Goal: Task Accomplishment & Management: Use online tool/utility

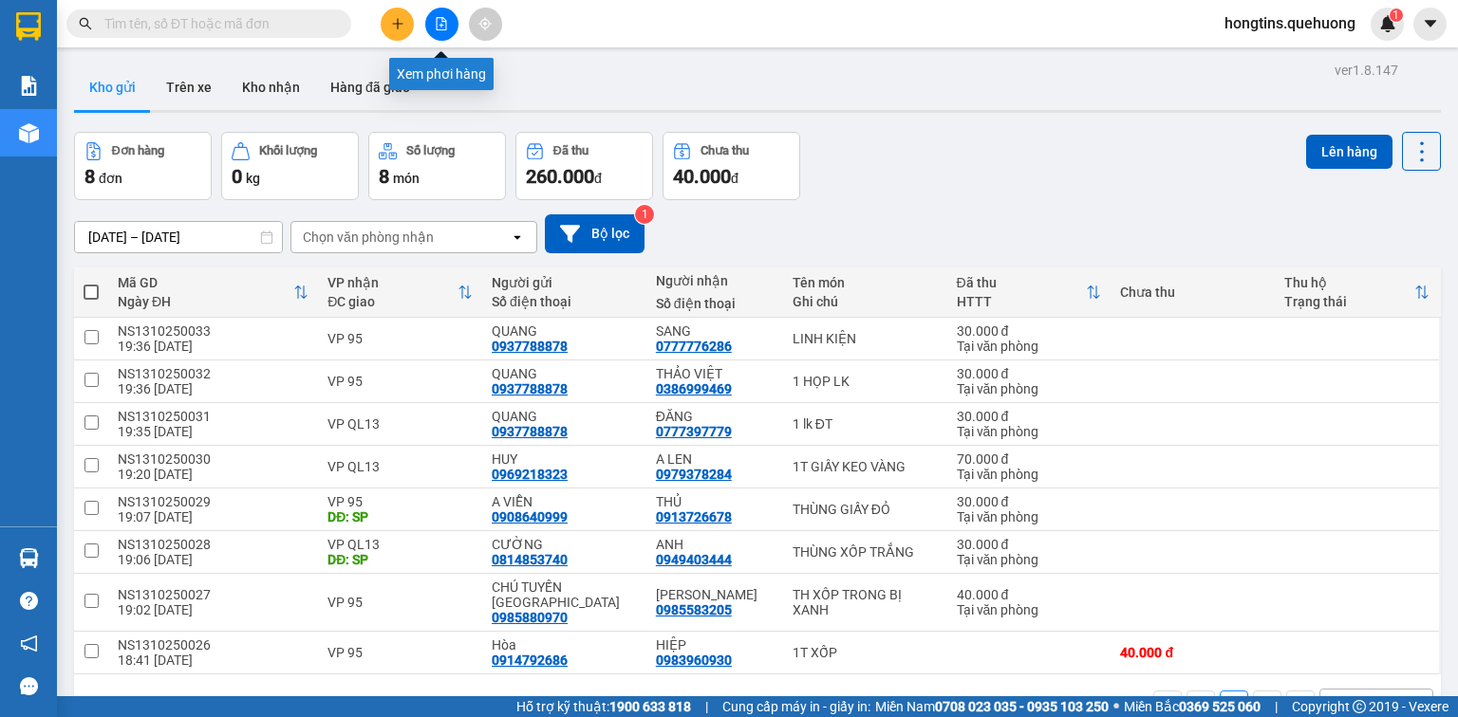
click at [446, 17] on icon "file-add" at bounding box center [441, 23] width 13 height 13
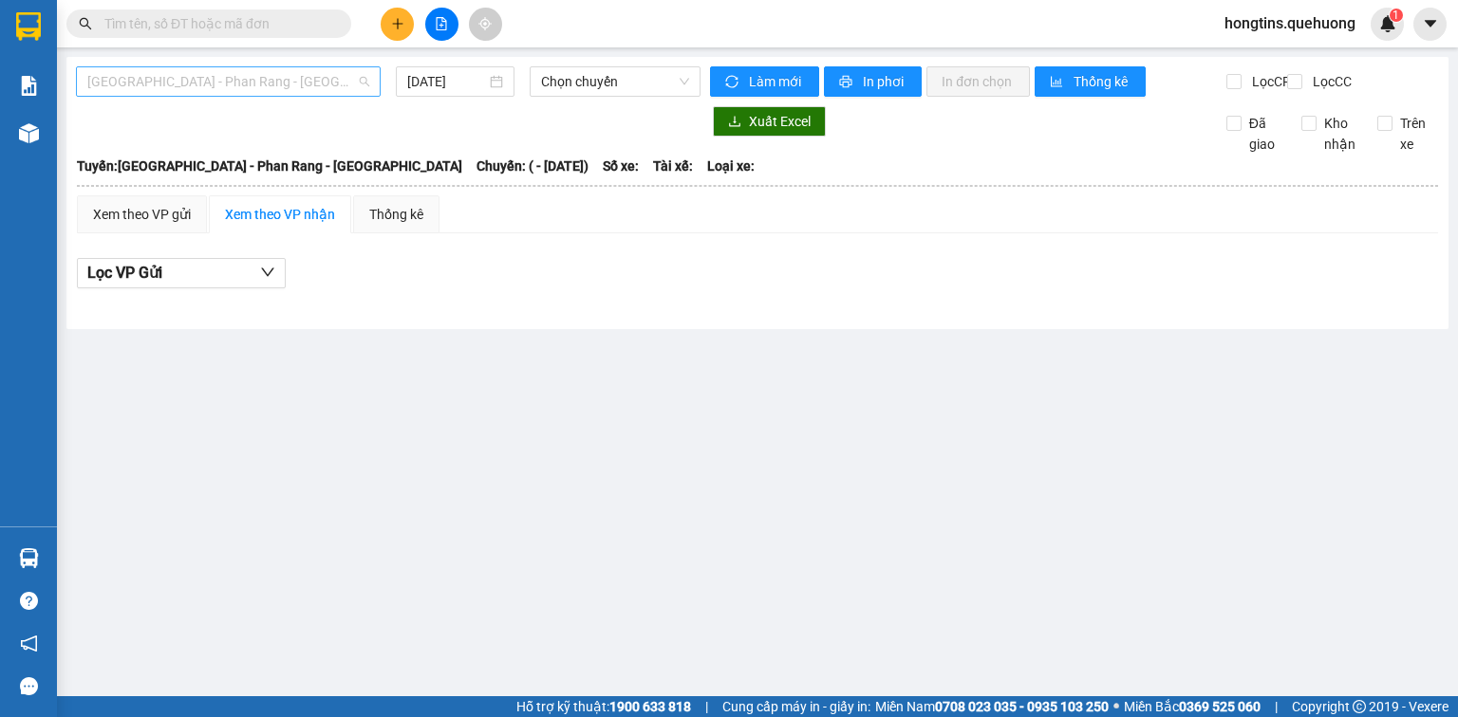
click at [326, 86] on span "[GEOGRAPHIC_DATA] - Phan Rang - [GEOGRAPHIC_DATA]" at bounding box center [228, 81] width 282 height 28
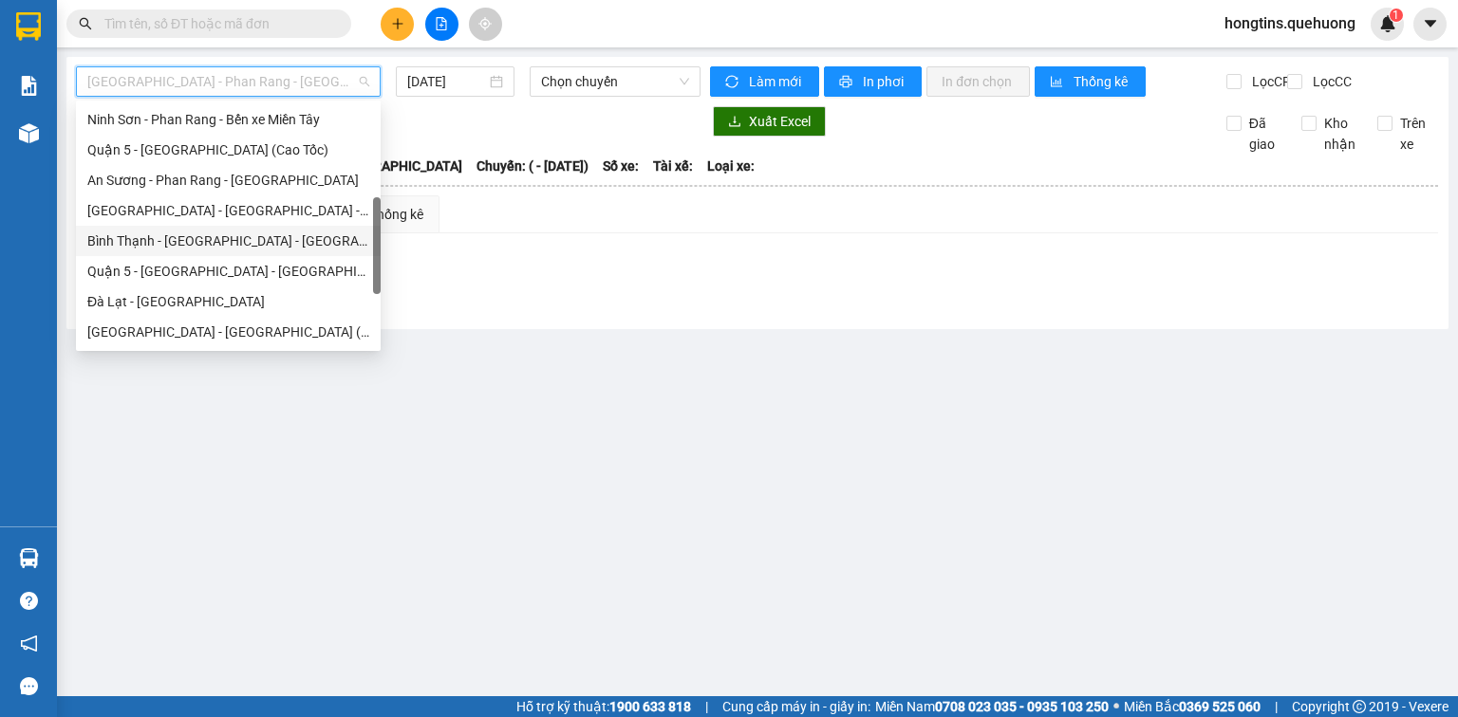
scroll to position [516, 0]
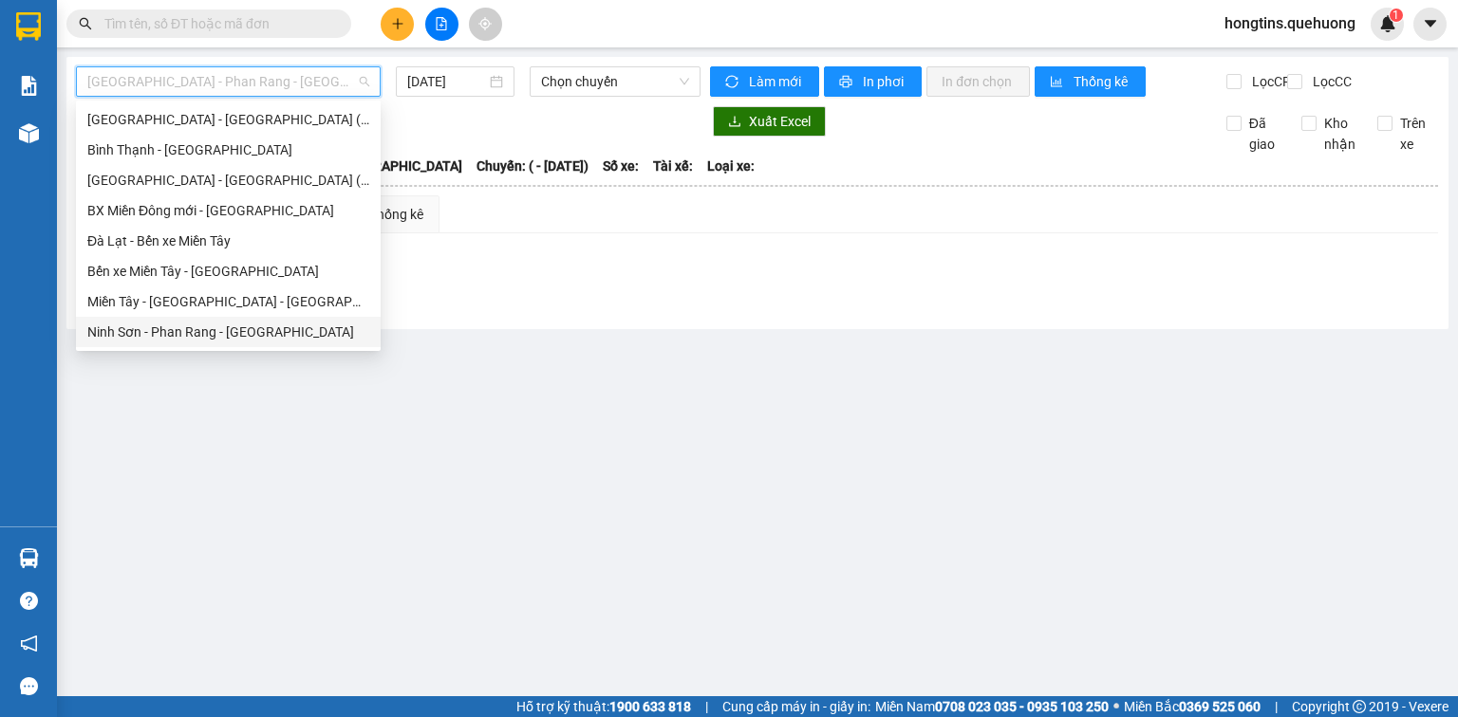
click at [273, 330] on div "Ninh Sơn - Phan Rang - [GEOGRAPHIC_DATA]" at bounding box center [228, 332] width 282 height 21
type input "[DATE]"
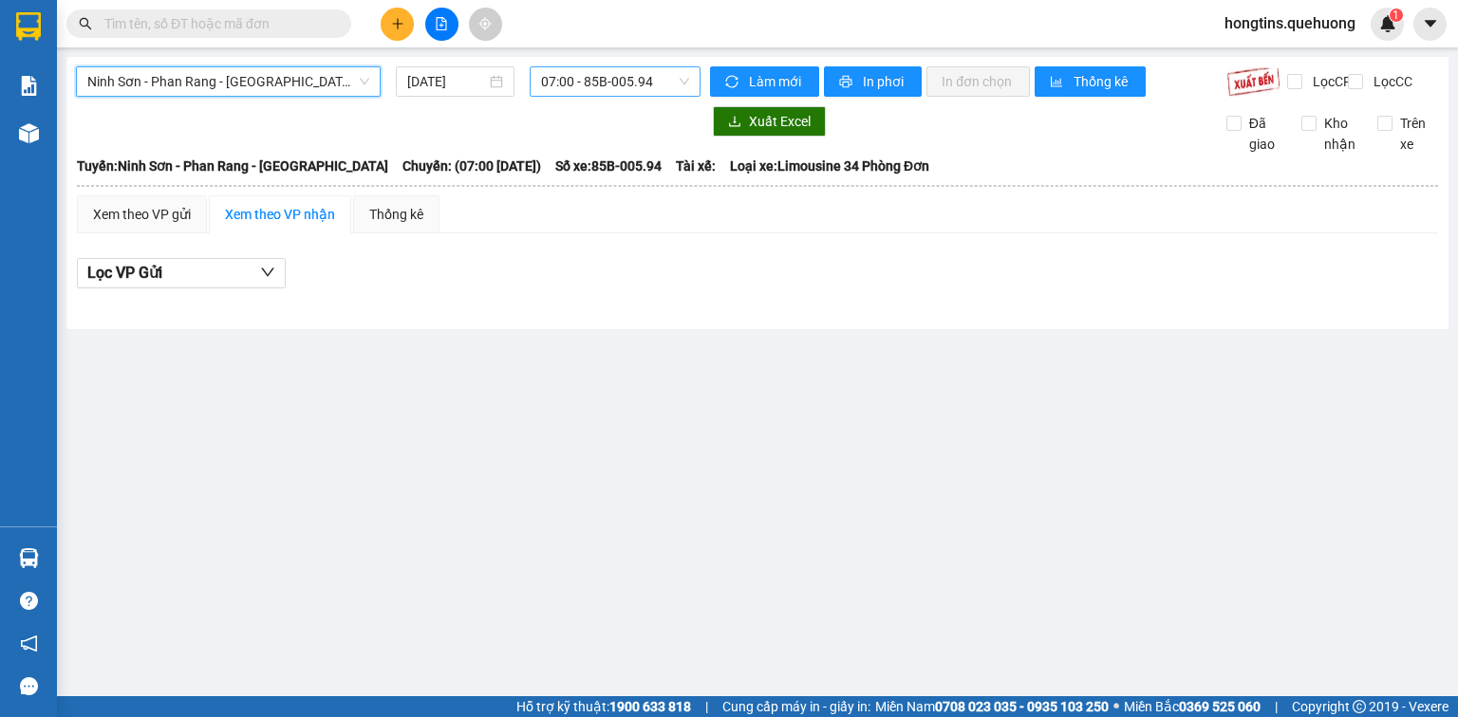
click at [608, 81] on span "07:00 - 85B-005.94" at bounding box center [615, 81] width 149 height 28
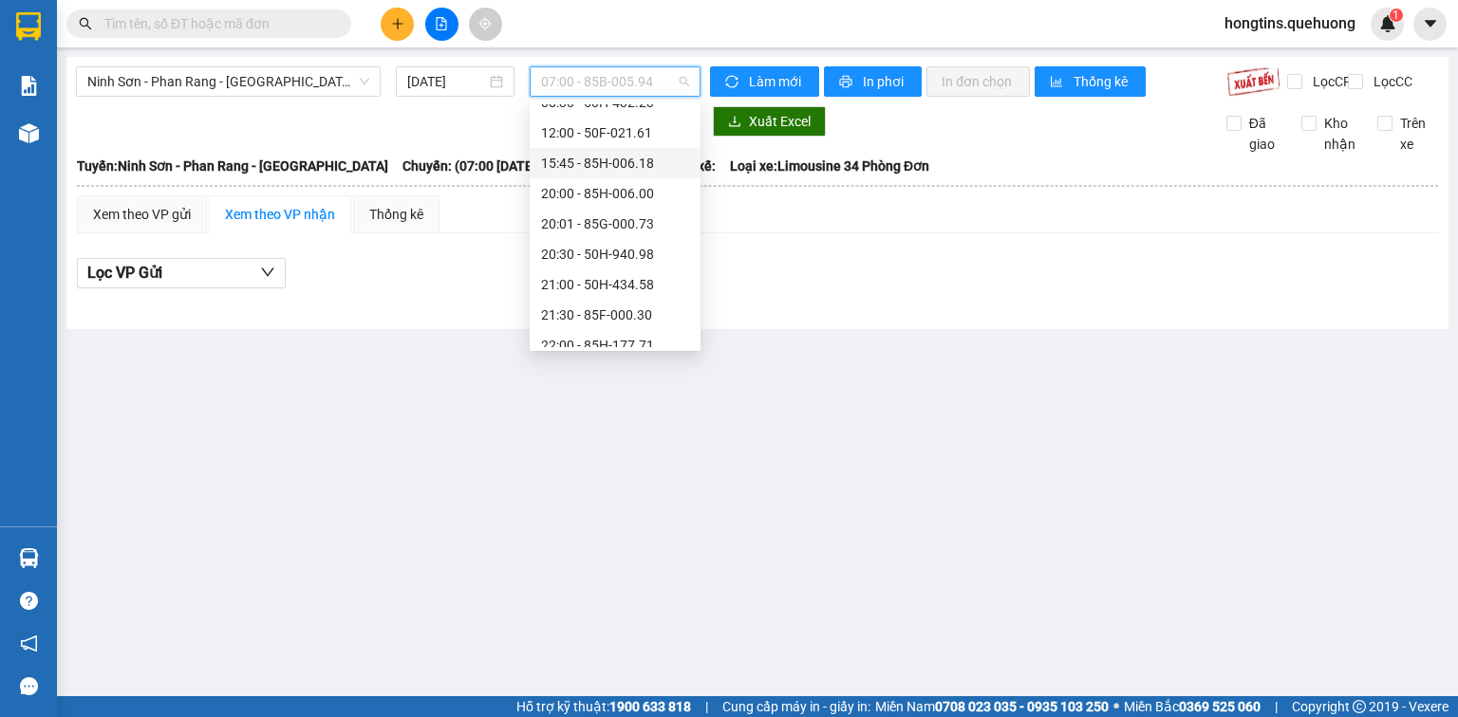
scroll to position [182, 0]
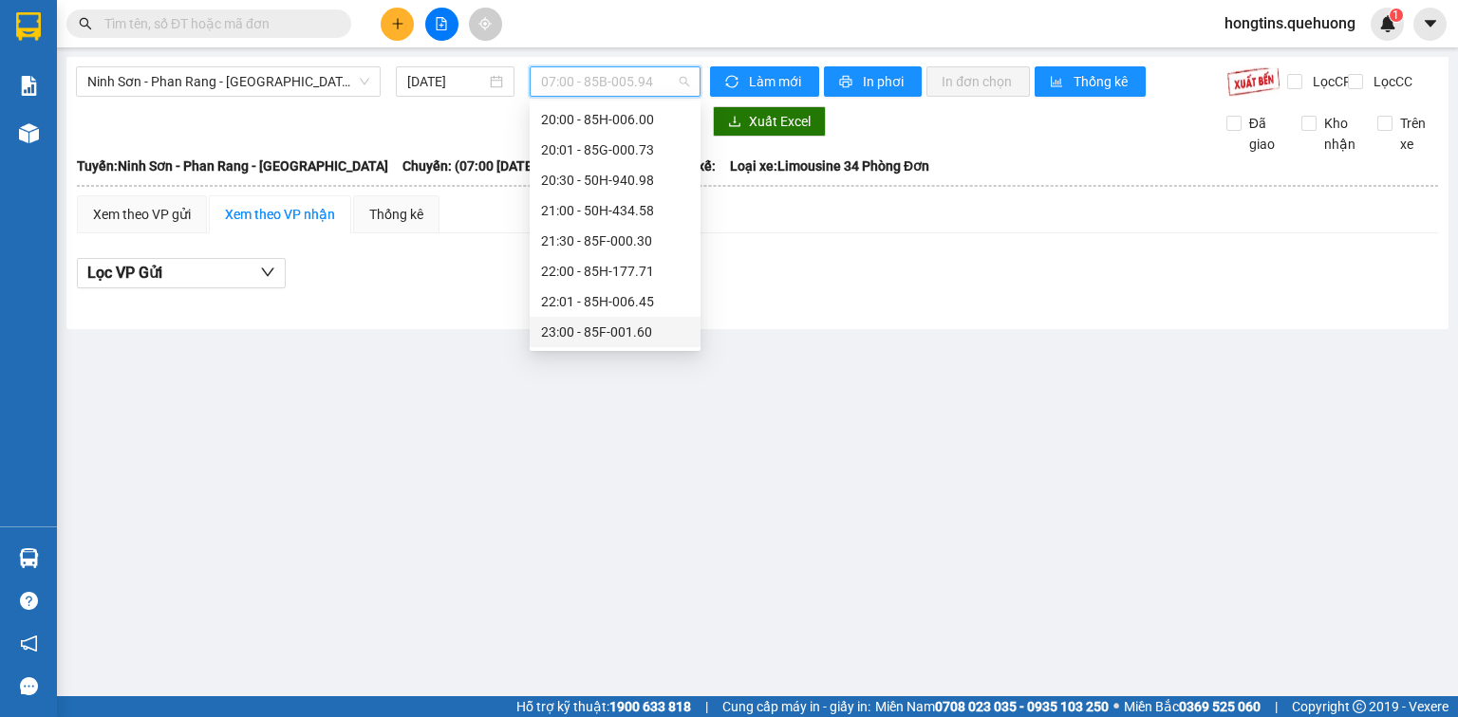
click at [623, 326] on div "23:00 - 85F-001.60" at bounding box center [615, 332] width 148 height 21
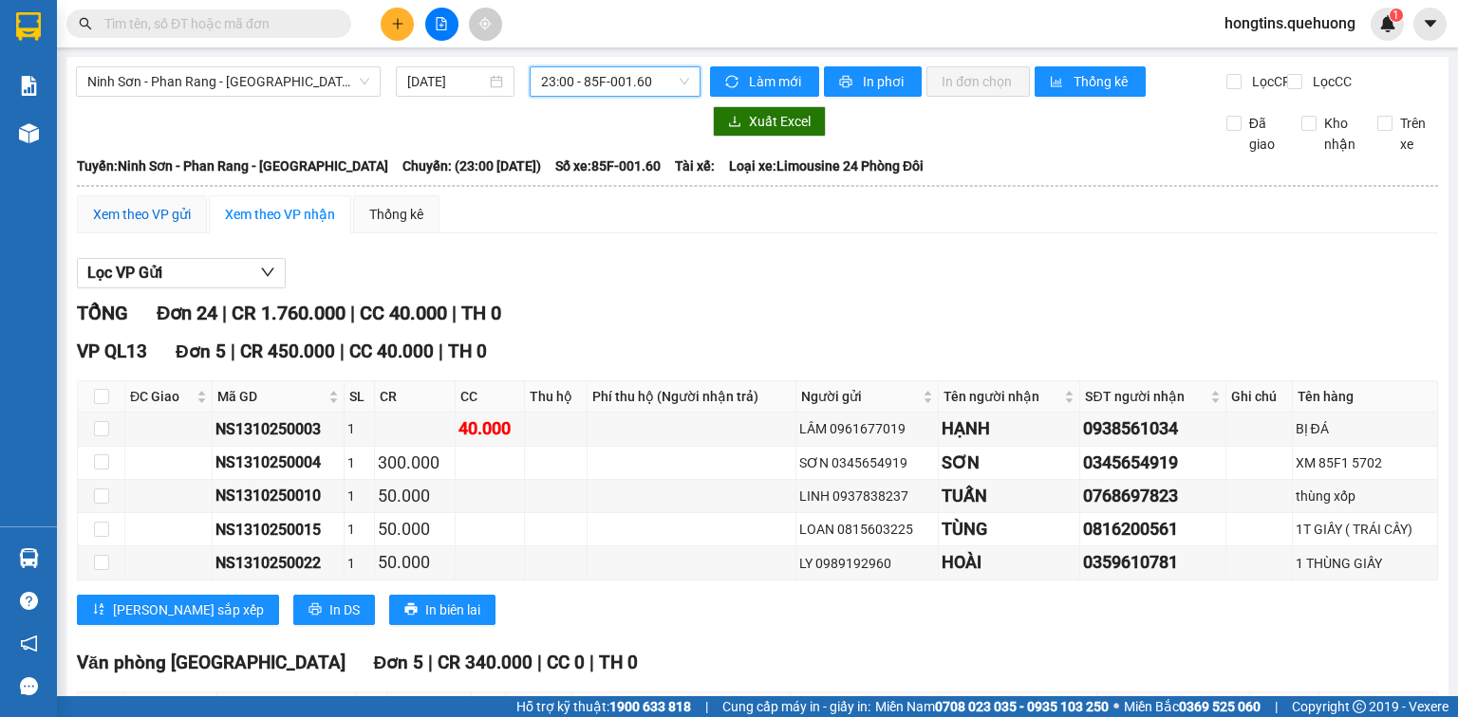
click at [138, 225] on div "Xem theo VP gửi" at bounding box center [142, 214] width 98 height 21
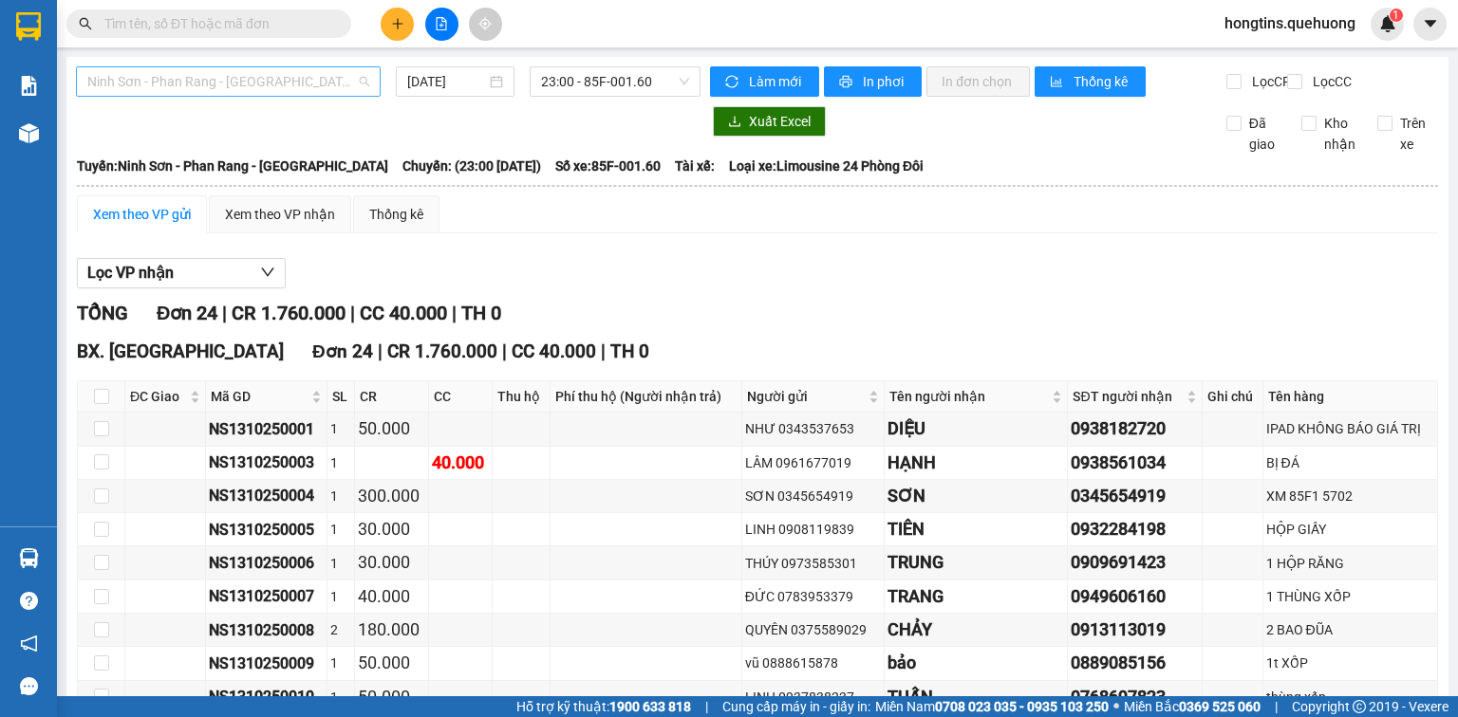
click at [167, 84] on span "Ninh Sơn - Phan Rang - Miền Tây" at bounding box center [228, 81] width 282 height 28
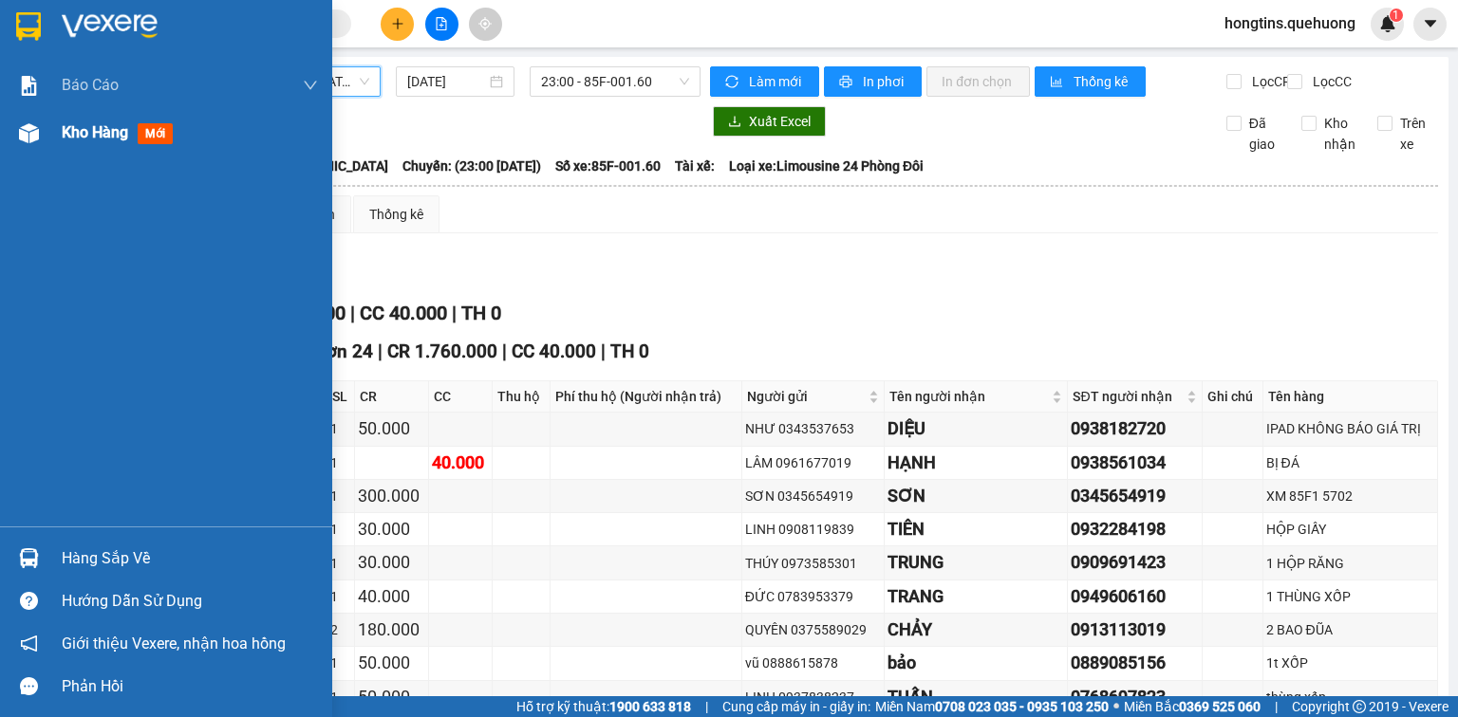
click at [84, 124] on span "Kho hàng" at bounding box center [95, 132] width 66 height 18
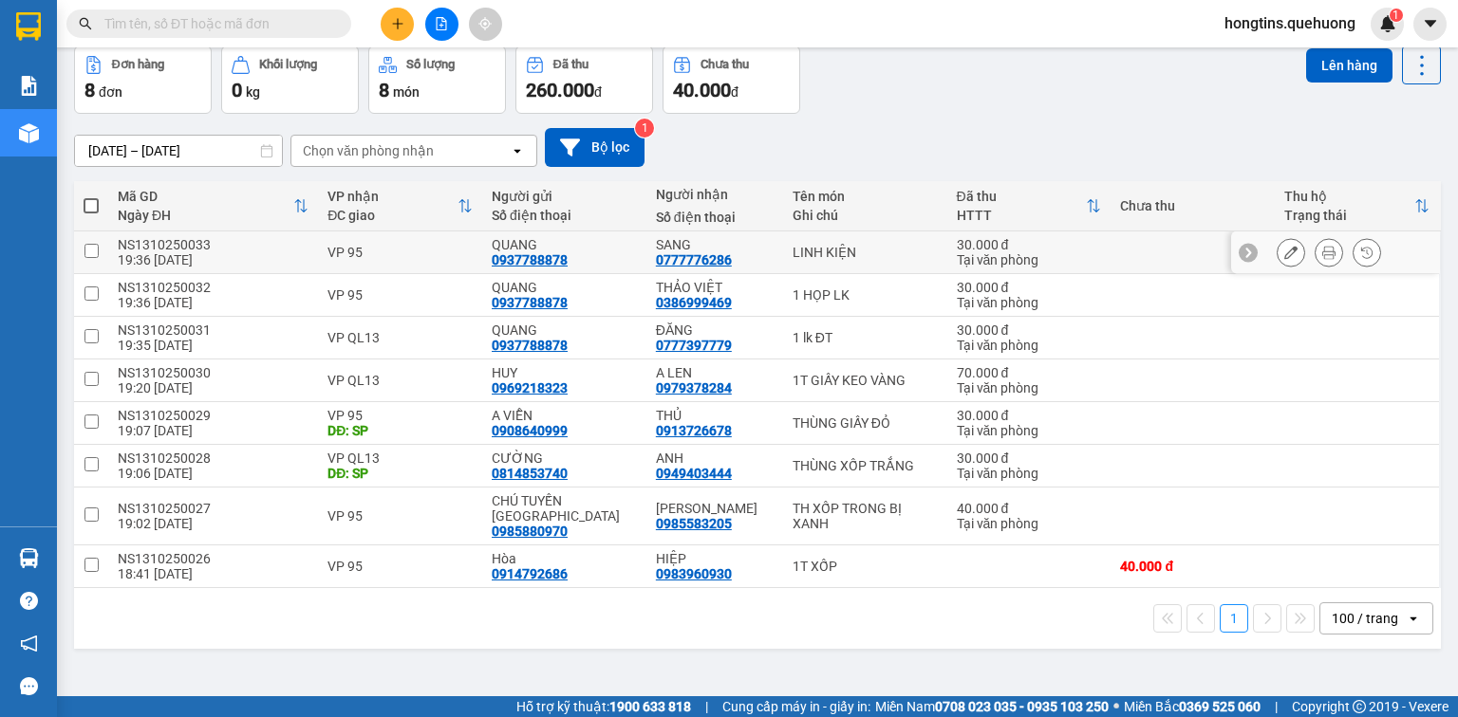
scroll to position [87, 0]
click at [95, 205] on span at bounding box center [91, 204] width 15 height 15
click at [91, 195] on input "checkbox" at bounding box center [91, 195] width 0 height 0
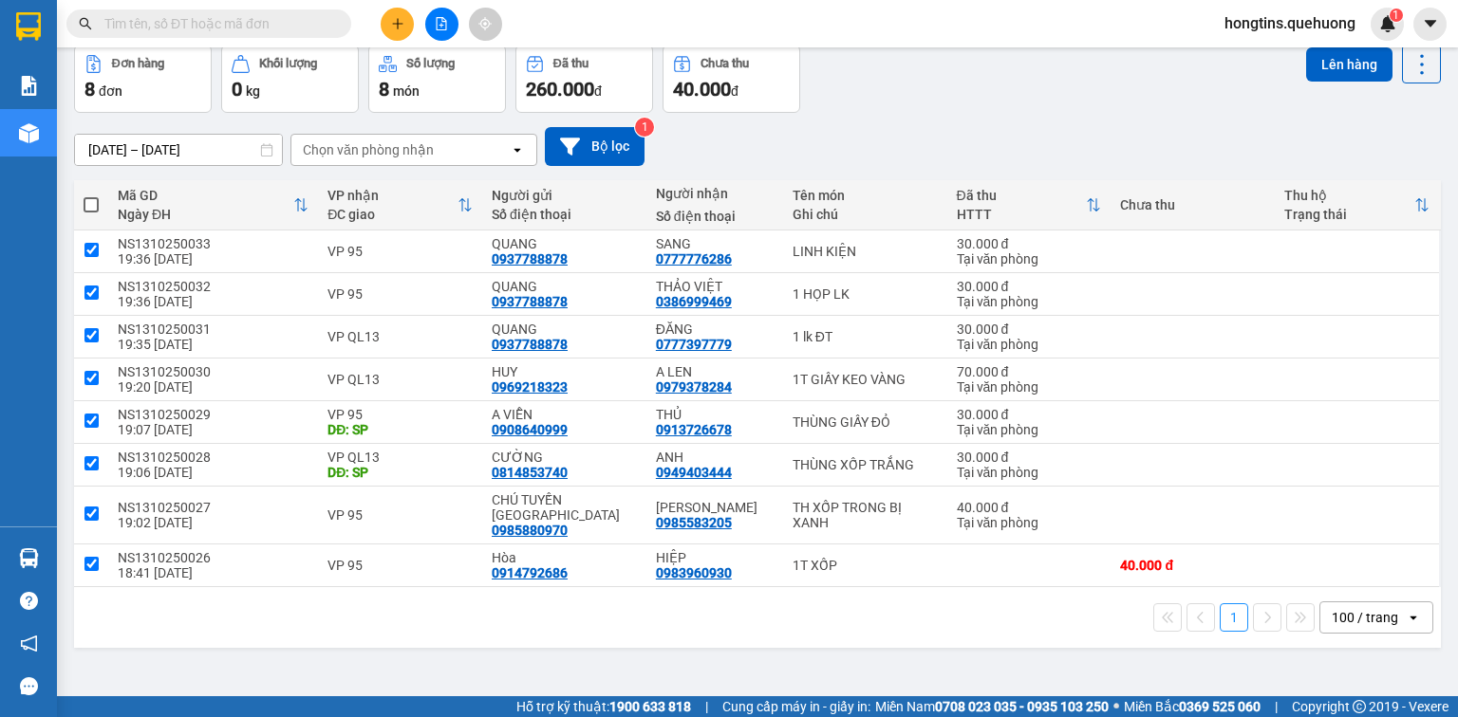
checkbox input "true"
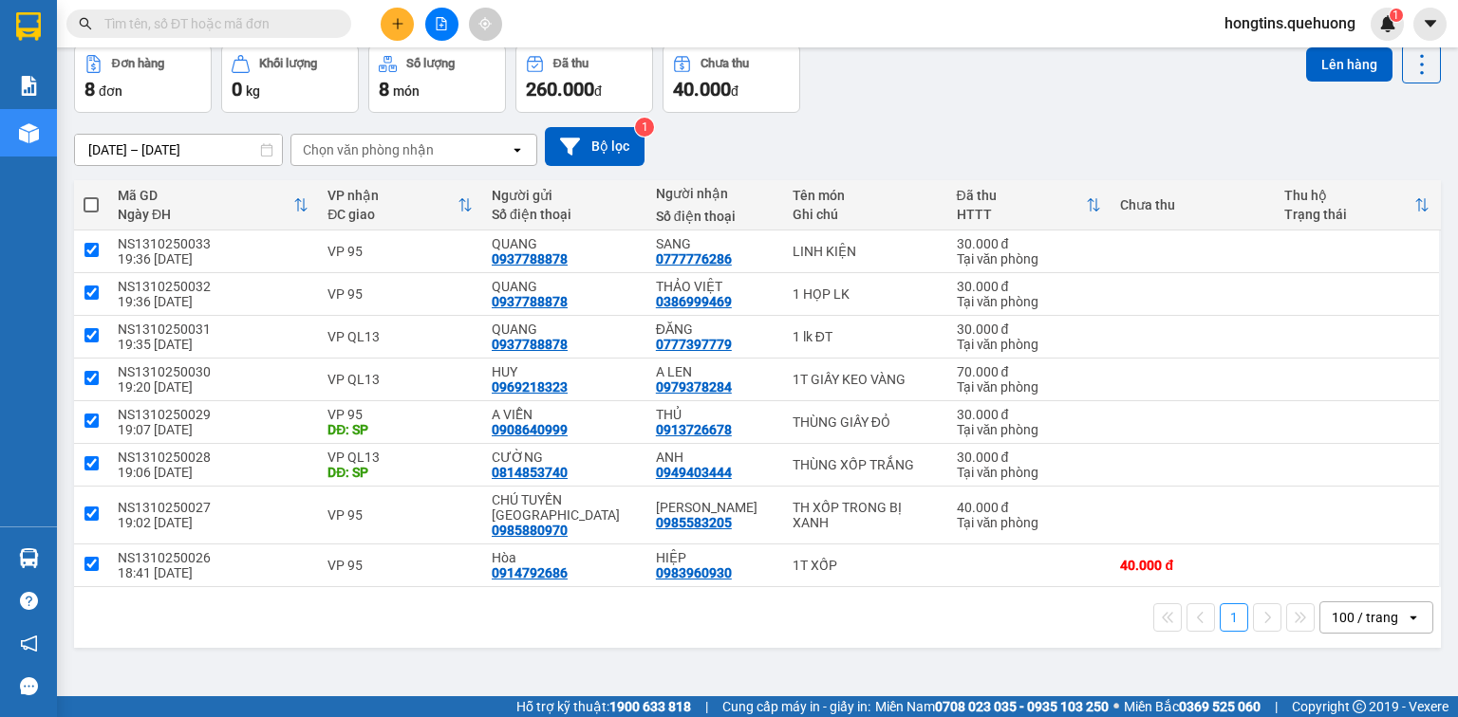
checkbox input "true"
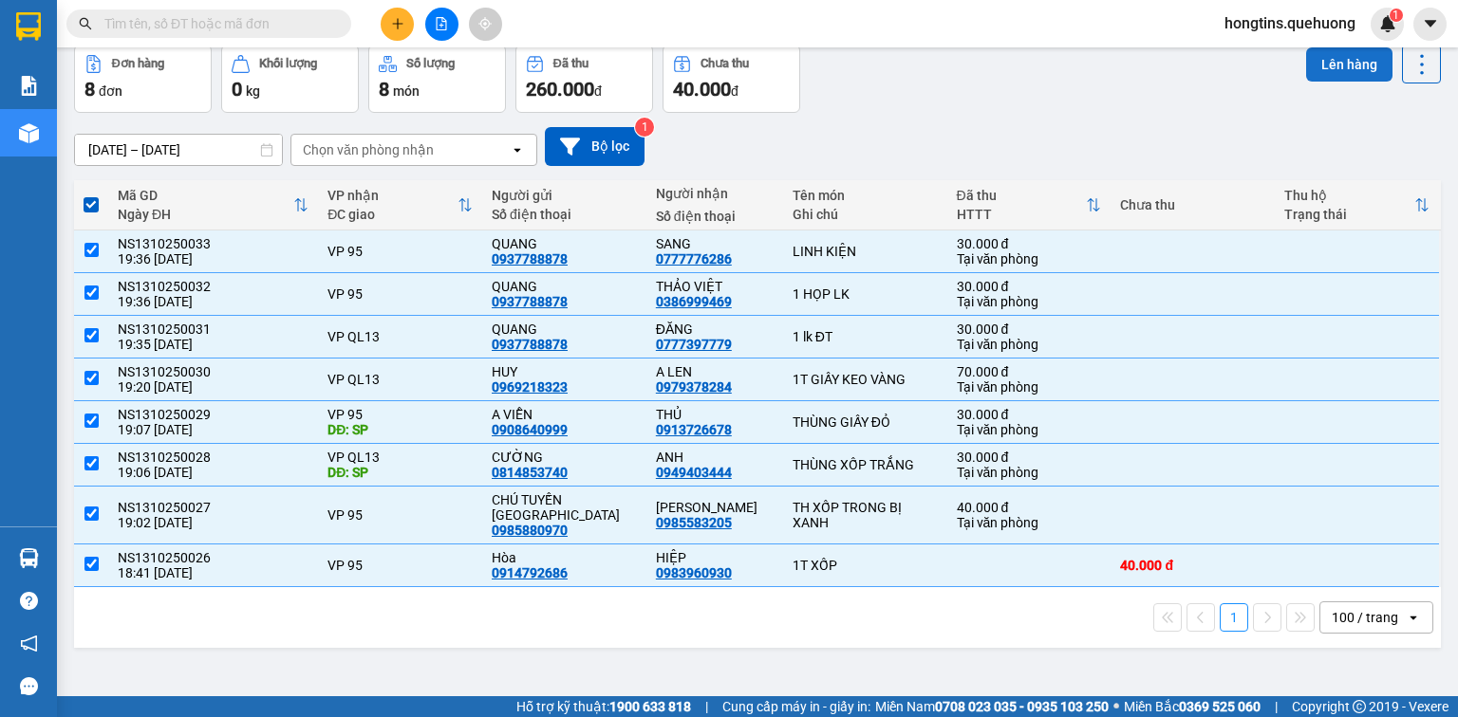
click at [1328, 68] on button "Lên hàng" at bounding box center [1349, 64] width 86 height 34
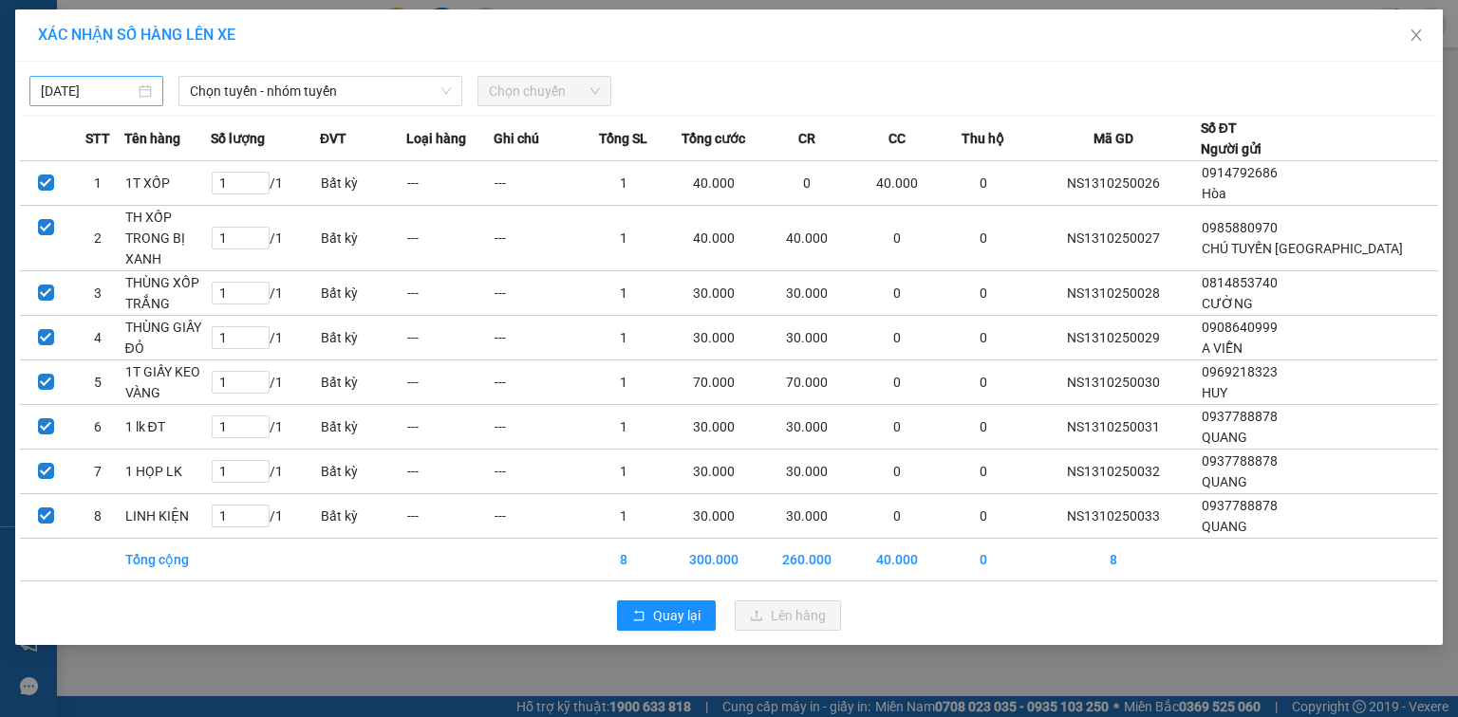
type input "13/10/2025"
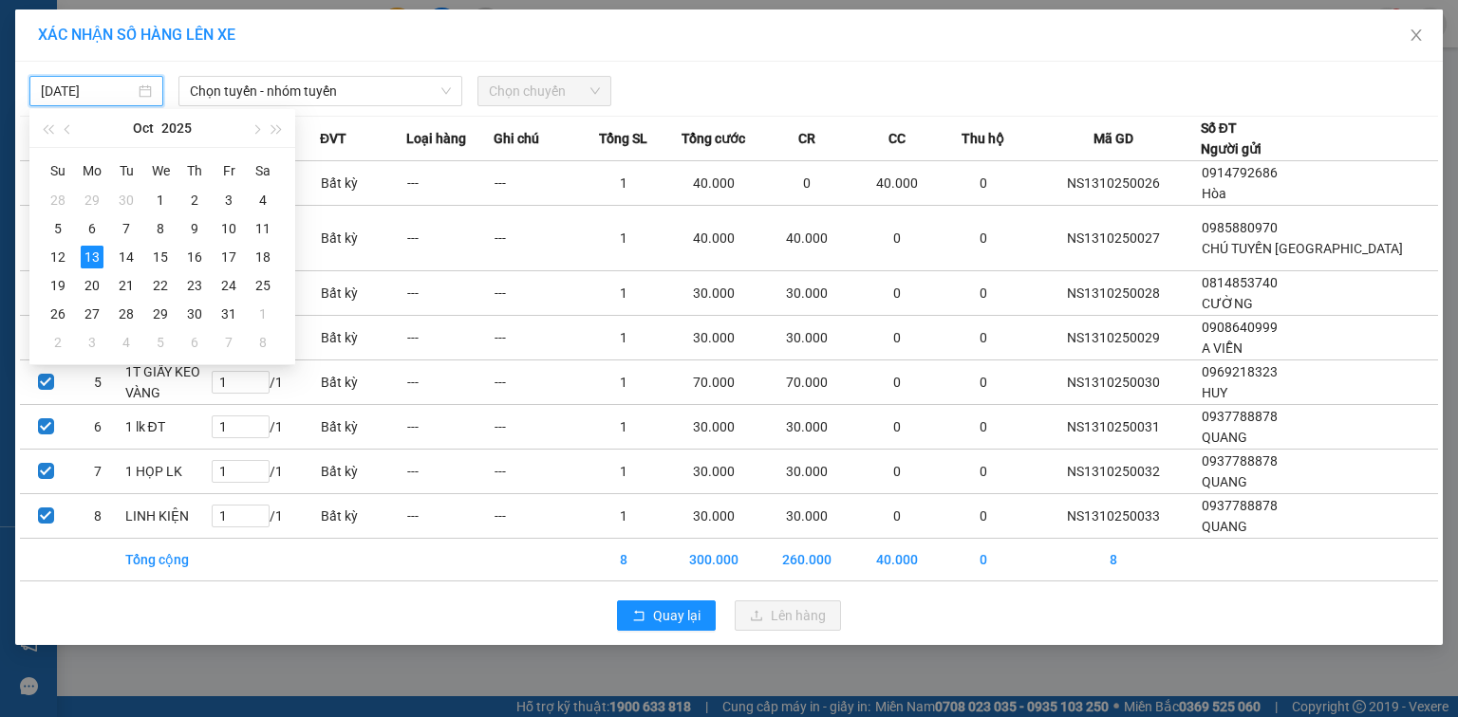
click at [125, 91] on input "13/10/2025" at bounding box center [88, 91] width 94 height 21
click at [270, 90] on span "Chọn tuyến - nhóm tuyến" at bounding box center [320, 91] width 261 height 28
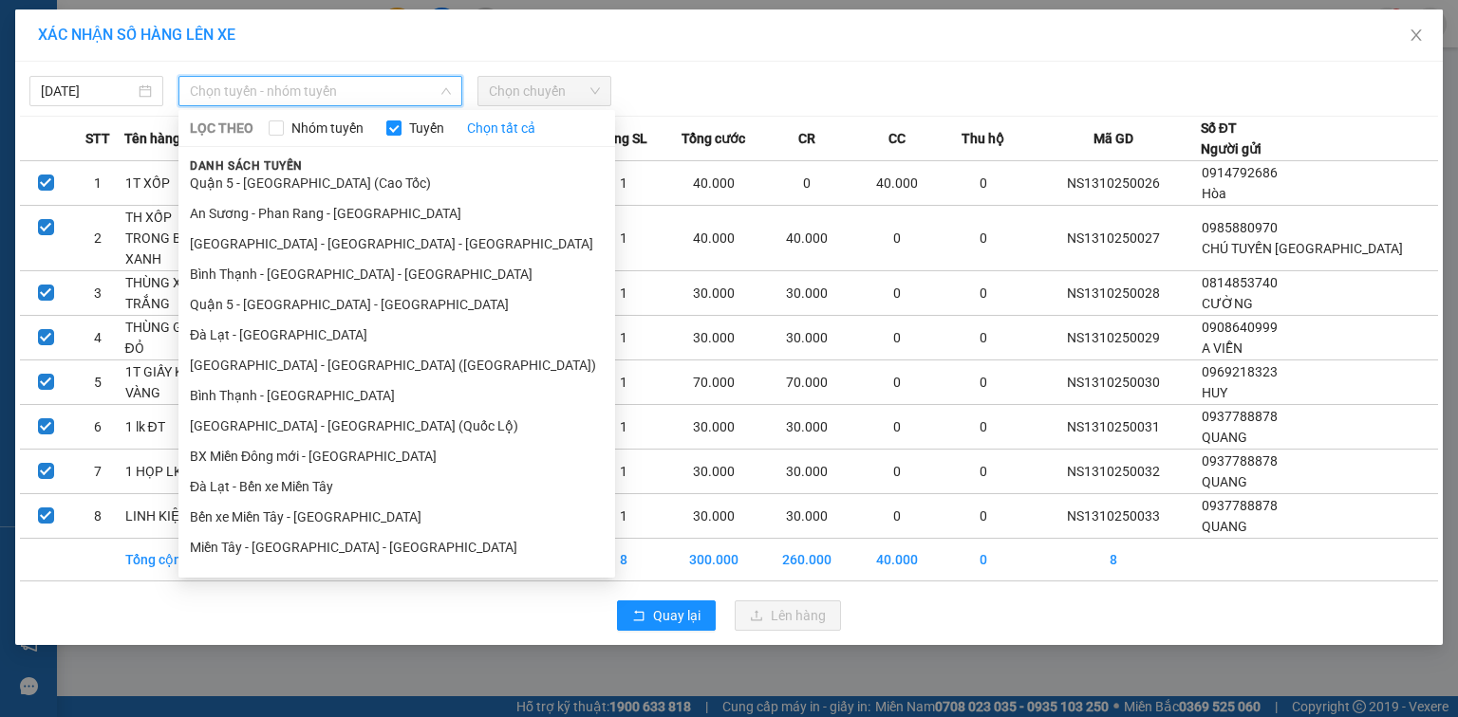
scroll to position [334, 0]
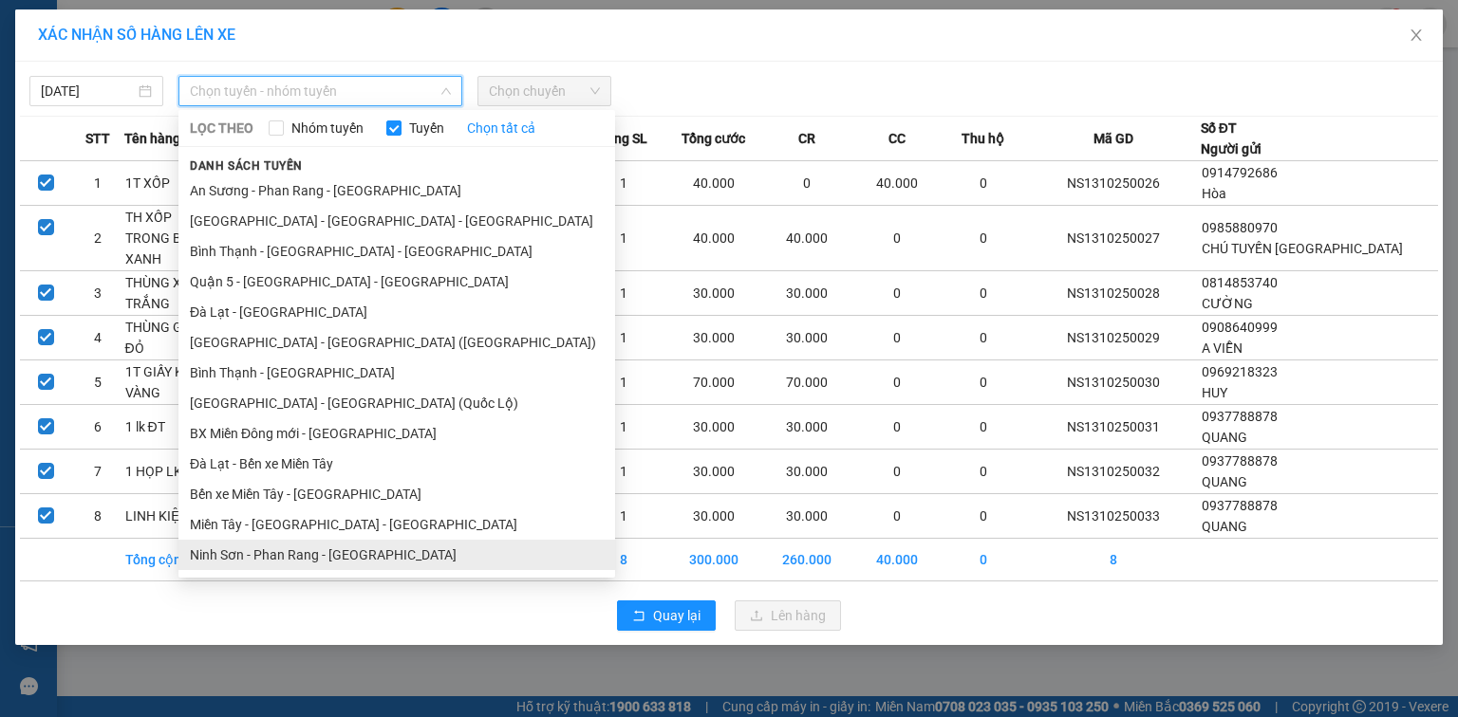
click at [367, 552] on li "Ninh Sơn - Phan Rang - Miền Tây" at bounding box center [396, 555] width 437 height 30
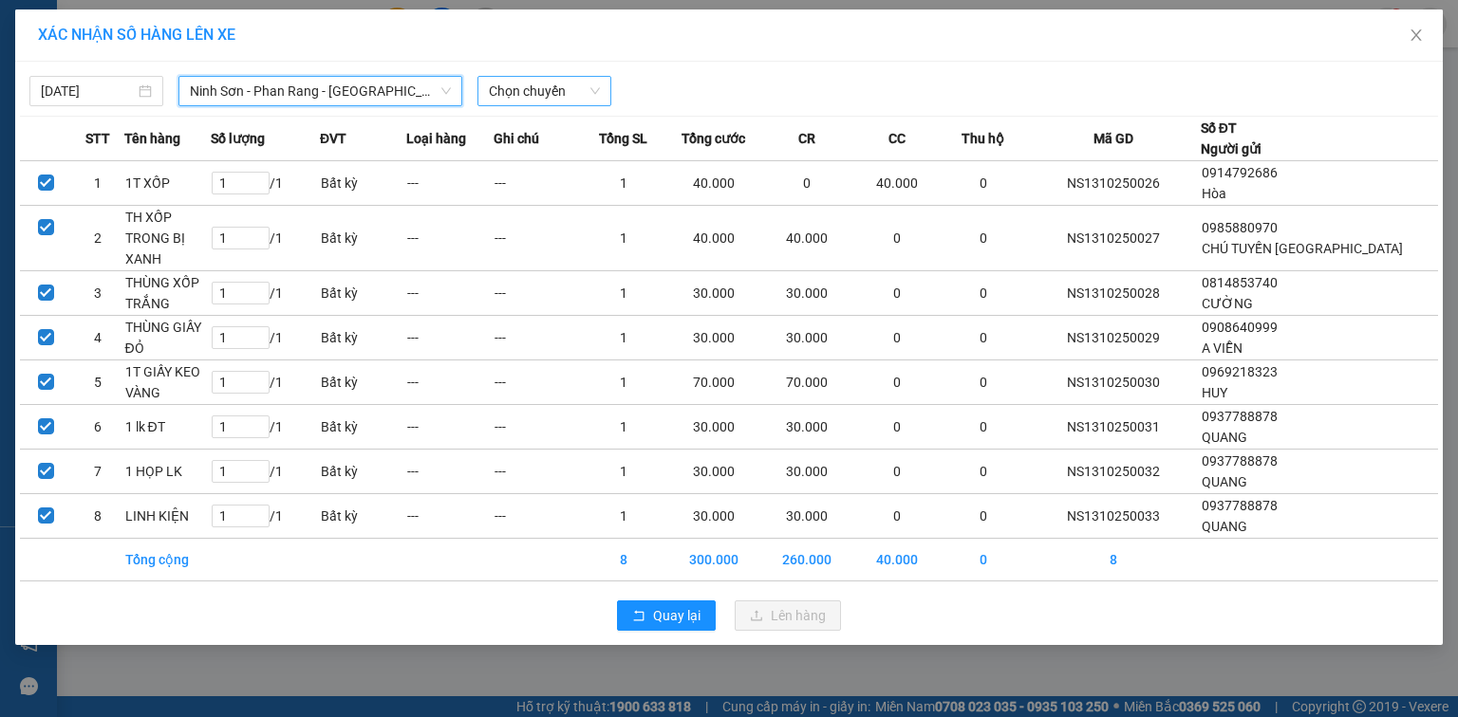
click at [541, 89] on span "Chọn chuyến" at bounding box center [544, 91] width 111 height 28
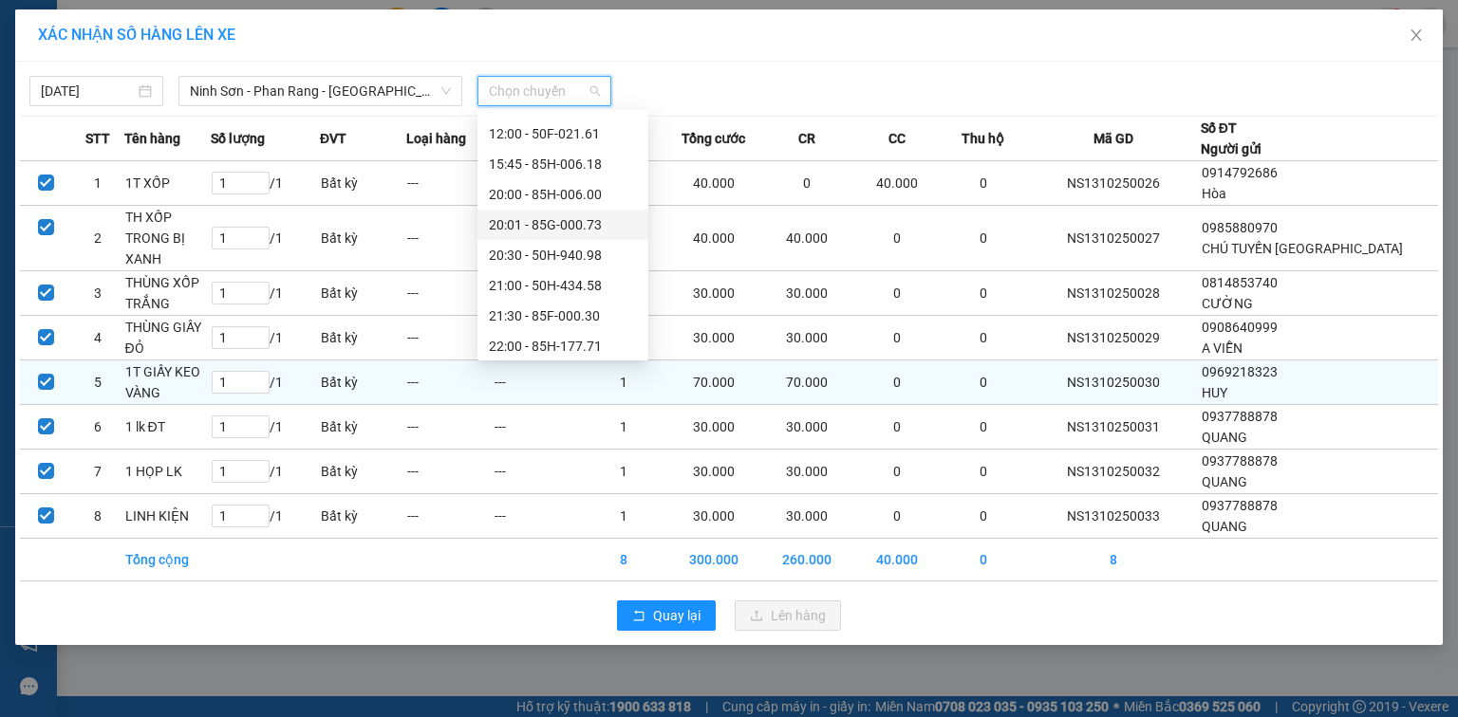
scroll to position [182, 0]
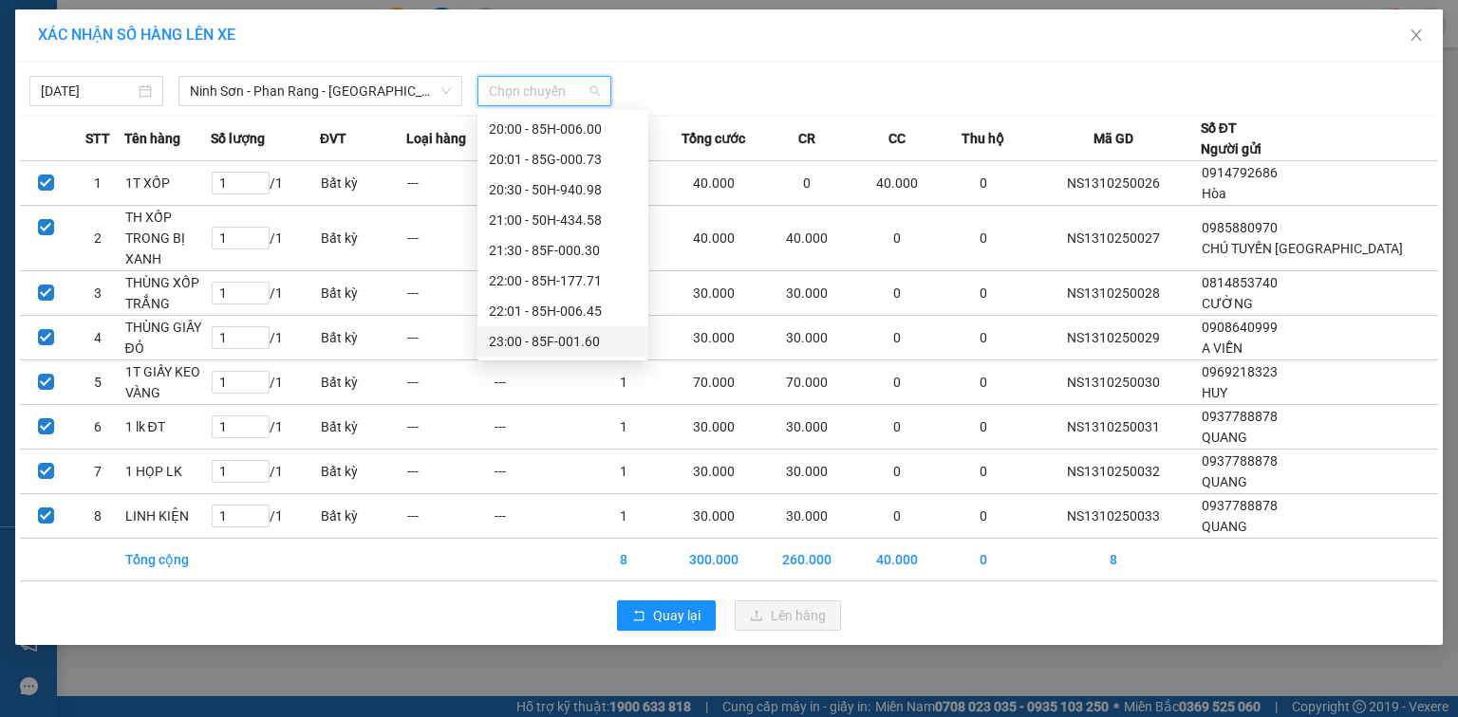
click at [588, 339] on div "23:00 - 85F-001.60" at bounding box center [563, 341] width 148 height 21
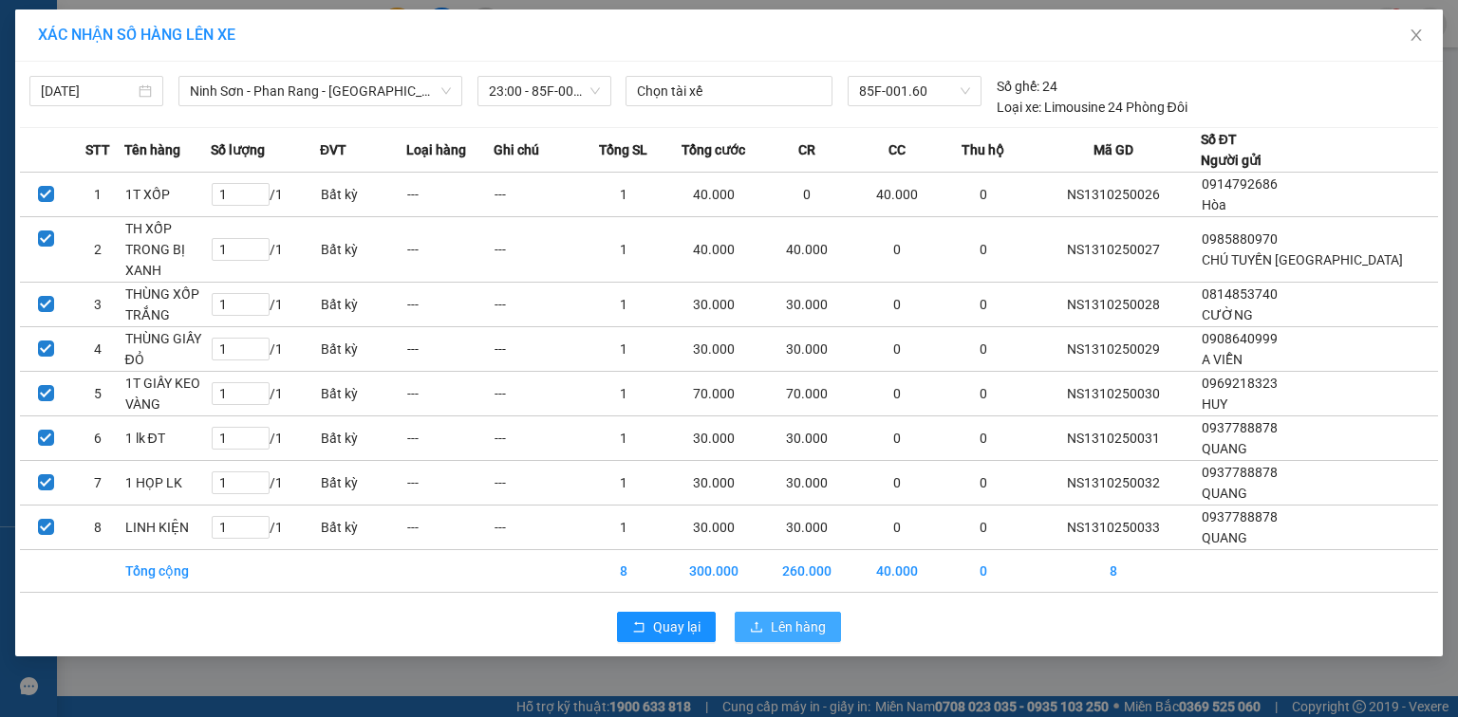
click at [791, 628] on span "Lên hàng" at bounding box center [798, 627] width 55 height 21
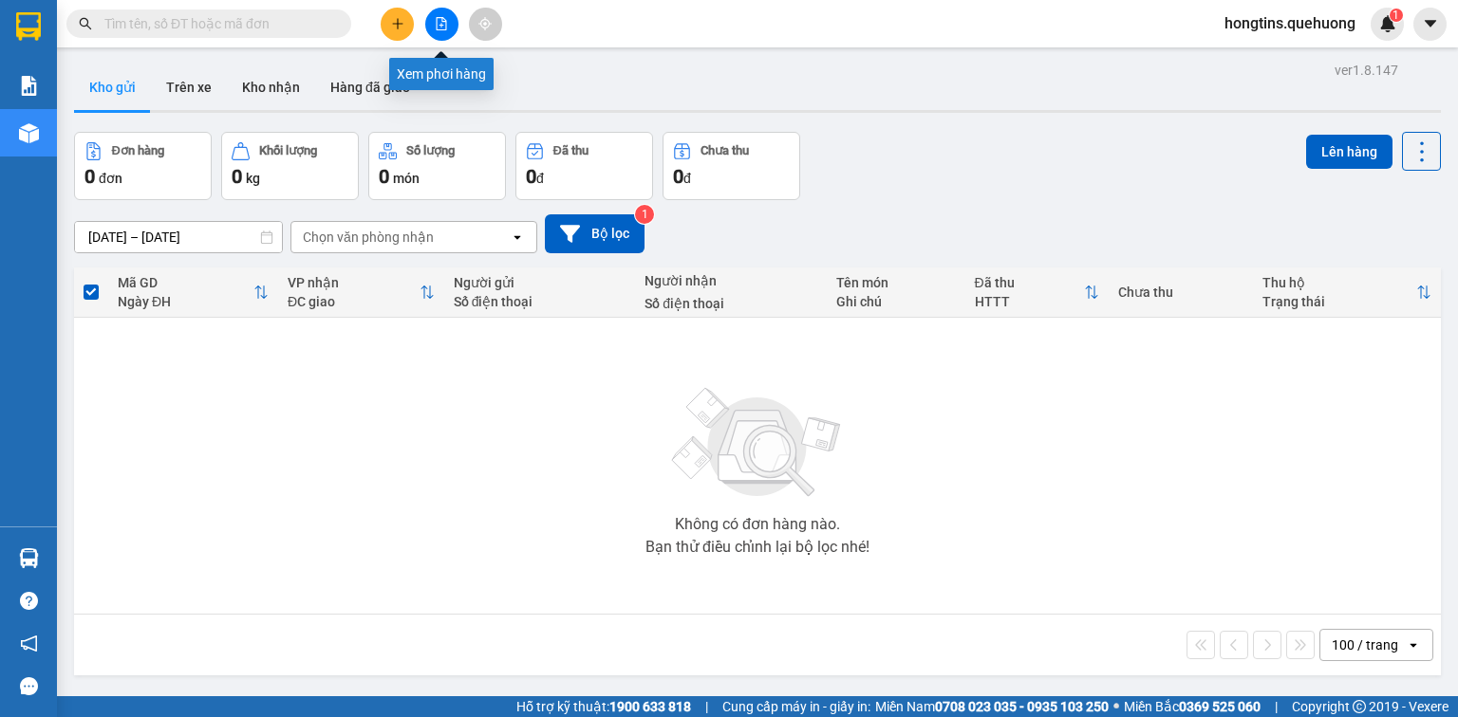
click at [440, 26] on icon "file-add" at bounding box center [442, 23] width 10 height 13
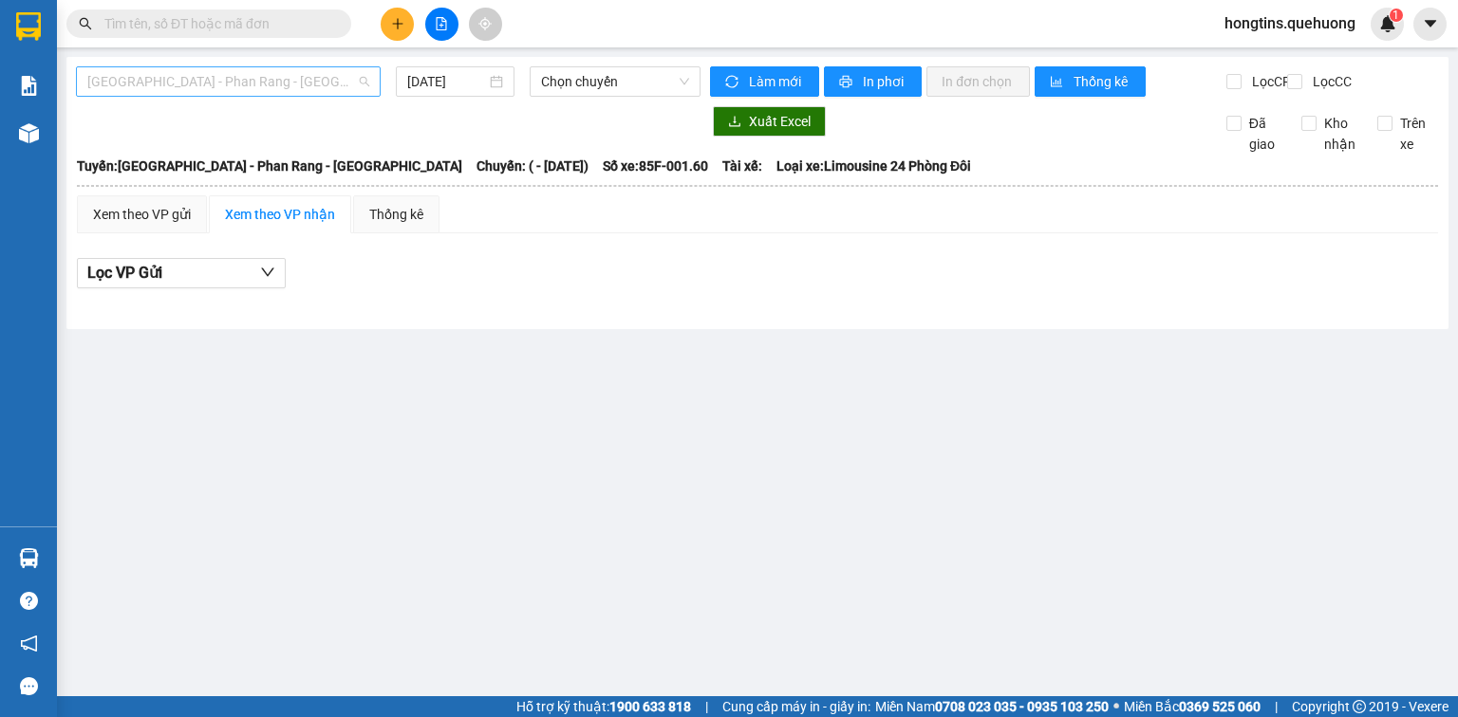
click at [280, 79] on span "Sài Gòn - Phan Rang - Ninh Sơn" at bounding box center [228, 81] width 282 height 28
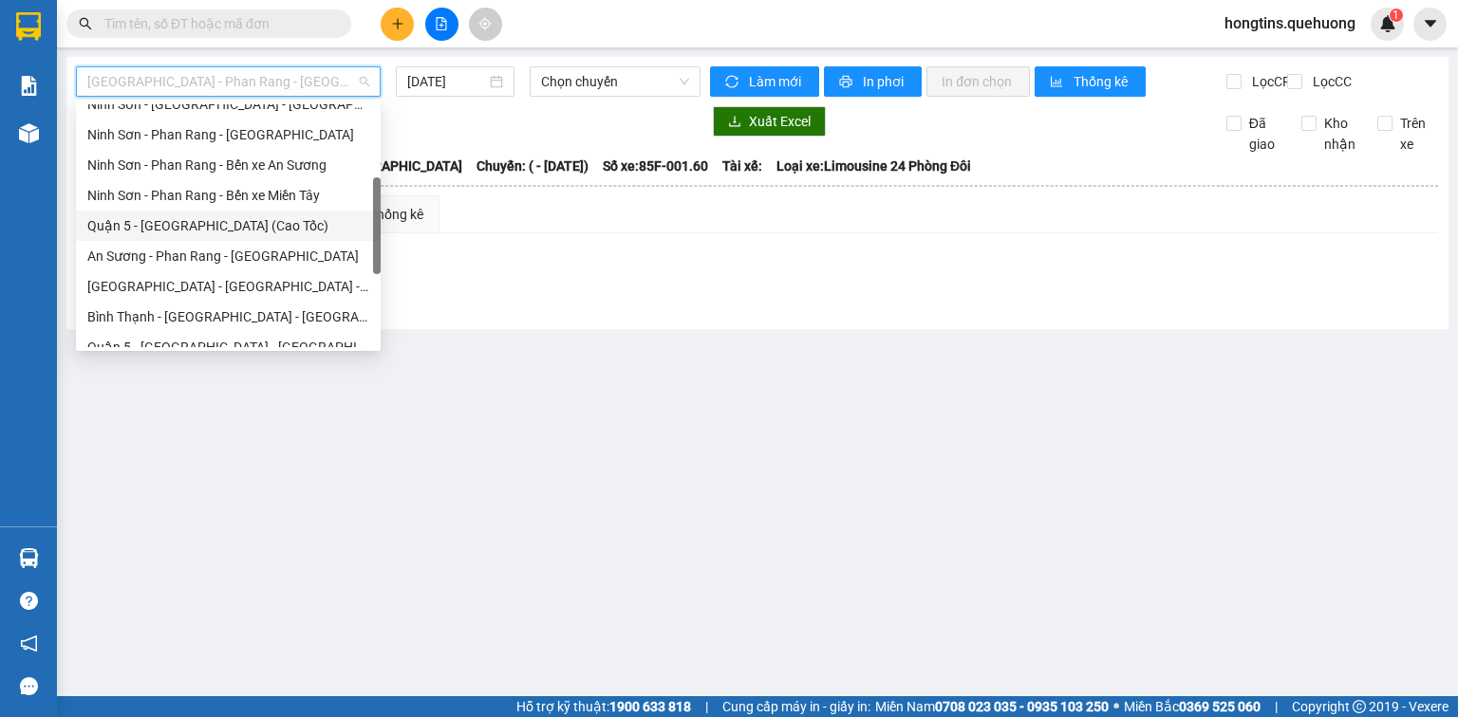
scroll to position [516, 0]
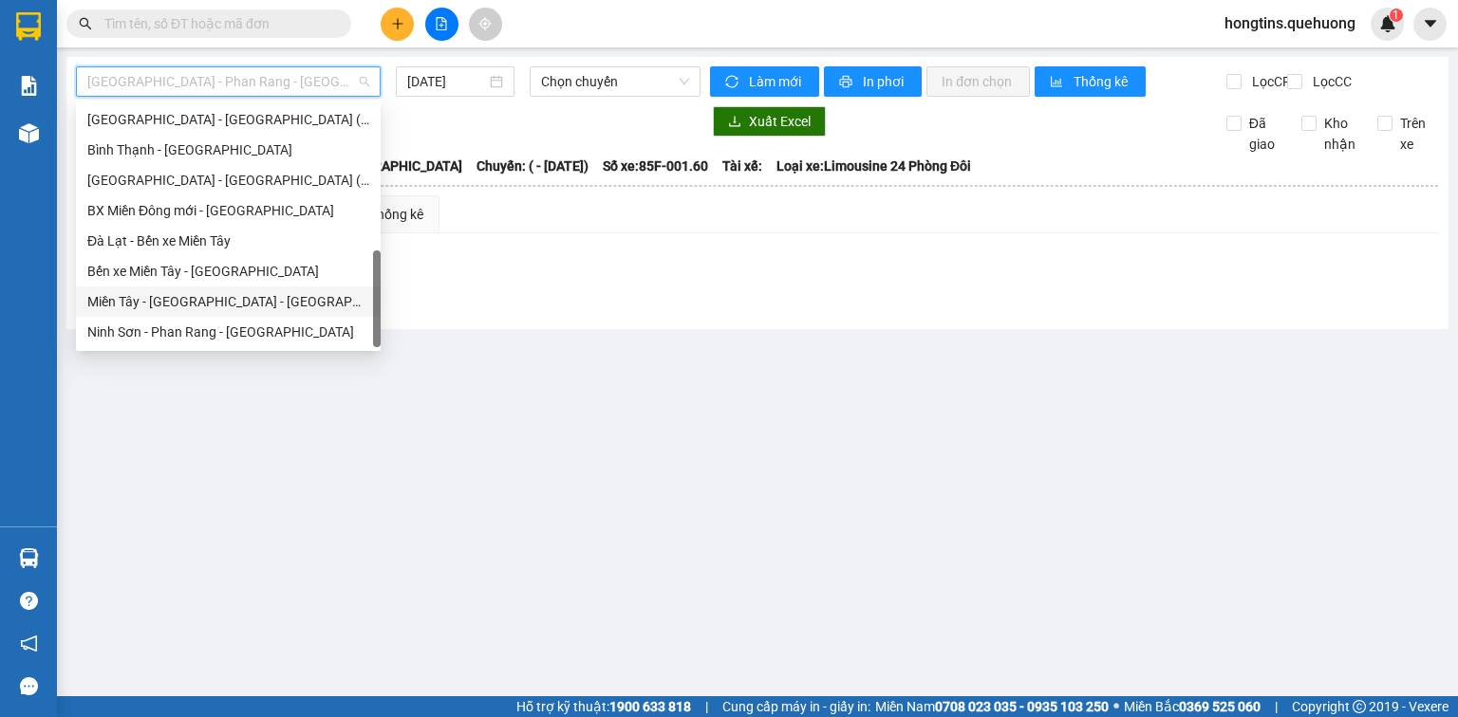
click at [275, 299] on div "Miền Tây - Phan Rang - Ninh Sơn" at bounding box center [228, 301] width 282 height 21
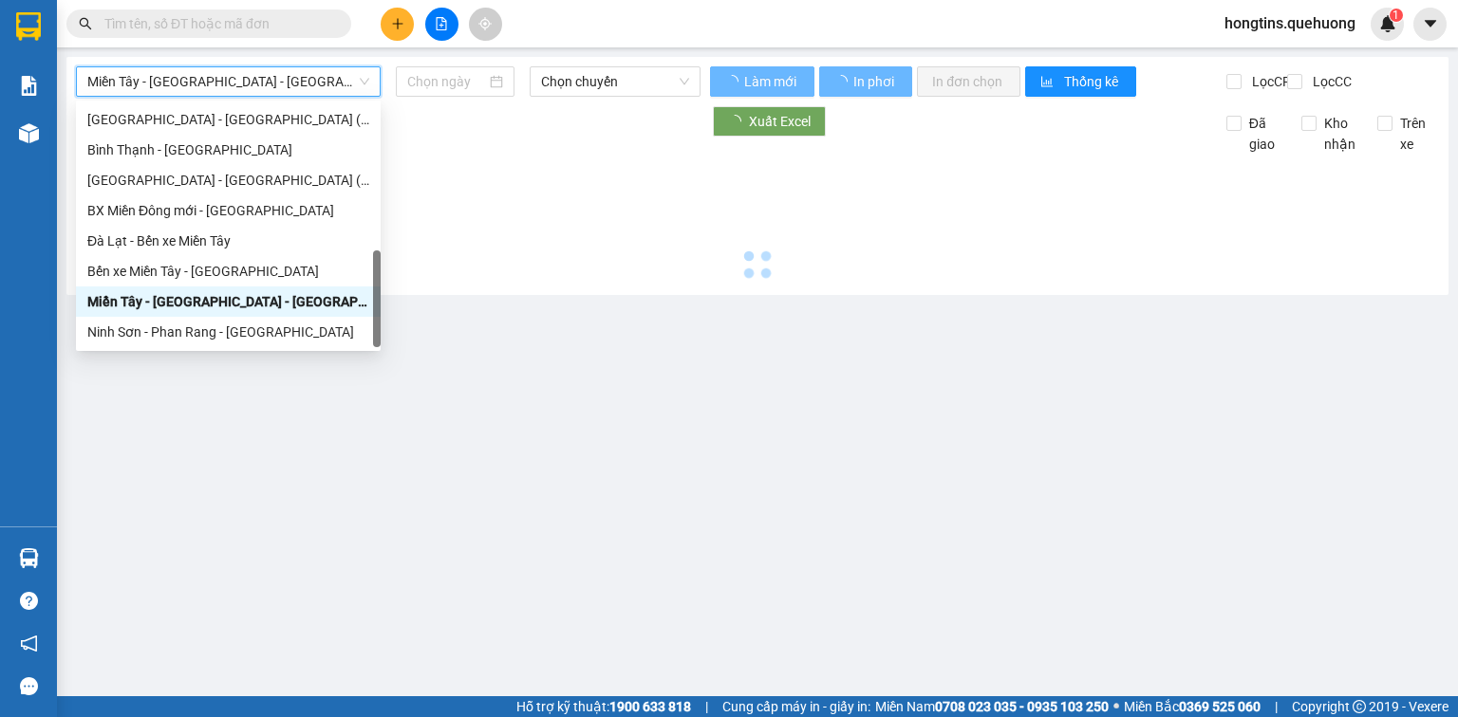
type input "13/10/2025"
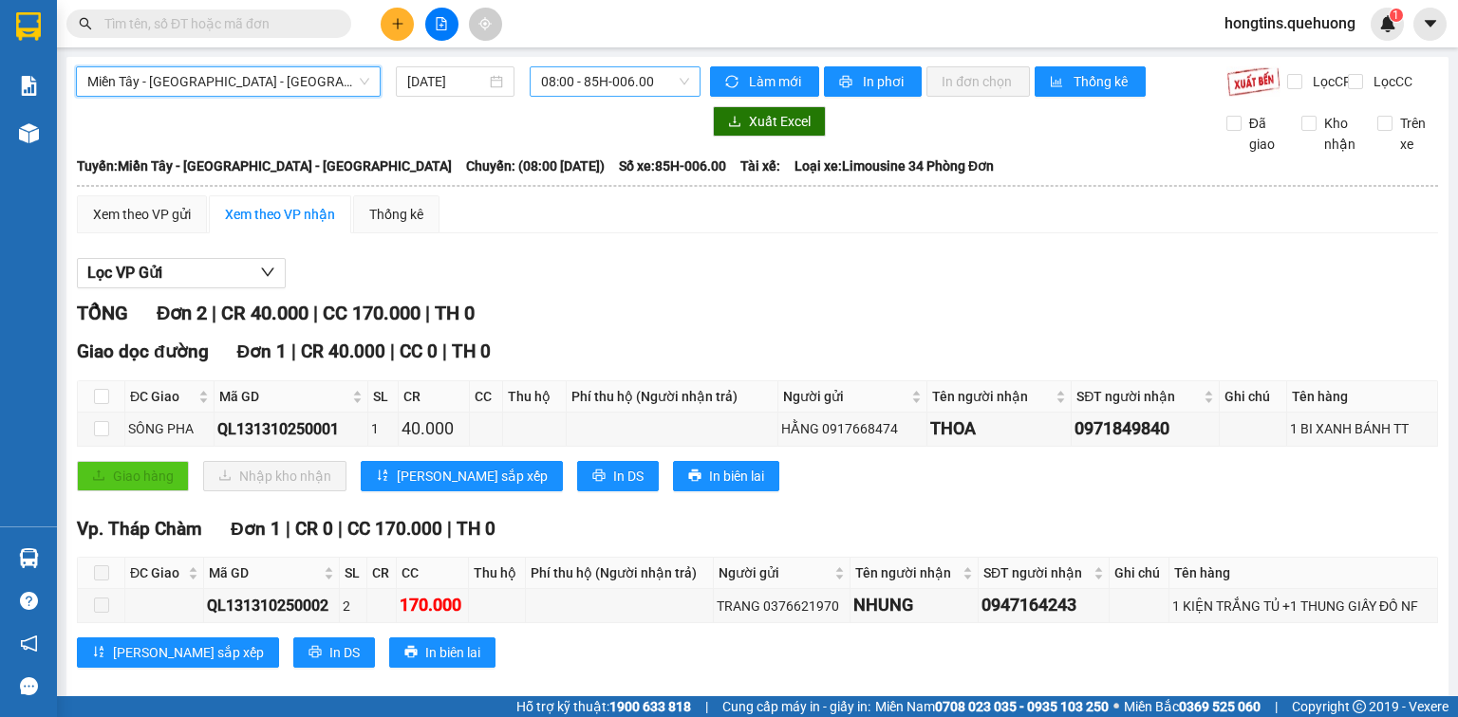
click at [587, 84] on span "08:00 - 85H-006.00" at bounding box center [615, 81] width 149 height 28
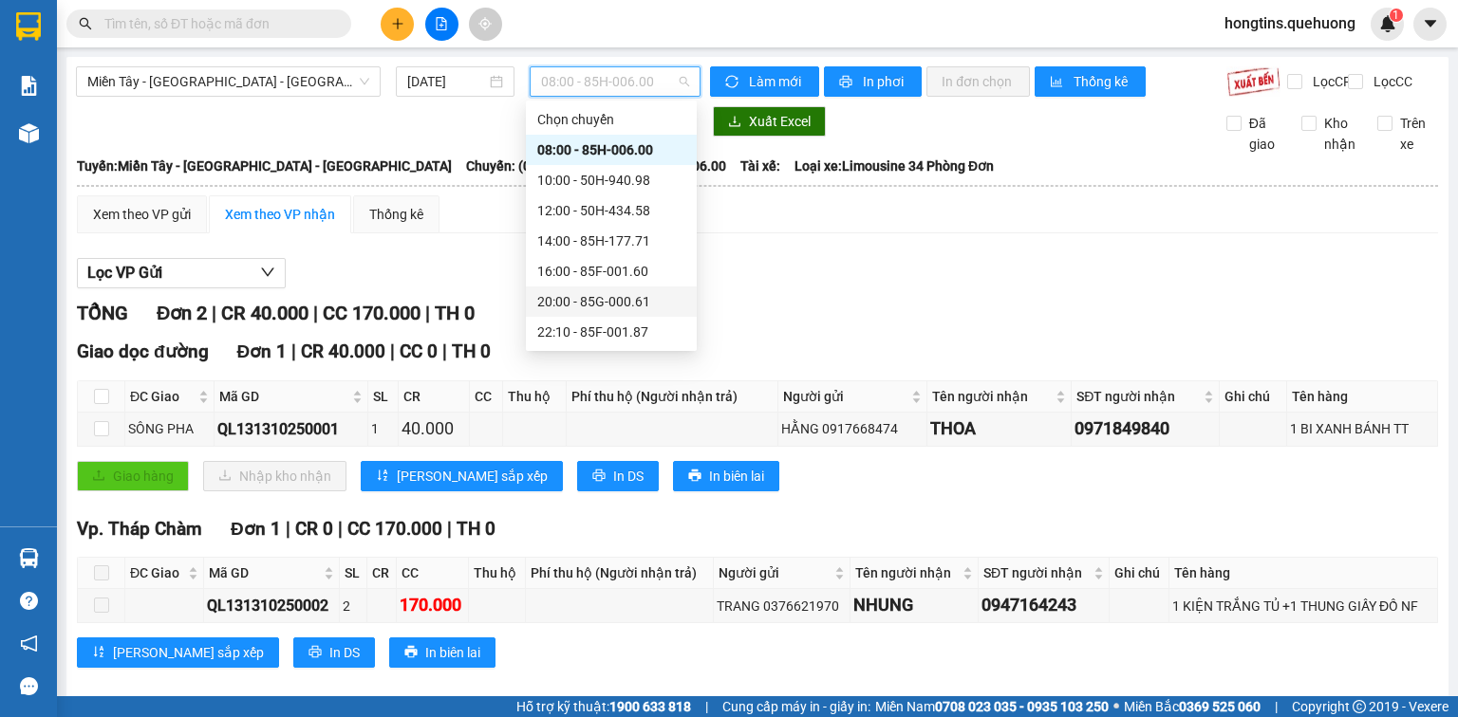
click at [601, 296] on div "20:00 - 85G-000.61" at bounding box center [611, 301] width 148 height 21
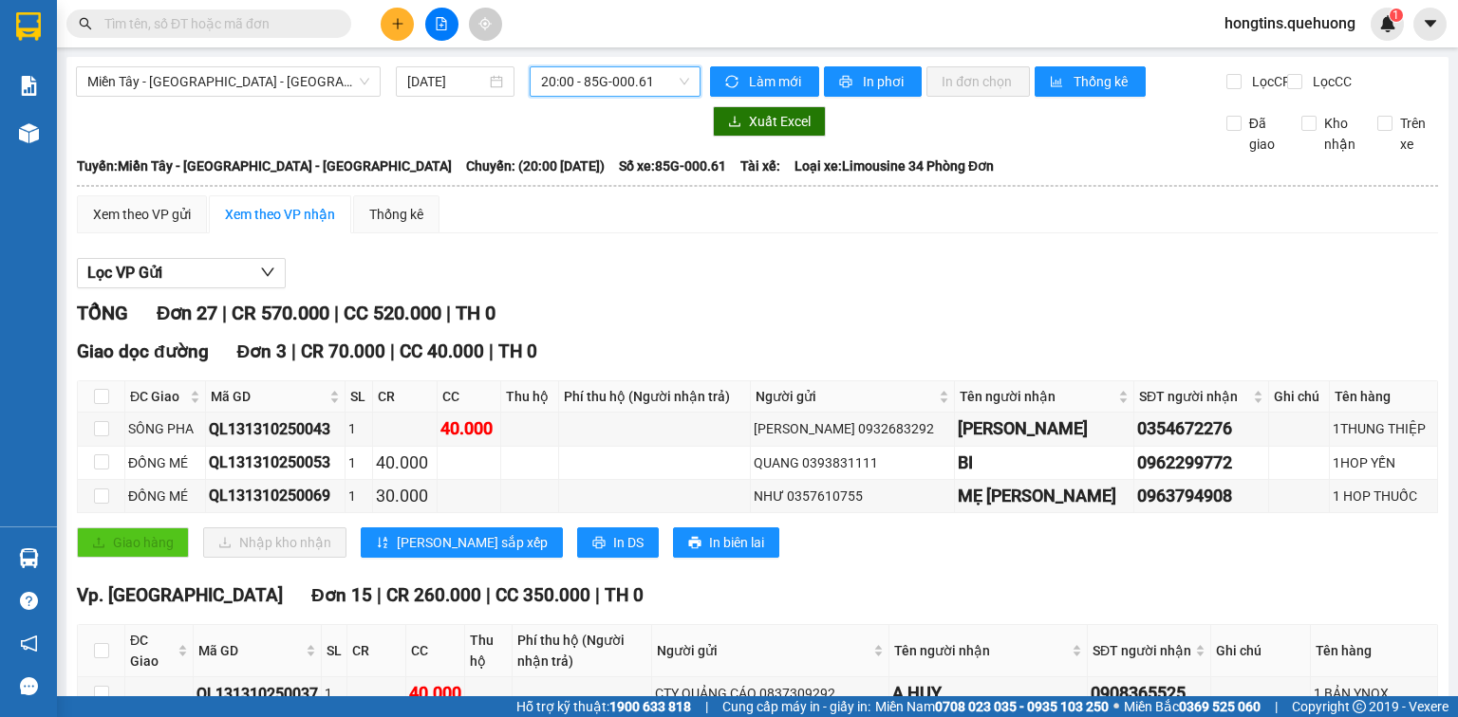
click at [661, 77] on span "20:00 - 85G-000.61" at bounding box center [615, 81] width 149 height 28
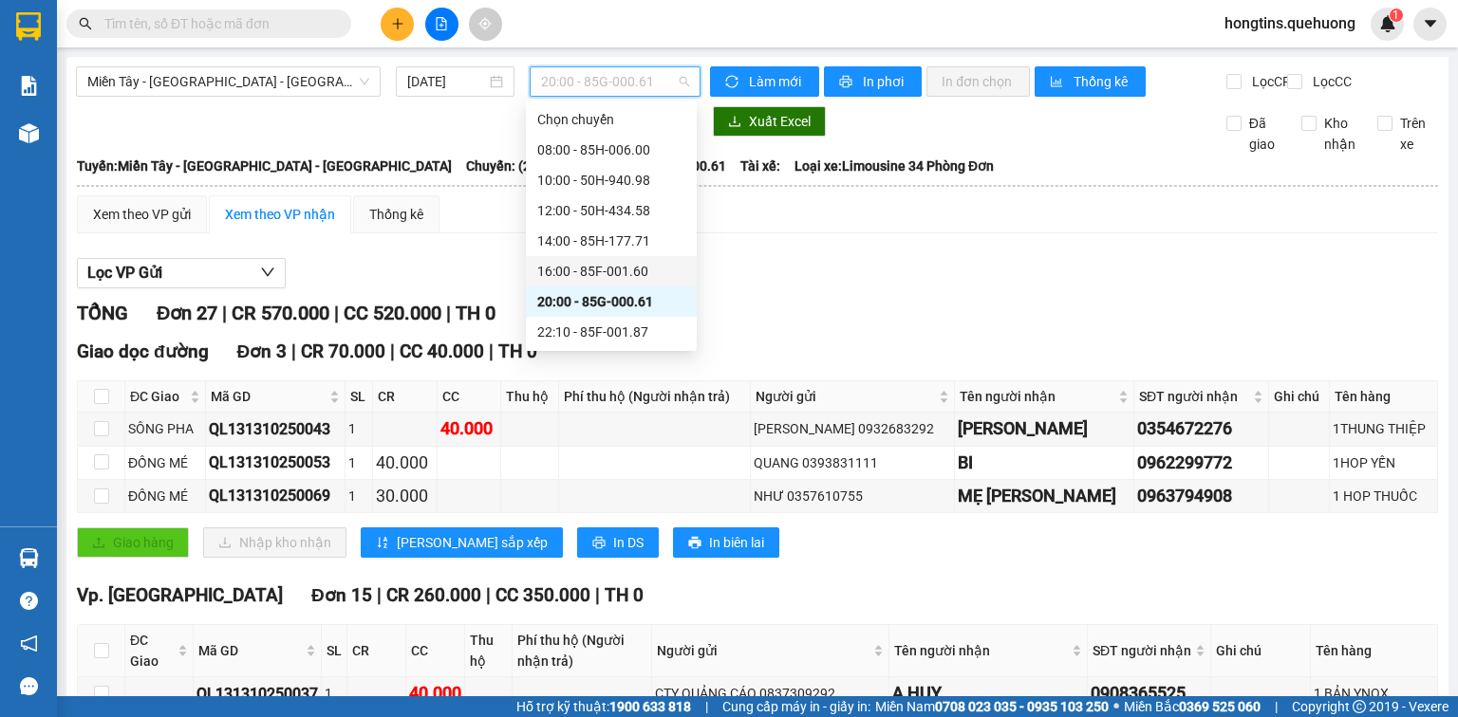
click at [627, 266] on div "16:00 - 85F-001.60" at bounding box center [611, 271] width 148 height 21
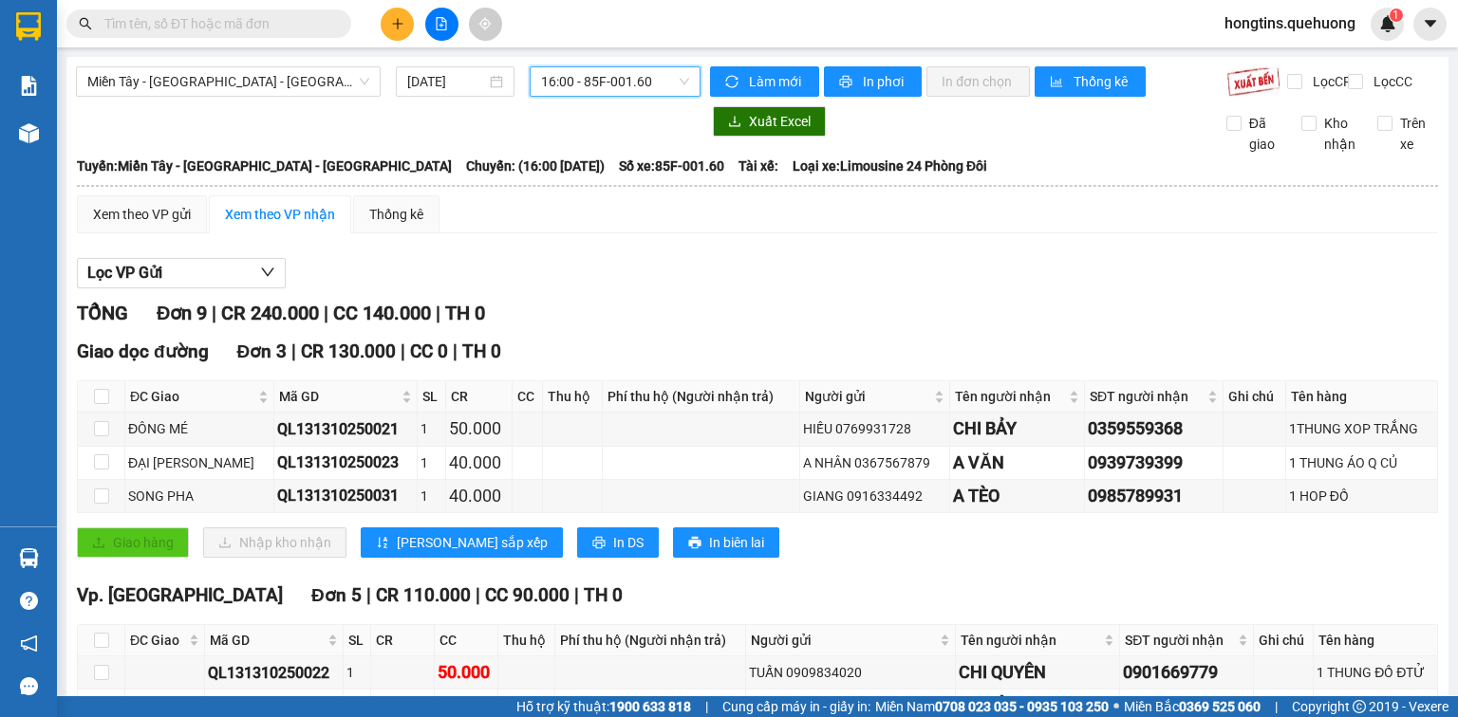
click at [621, 72] on span "16:00 - 85F-001.60" at bounding box center [615, 81] width 149 height 28
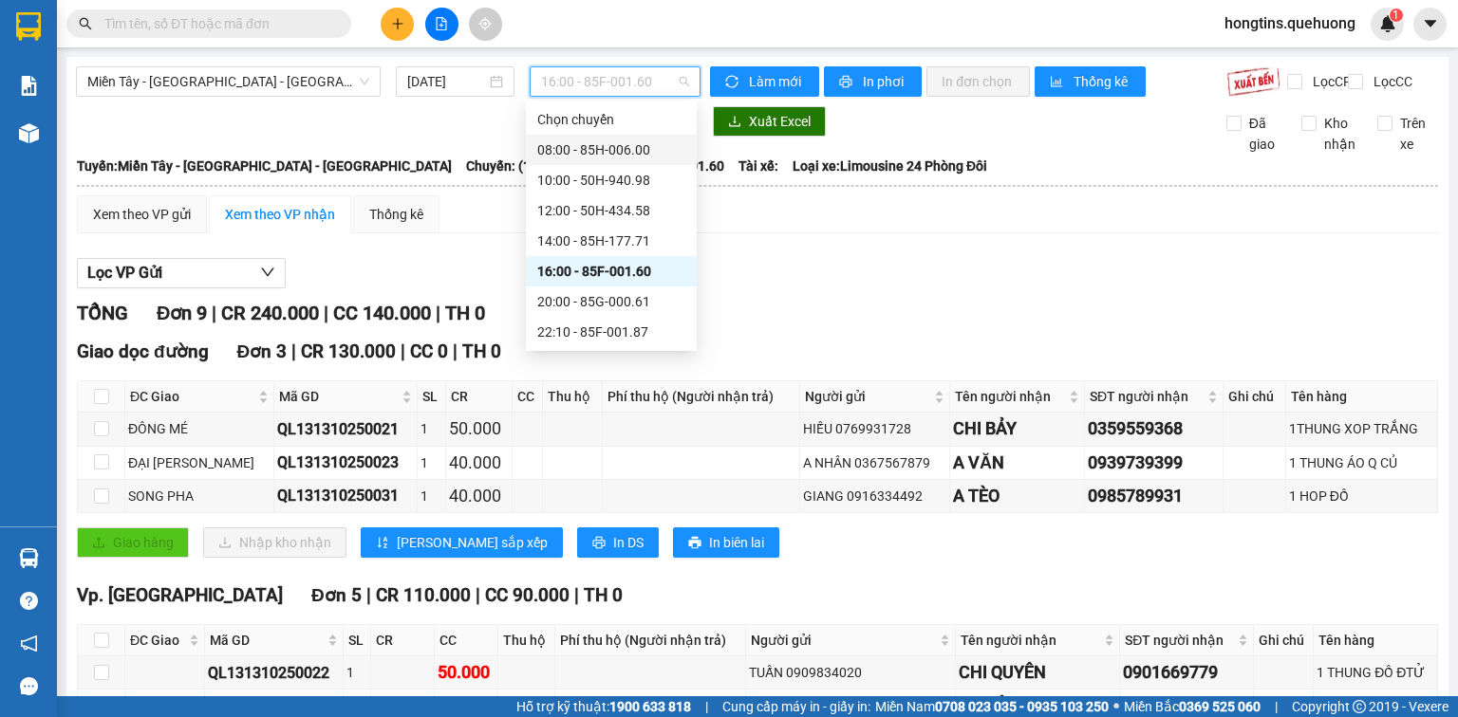
click at [619, 140] on div "08:00 - 85H-006.00" at bounding box center [611, 150] width 148 height 21
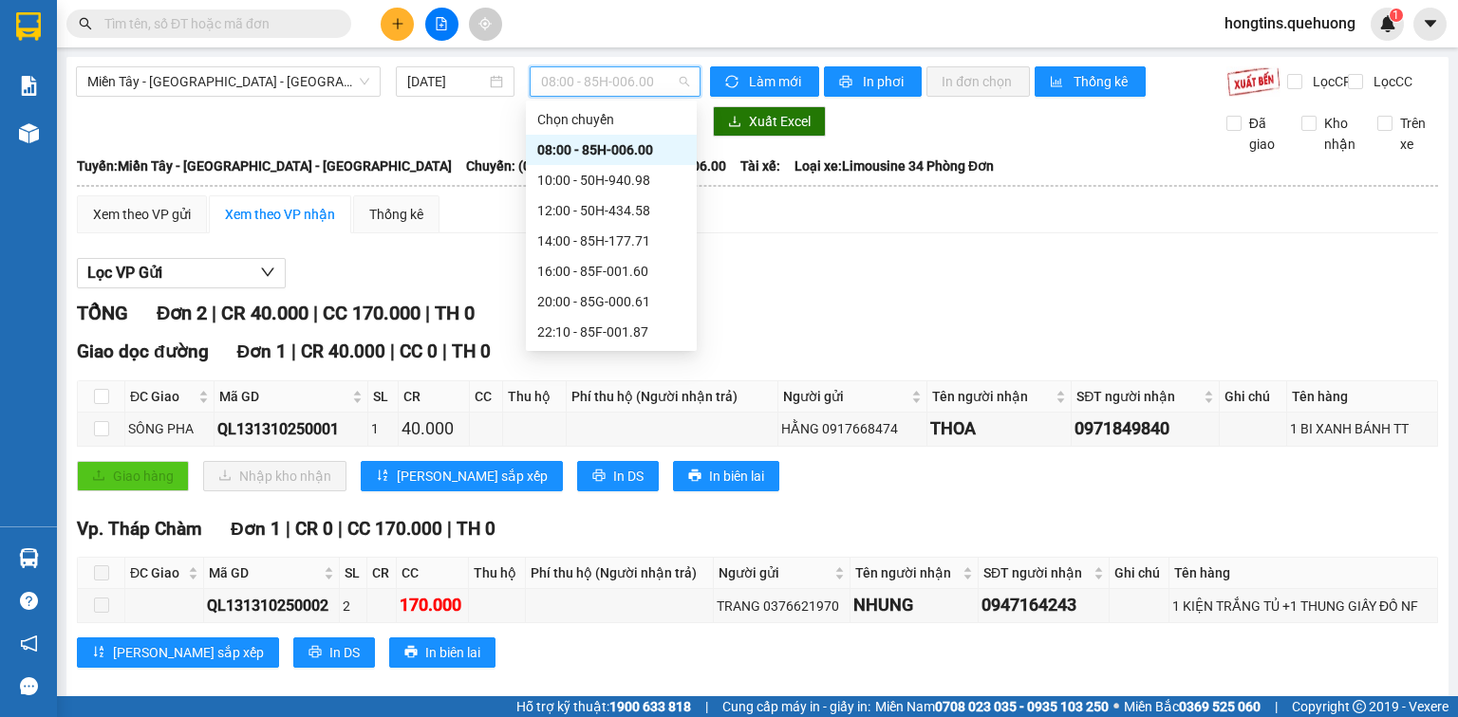
click at [621, 79] on span "08:00 - 85H-006.00" at bounding box center [615, 81] width 149 height 28
click at [641, 186] on div "10:00 - 50H-940.98" at bounding box center [611, 180] width 148 height 21
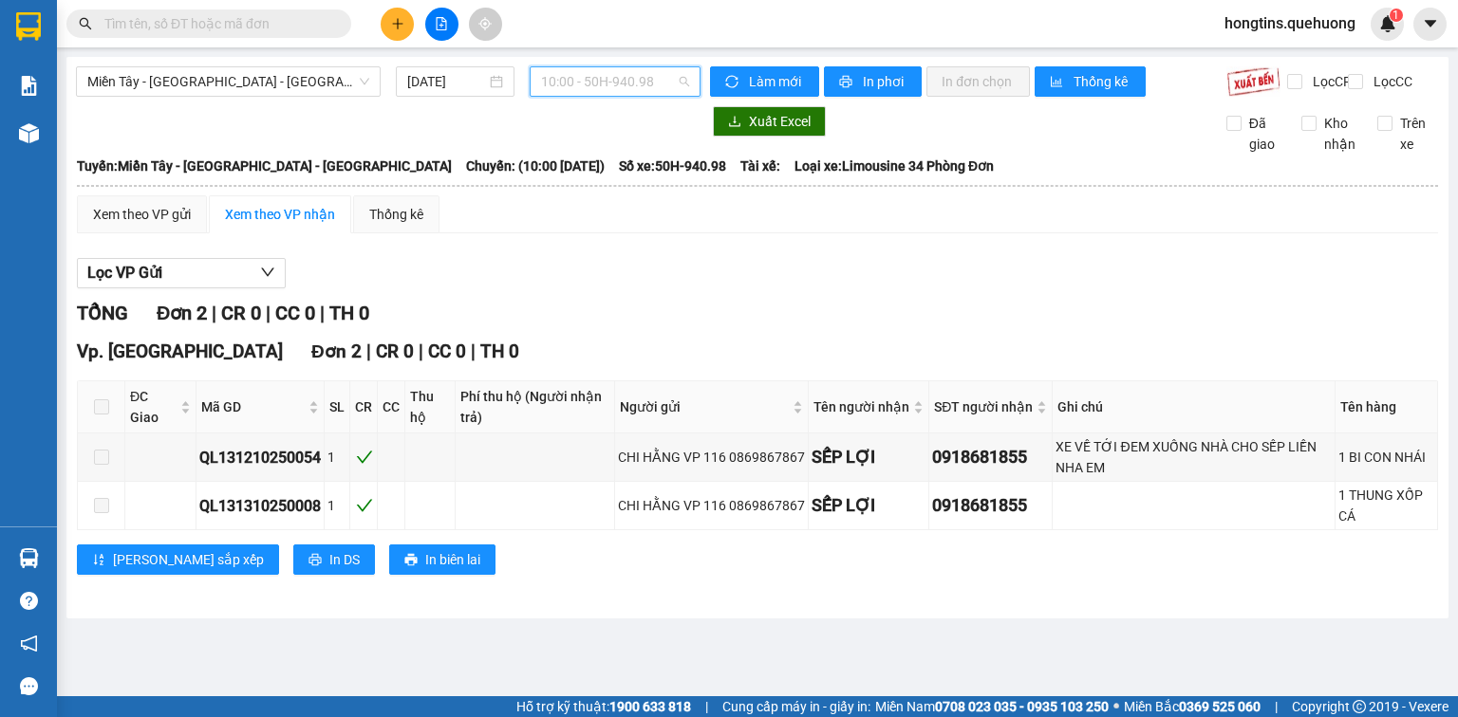
click at [627, 91] on span "10:00 - 50H-940.98" at bounding box center [615, 81] width 149 height 28
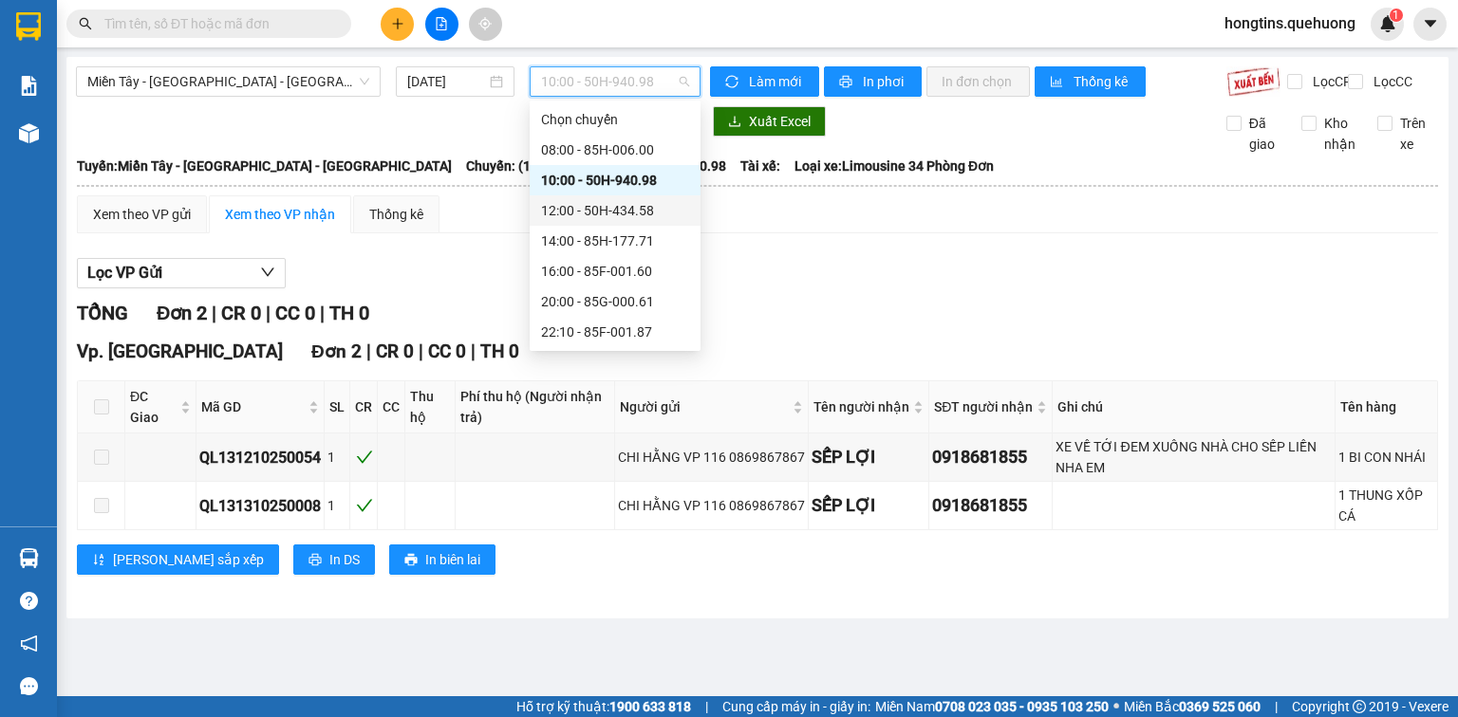
click at [626, 207] on div "12:00 - 50H-434.58" at bounding box center [615, 210] width 148 height 21
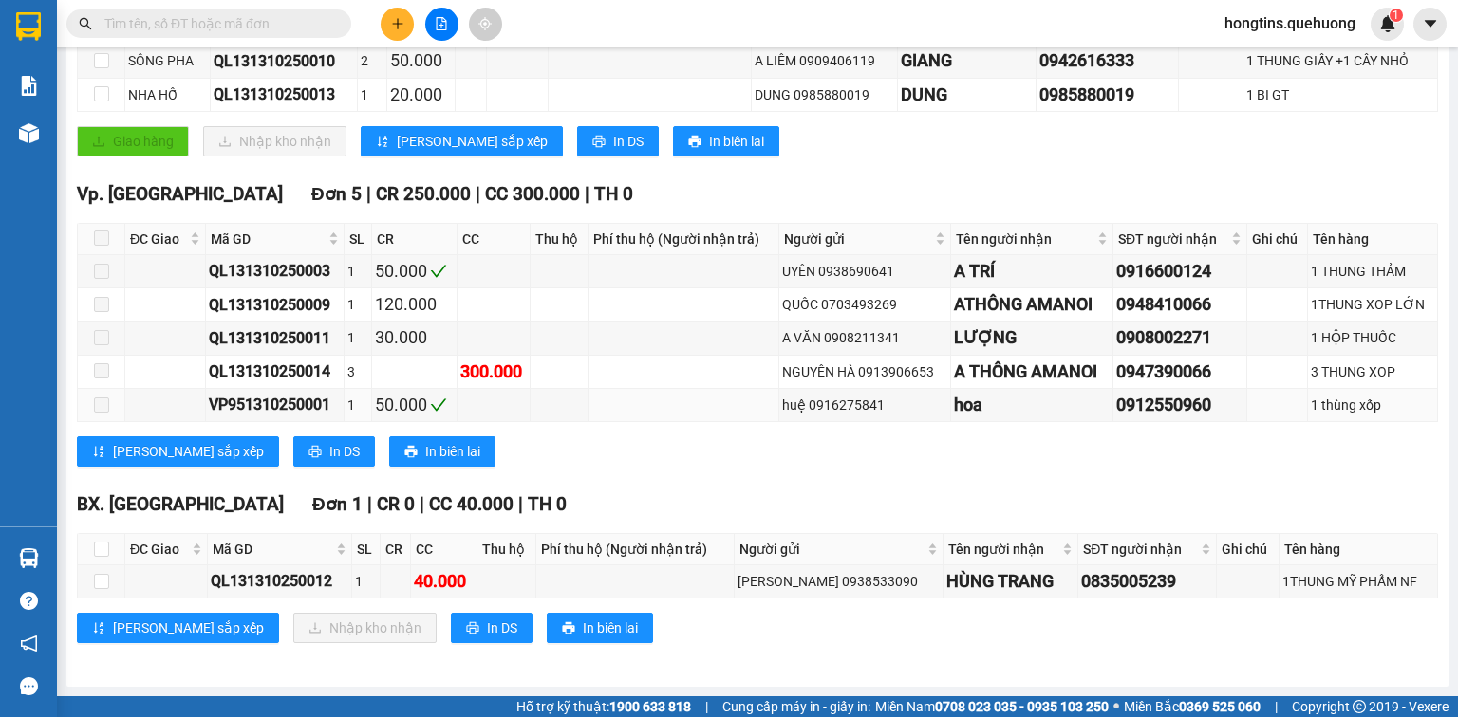
scroll to position [380, 0]
click at [103, 545] on input "checkbox" at bounding box center [101, 549] width 15 height 15
checkbox input "true"
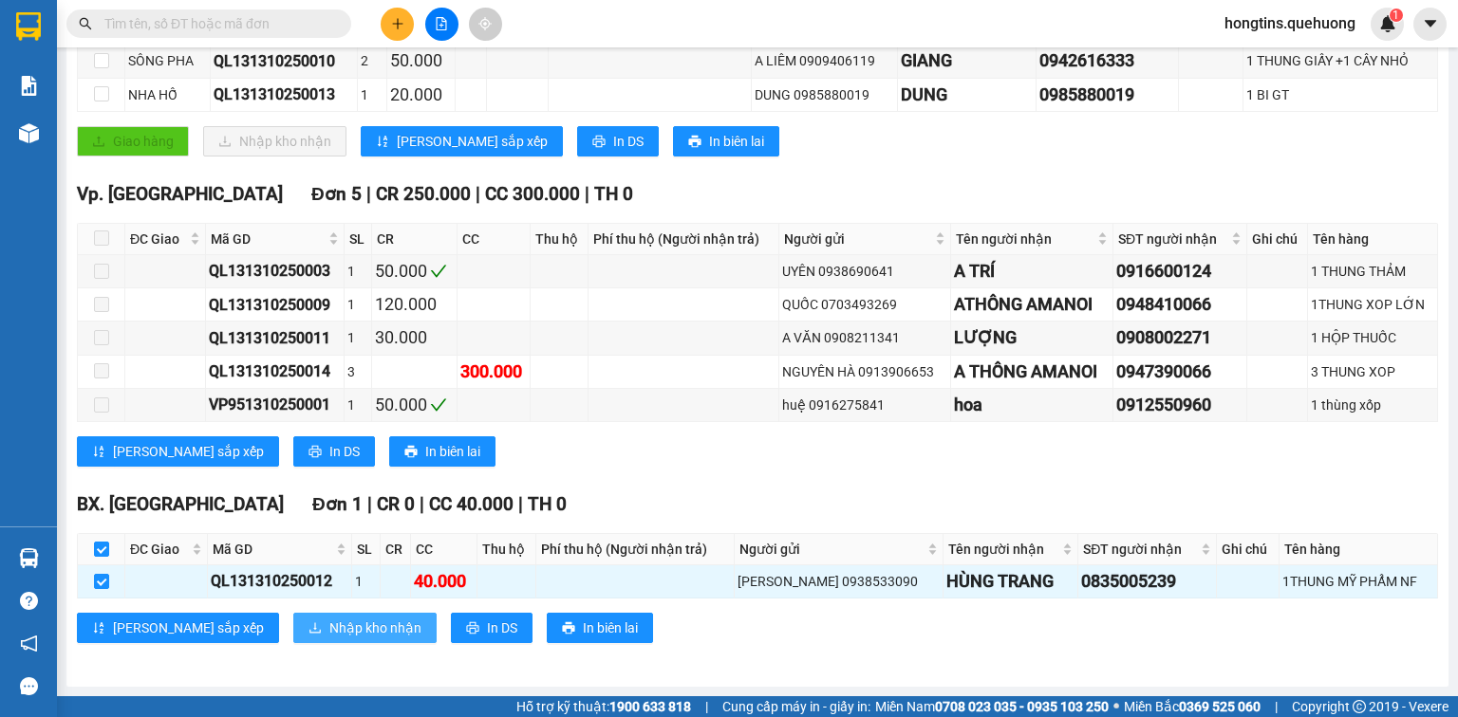
click at [329, 628] on span "Nhập kho nhận" at bounding box center [375, 628] width 92 height 21
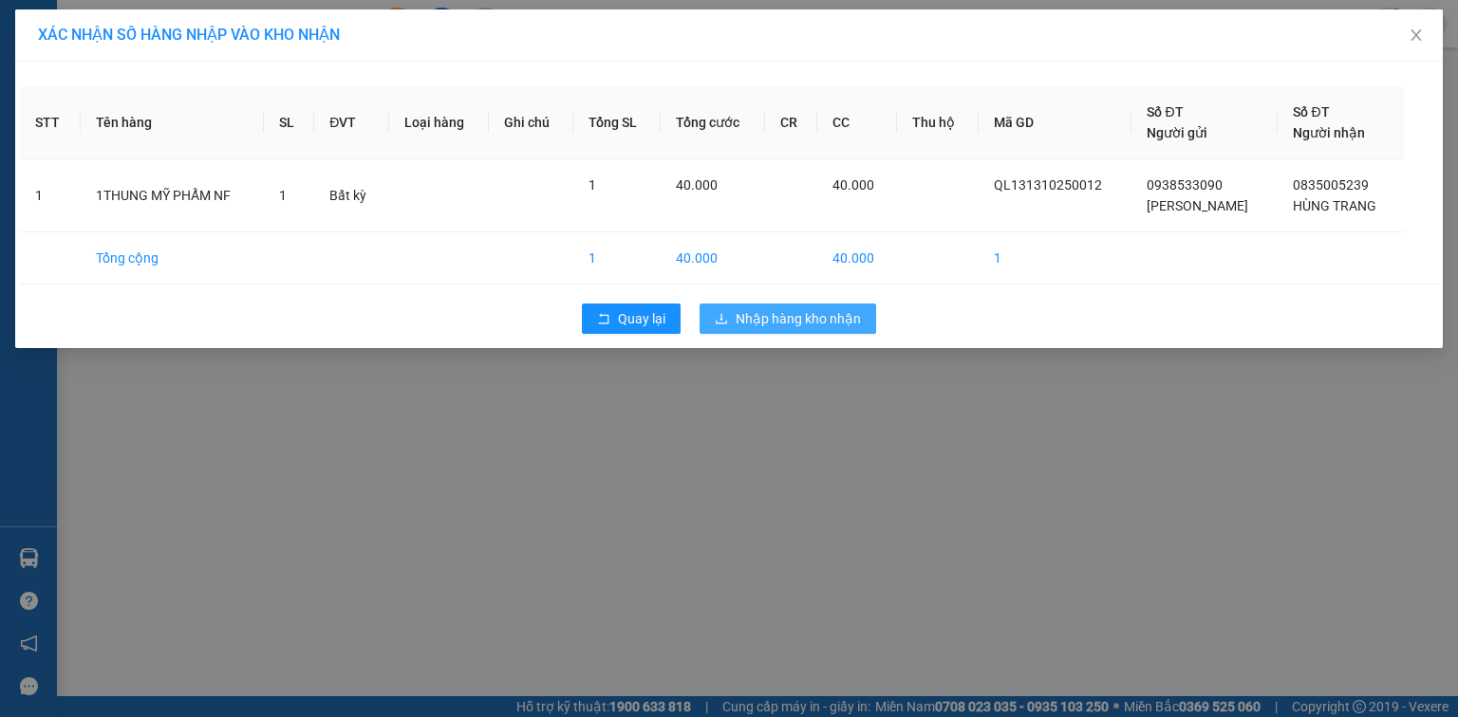
click at [830, 325] on span "Nhập hàng kho nhận" at bounding box center [797, 318] width 125 height 21
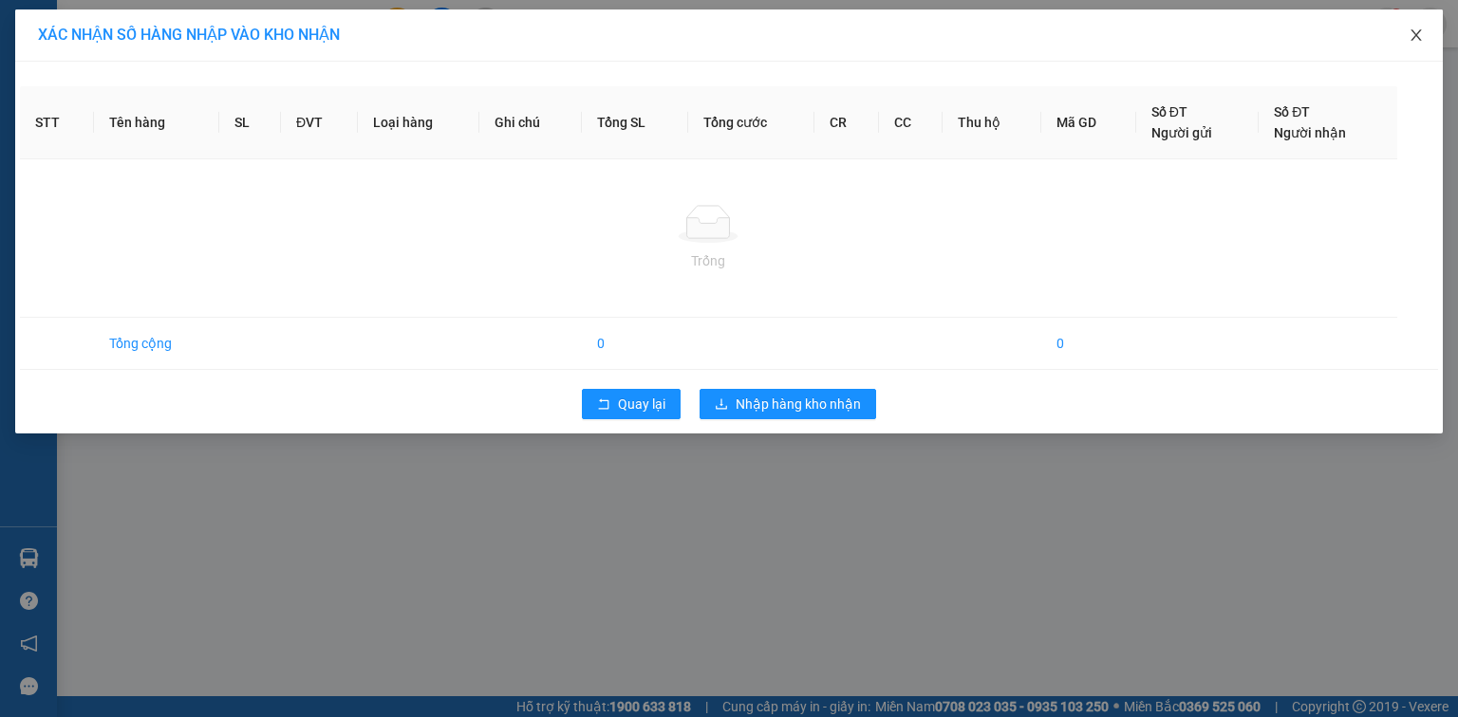
click at [1418, 36] on icon "close" at bounding box center [1415, 35] width 15 height 15
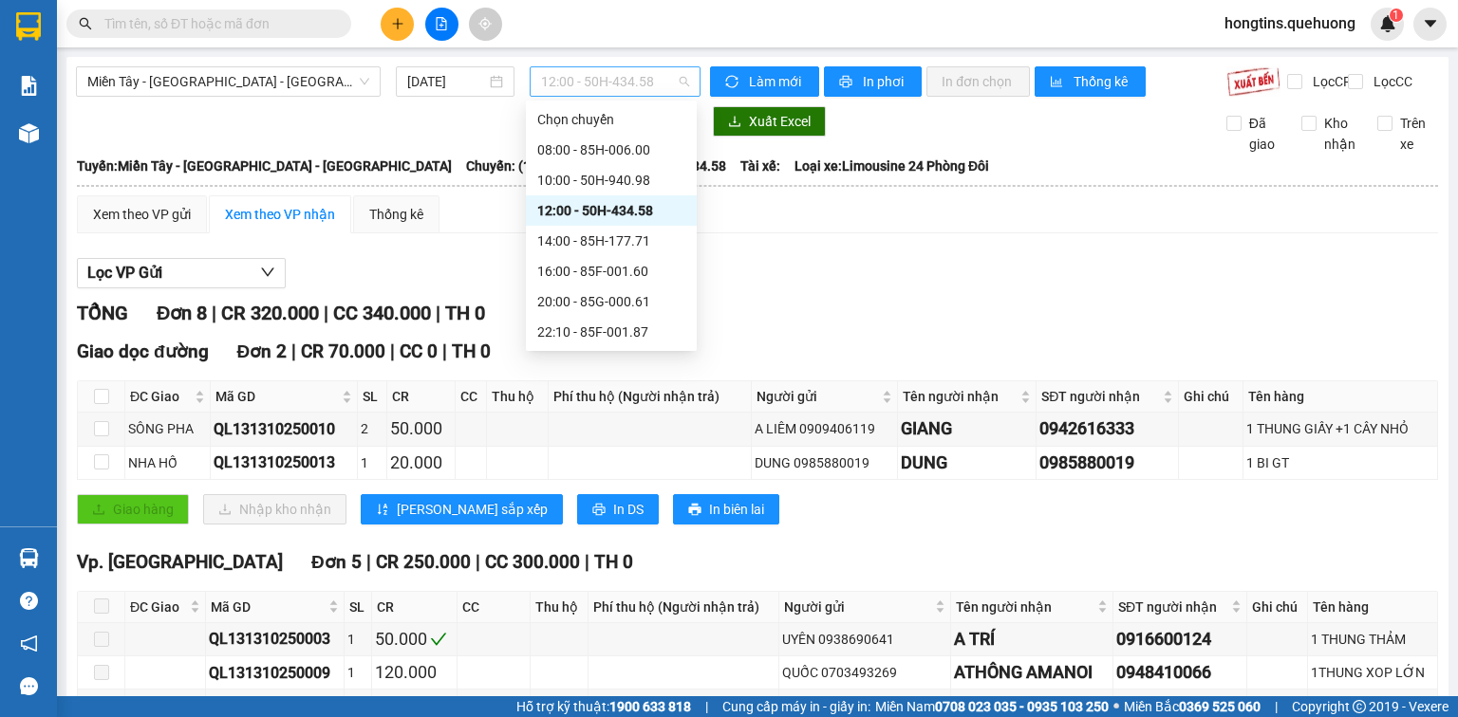
click at [630, 72] on span "12:00 - 50H-434.58" at bounding box center [615, 81] width 149 height 28
click at [636, 244] on div "14:00 - 85H-177.71" at bounding box center [611, 241] width 148 height 21
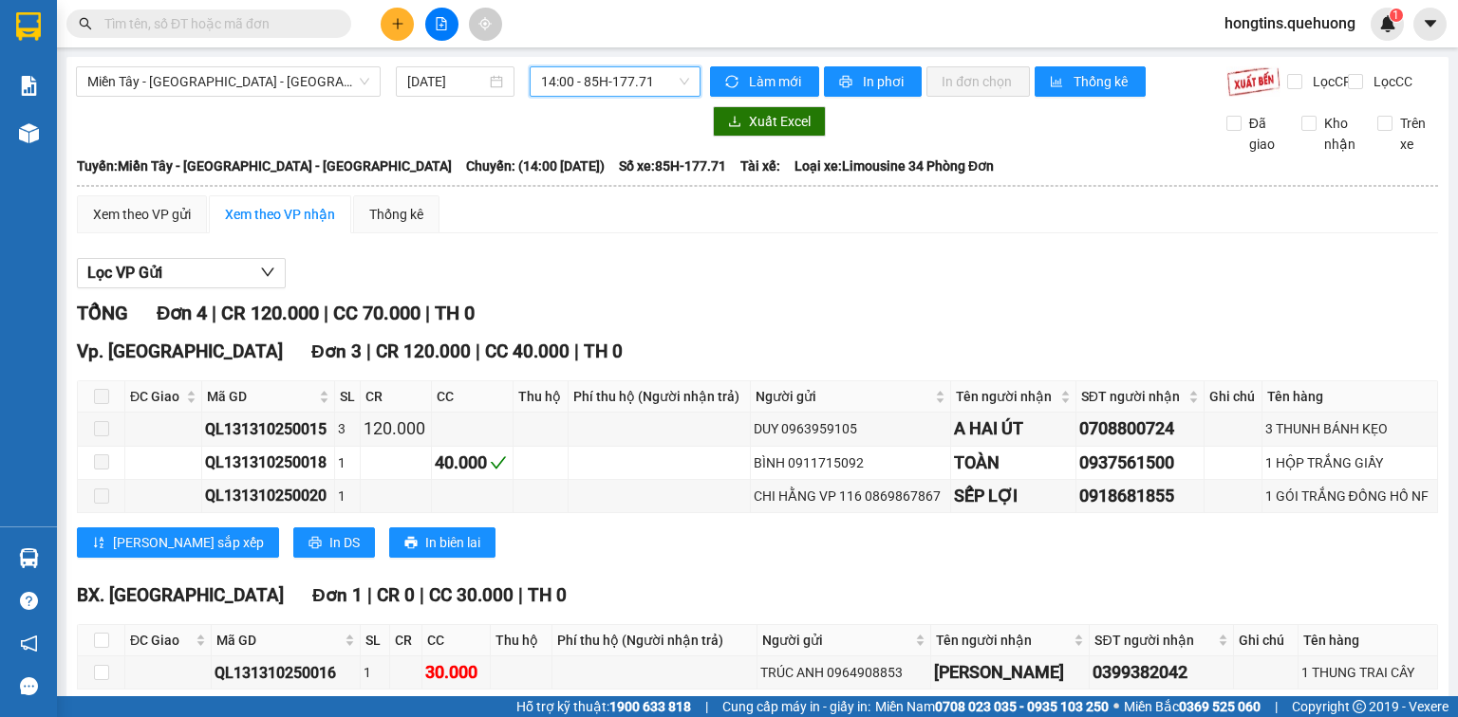
scroll to position [104, 0]
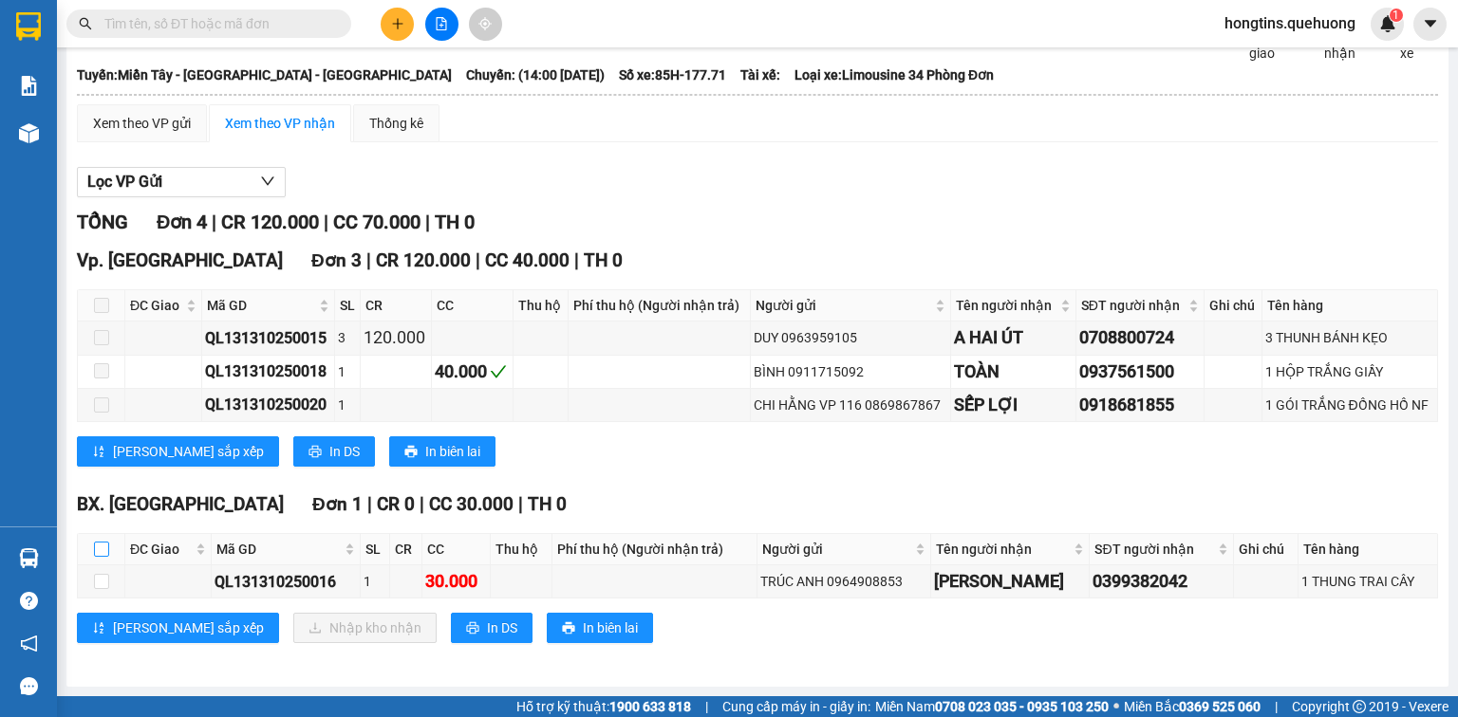
click at [96, 554] on input "checkbox" at bounding box center [101, 549] width 15 height 15
checkbox input "true"
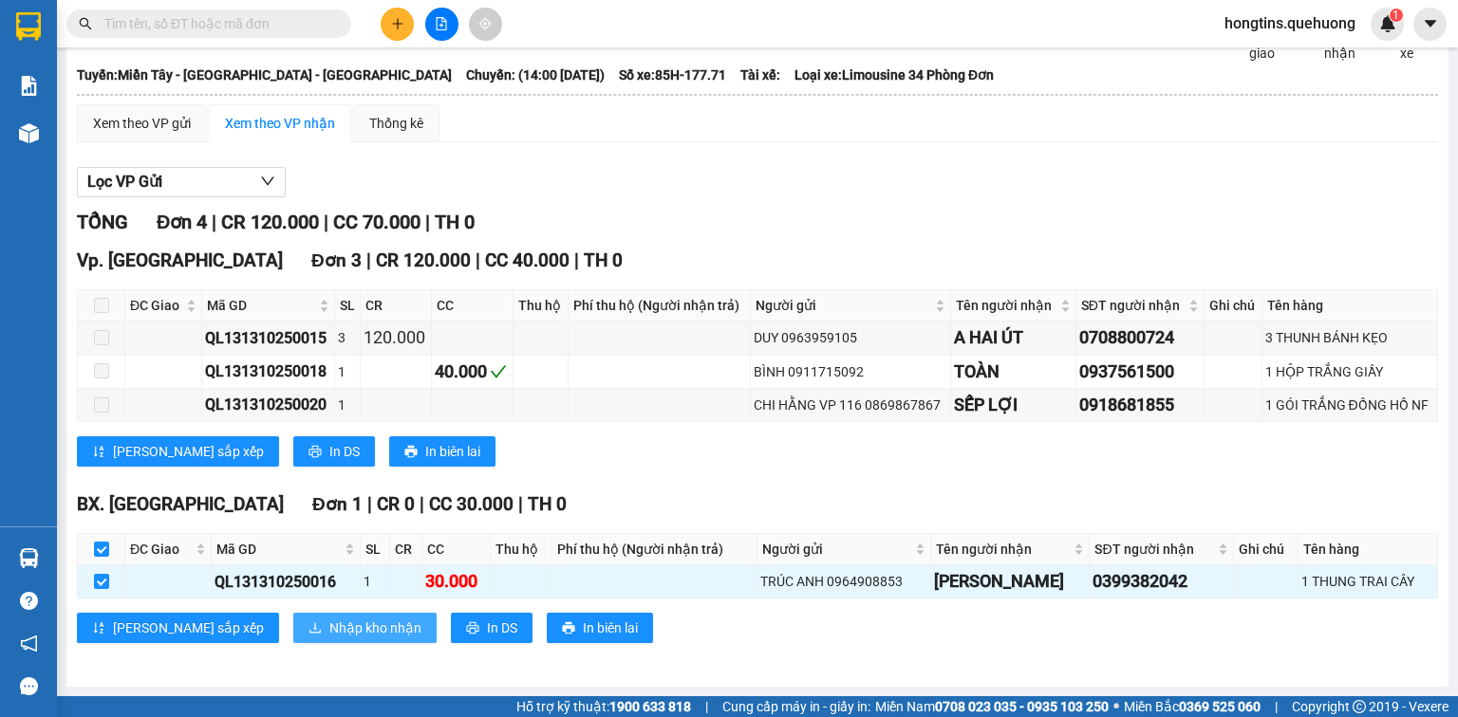
click at [329, 631] on span "Nhập kho nhận" at bounding box center [375, 628] width 92 height 21
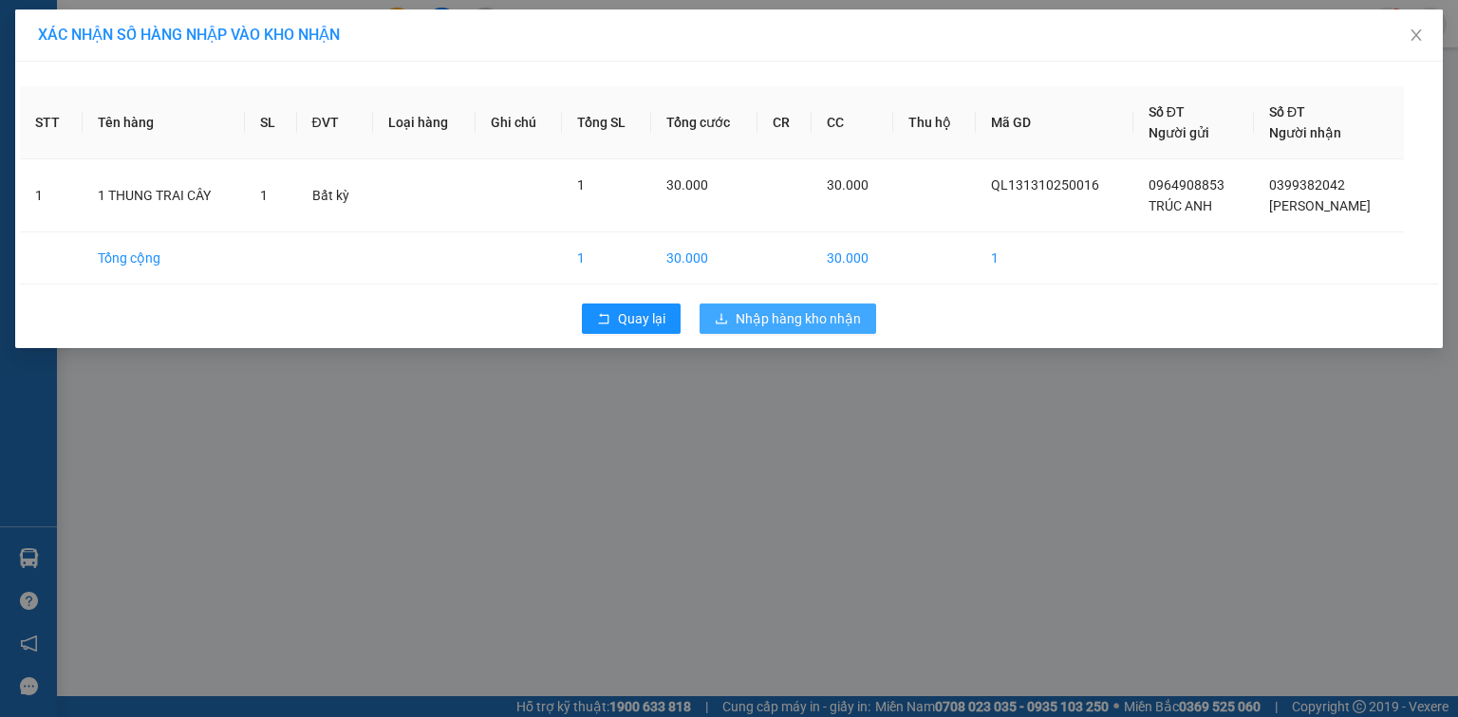
click at [811, 319] on span "Nhập hàng kho nhận" at bounding box center [797, 318] width 125 height 21
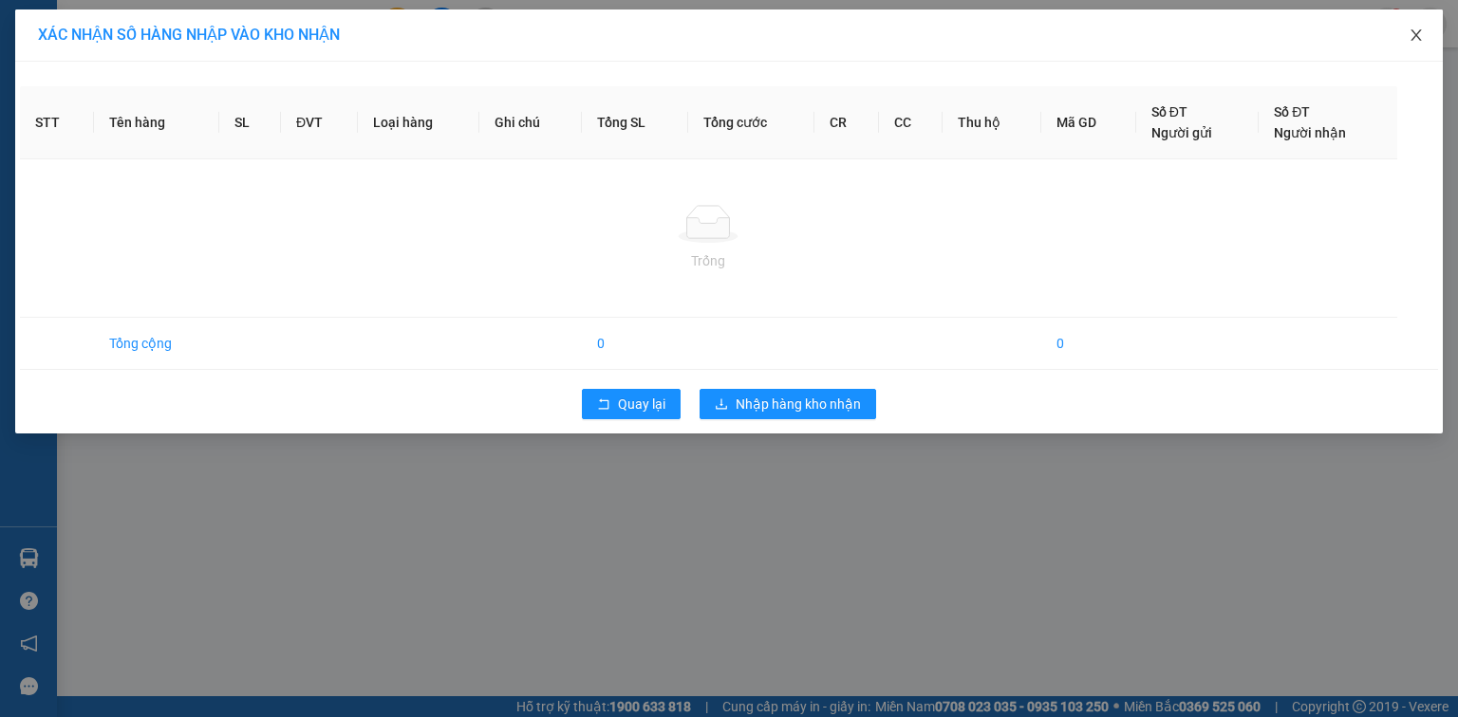
click at [1416, 30] on icon "close" at bounding box center [1415, 35] width 15 height 15
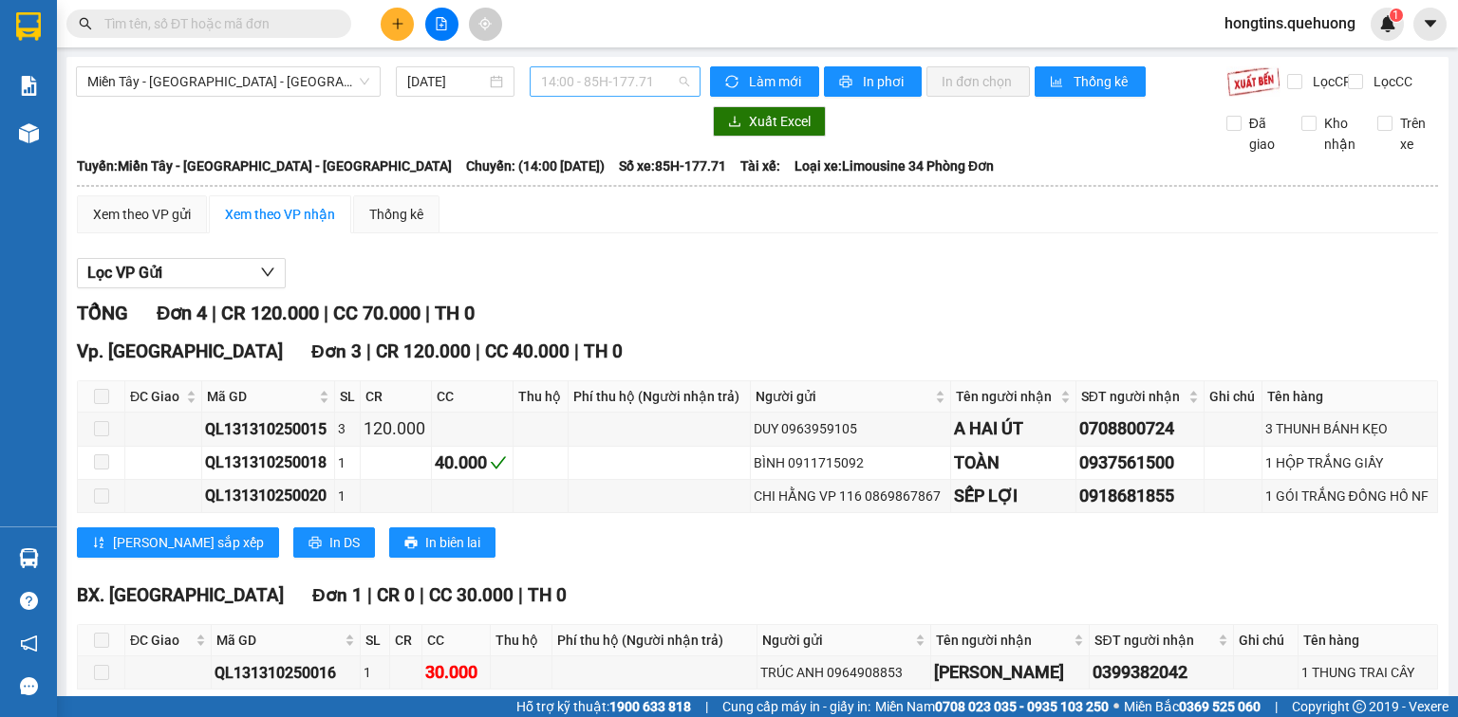
click at [620, 77] on span "14:00 - 85H-177.71" at bounding box center [615, 81] width 149 height 28
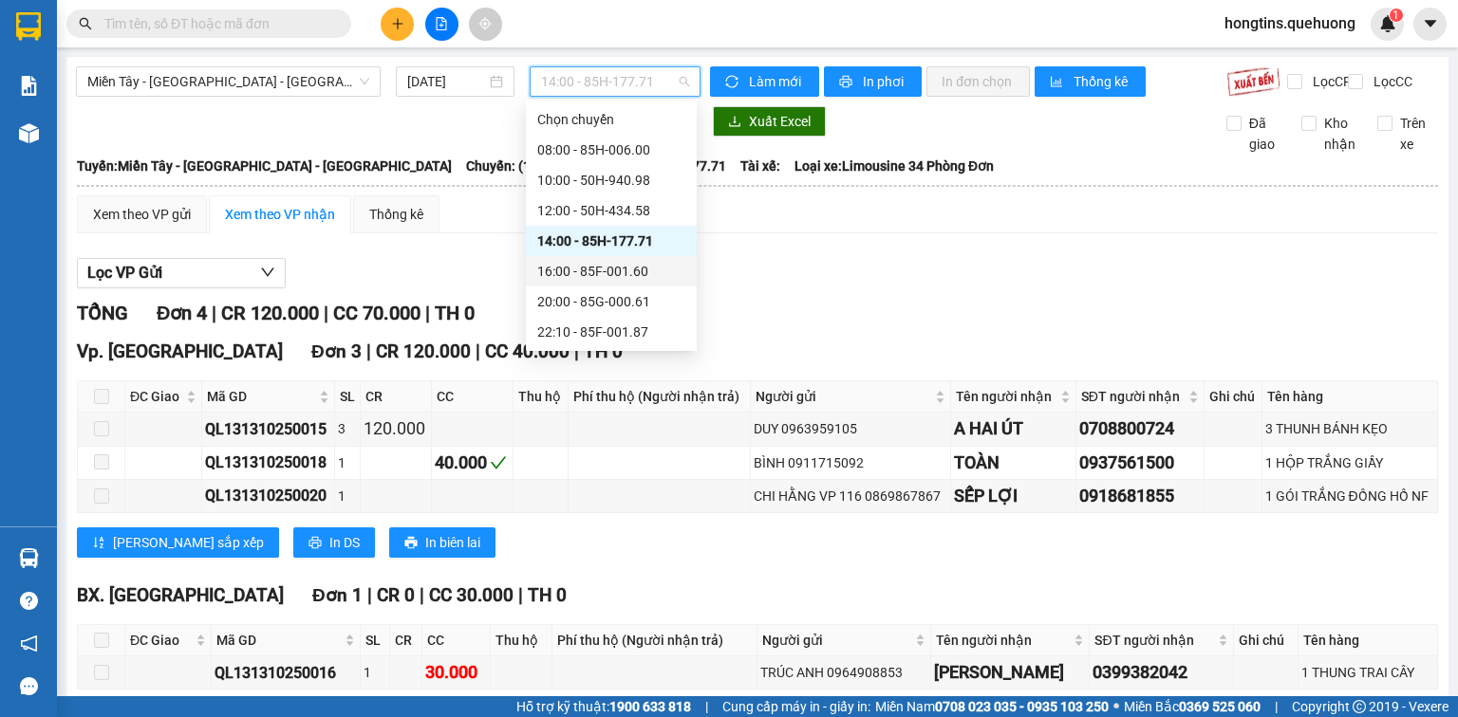
click at [619, 274] on div "16:00 - 85F-001.60" at bounding box center [611, 271] width 148 height 21
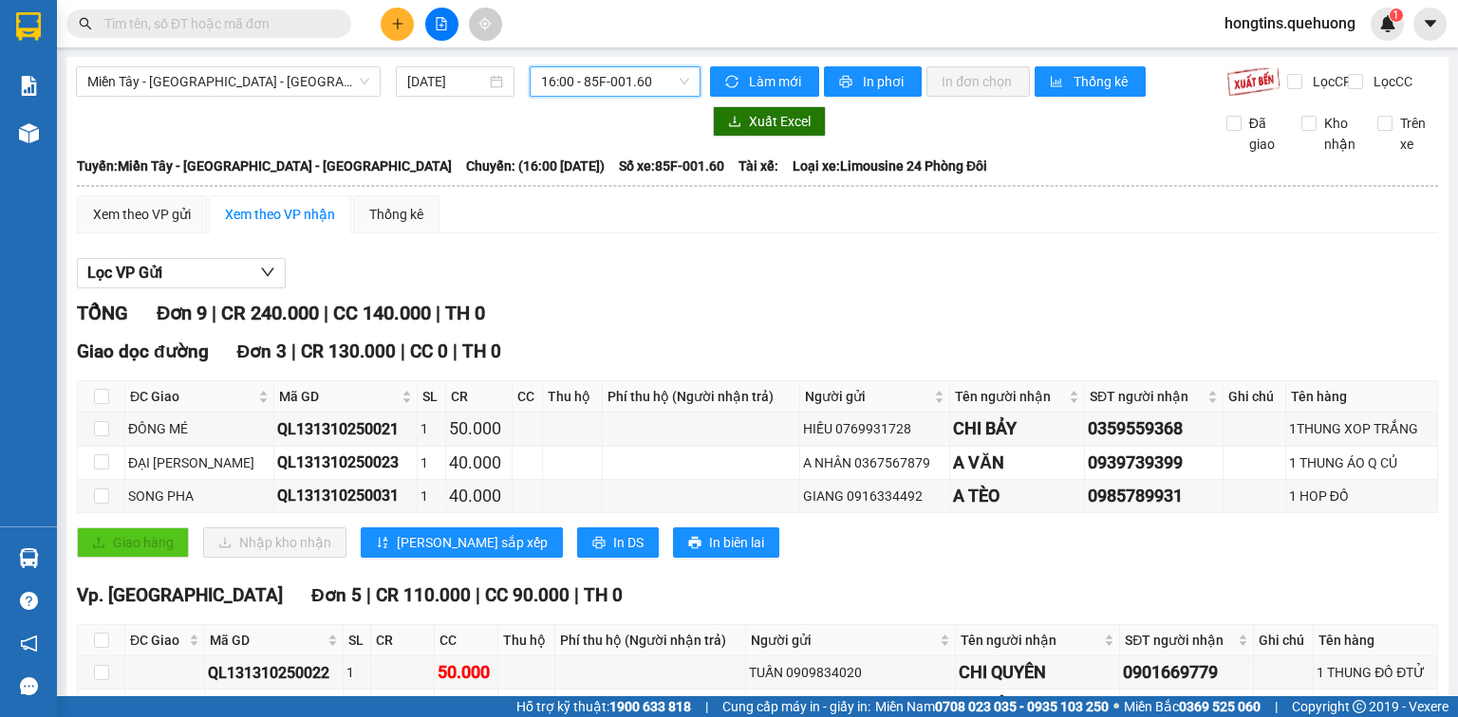
click at [657, 77] on span "16:00 - 85F-001.60" at bounding box center [615, 81] width 149 height 28
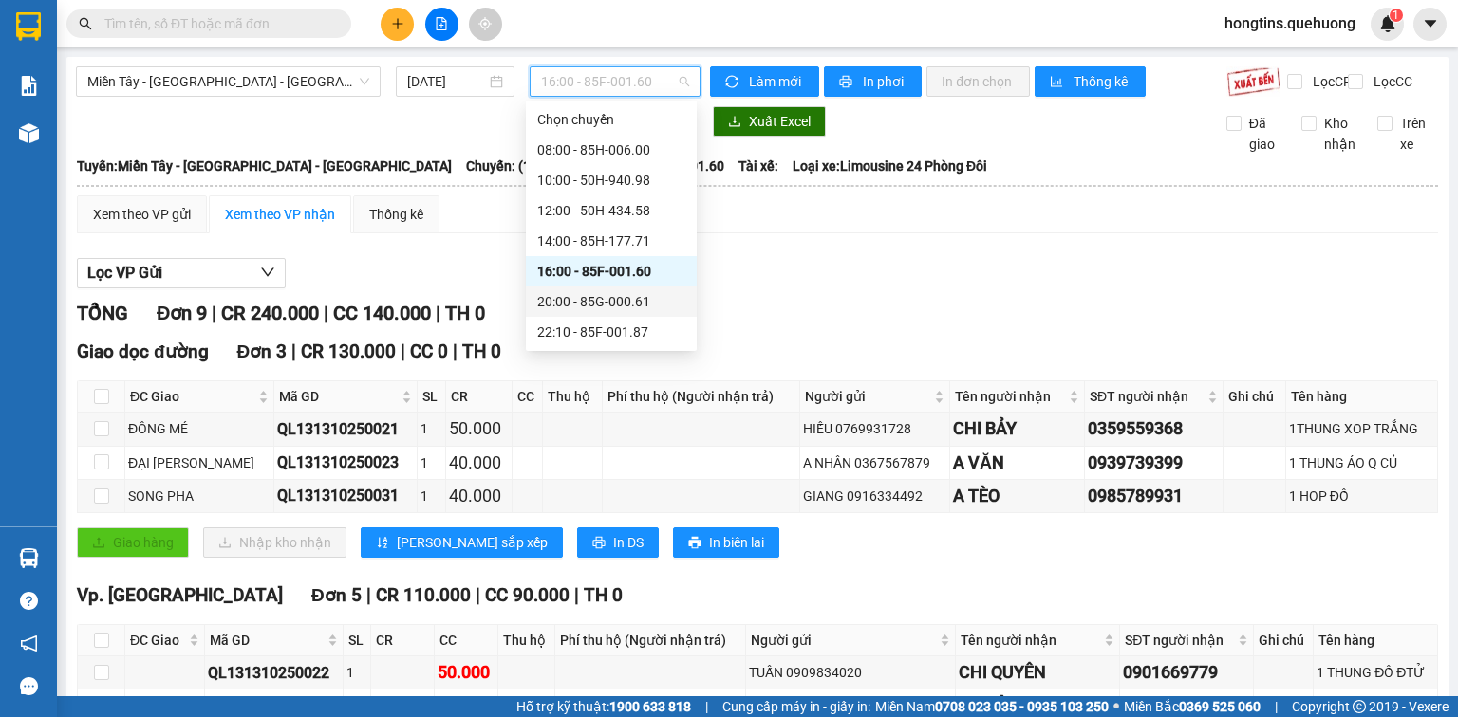
click at [635, 296] on div "20:00 - 85G-000.61" at bounding box center [611, 301] width 148 height 21
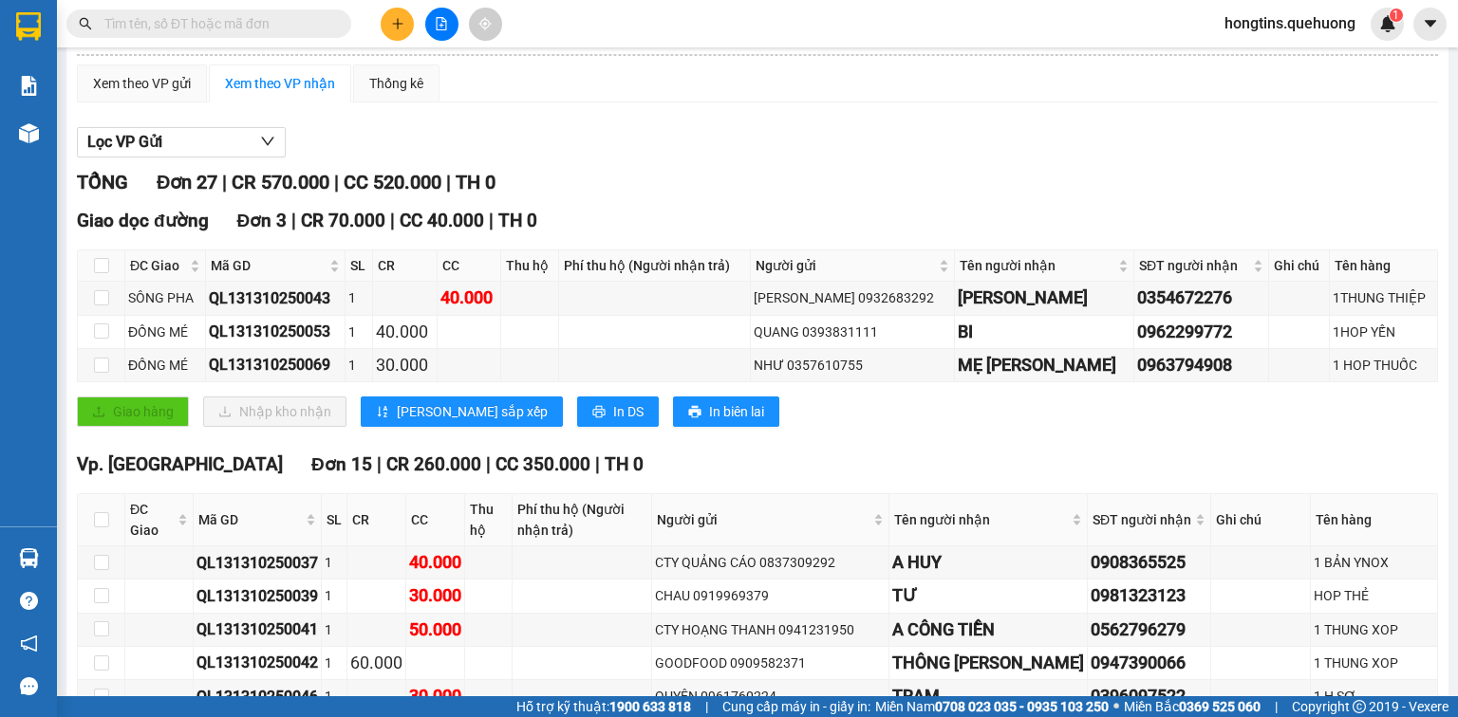
scroll to position [152, 0]
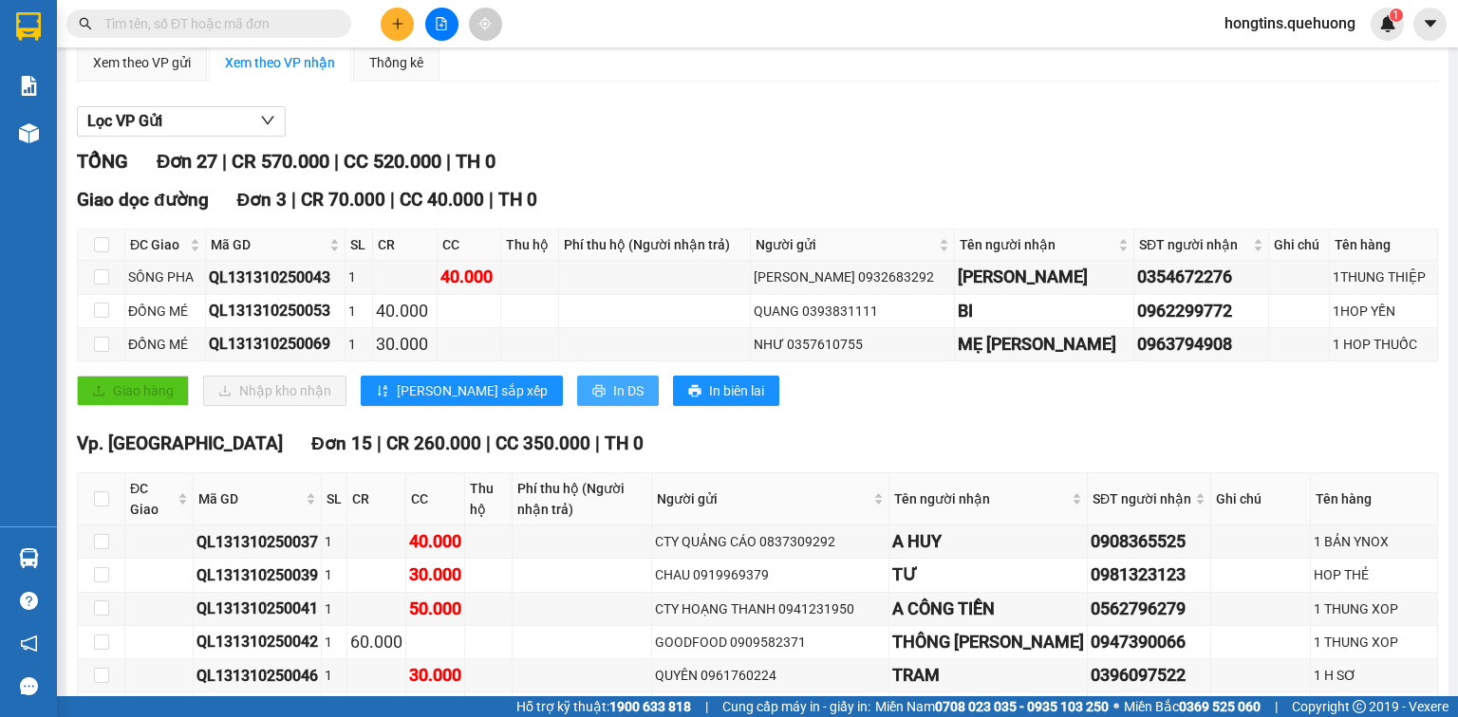
click at [613, 400] on span "In DS" at bounding box center [628, 391] width 30 height 21
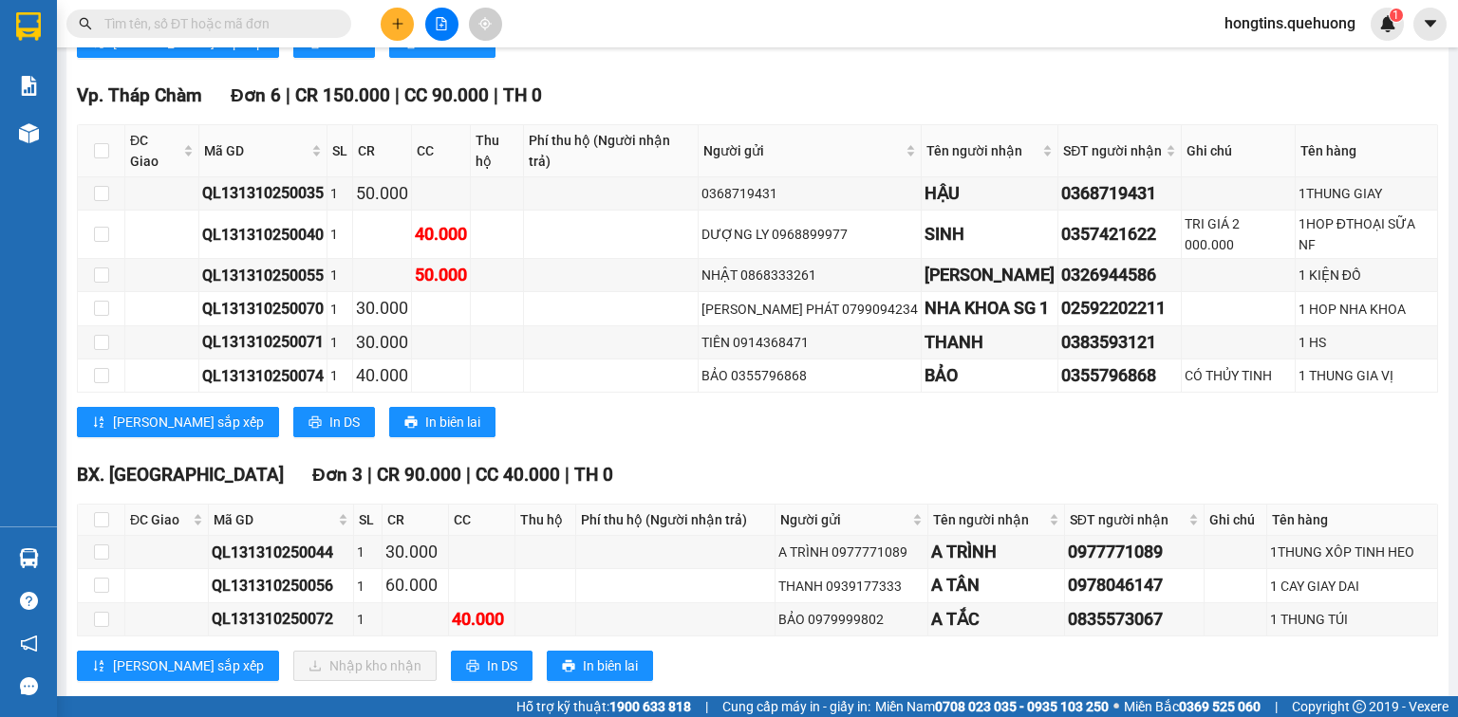
scroll to position [1237, 0]
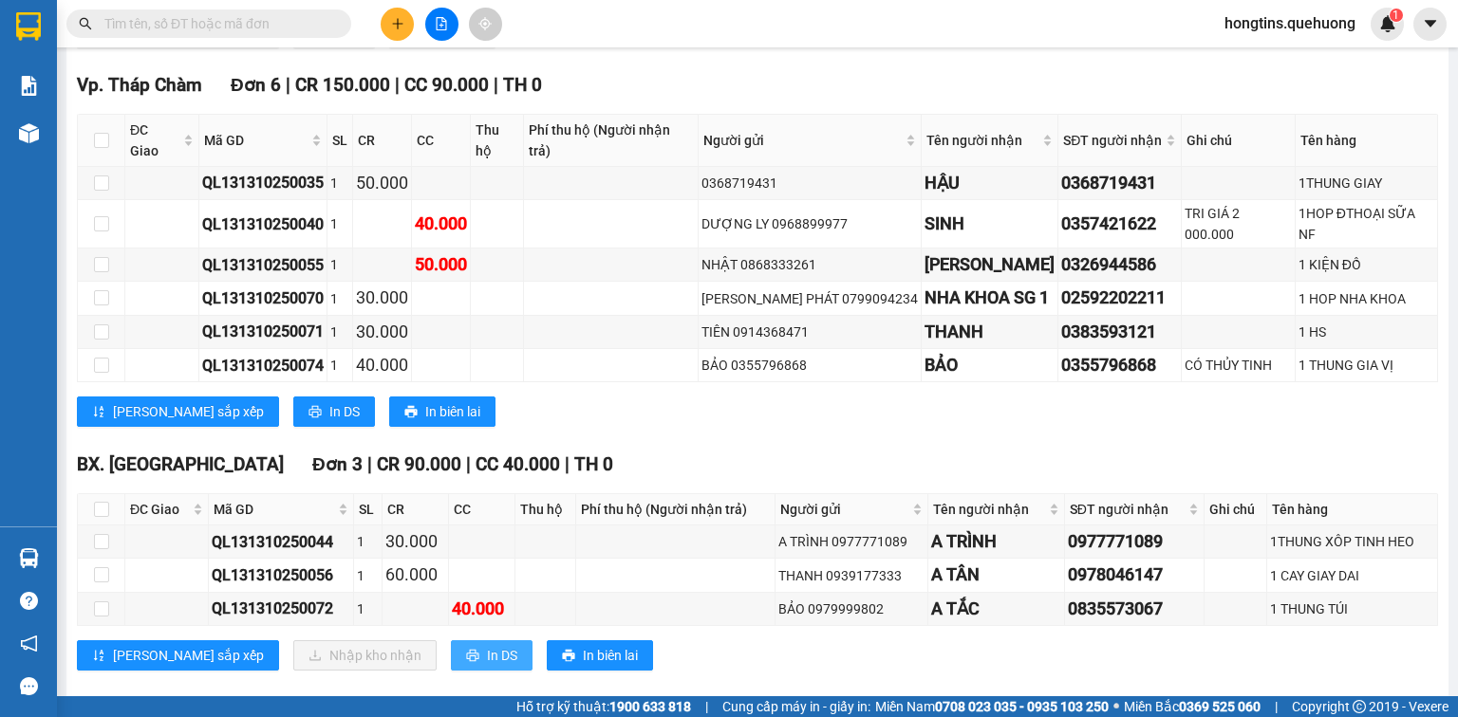
click at [487, 645] on span "In DS" at bounding box center [502, 655] width 30 height 21
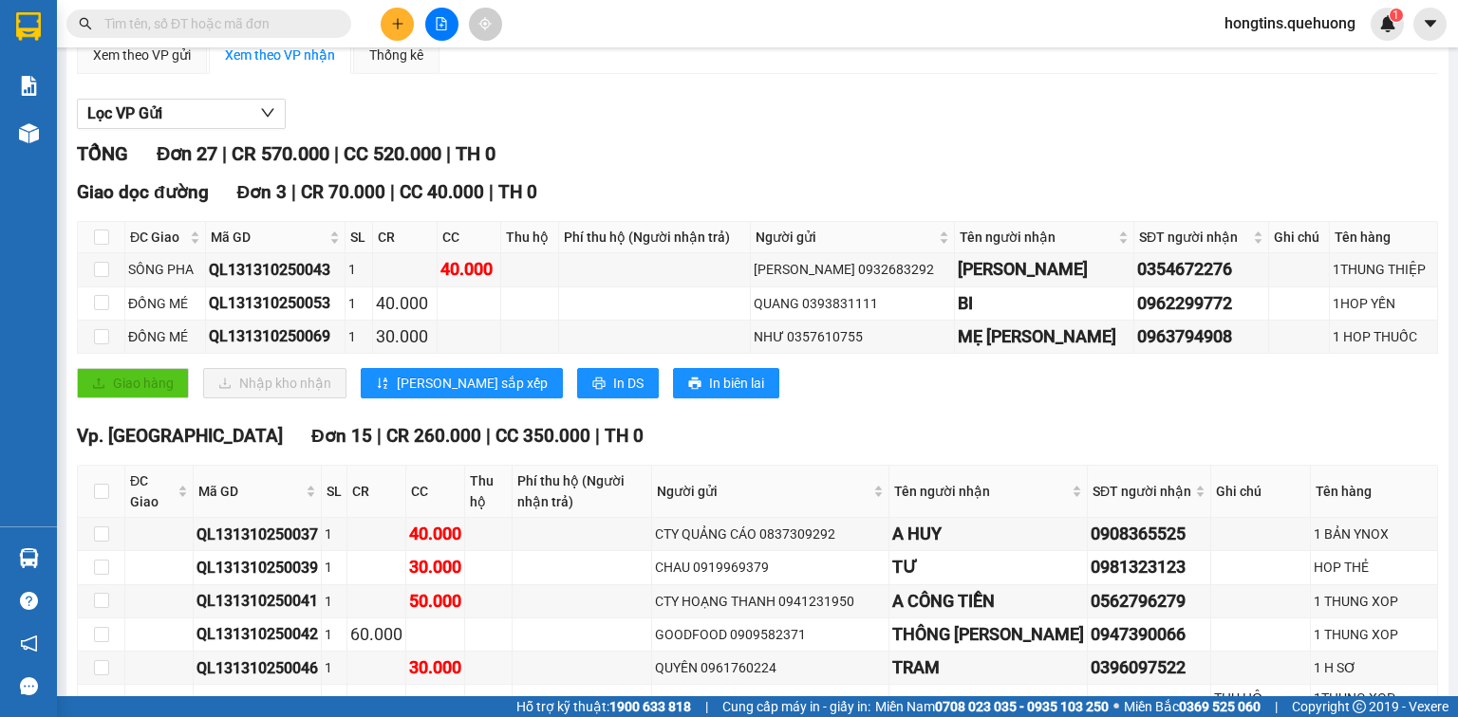
scroll to position [0, 0]
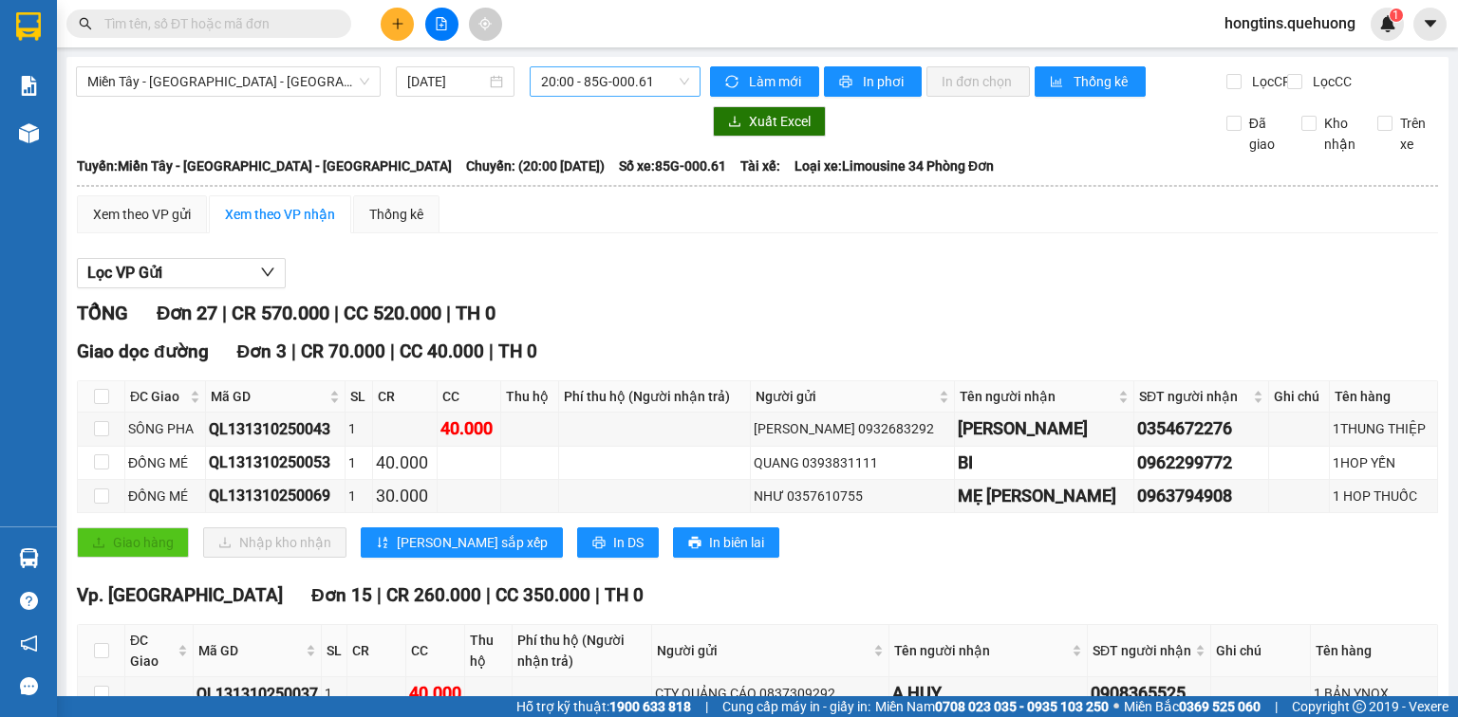
click at [655, 80] on span "20:00 - 85G-000.61" at bounding box center [615, 81] width 149 height 28
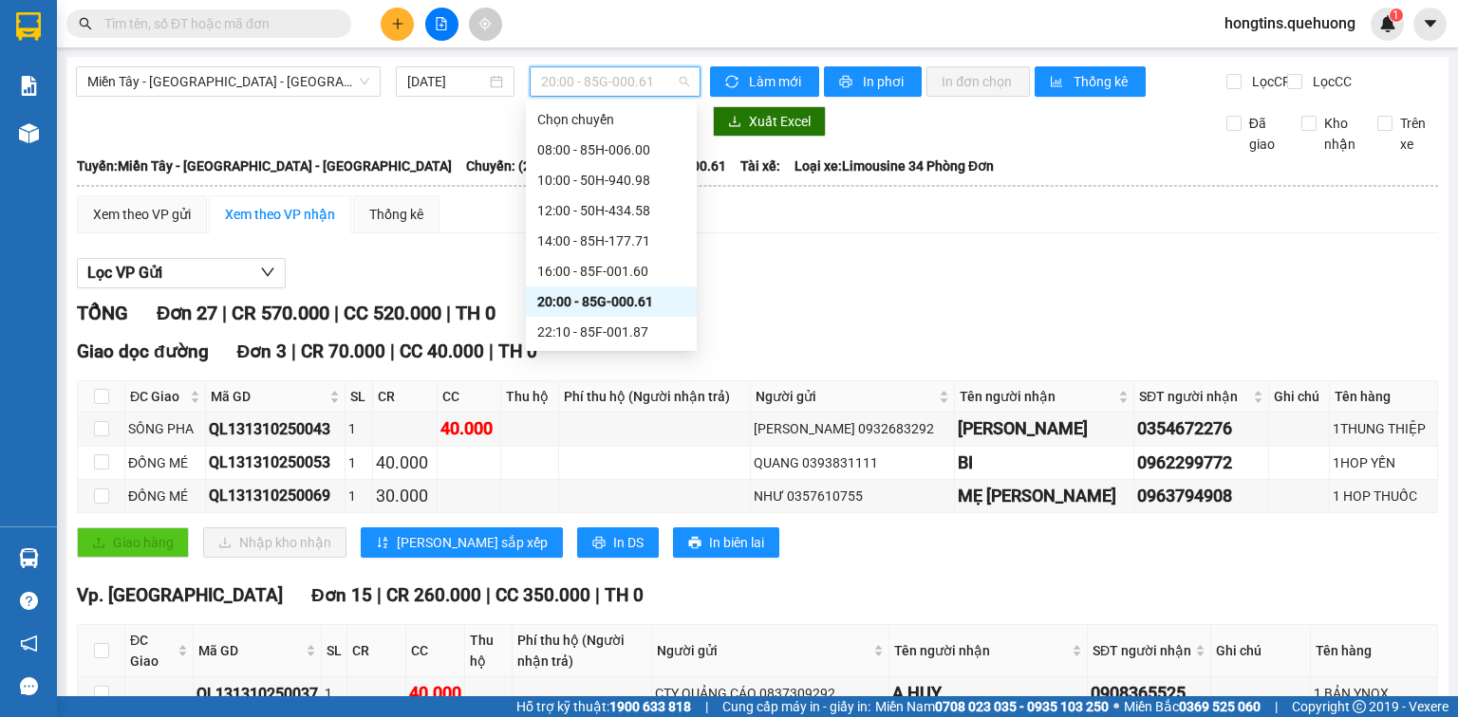
scroll to position [76, 0]
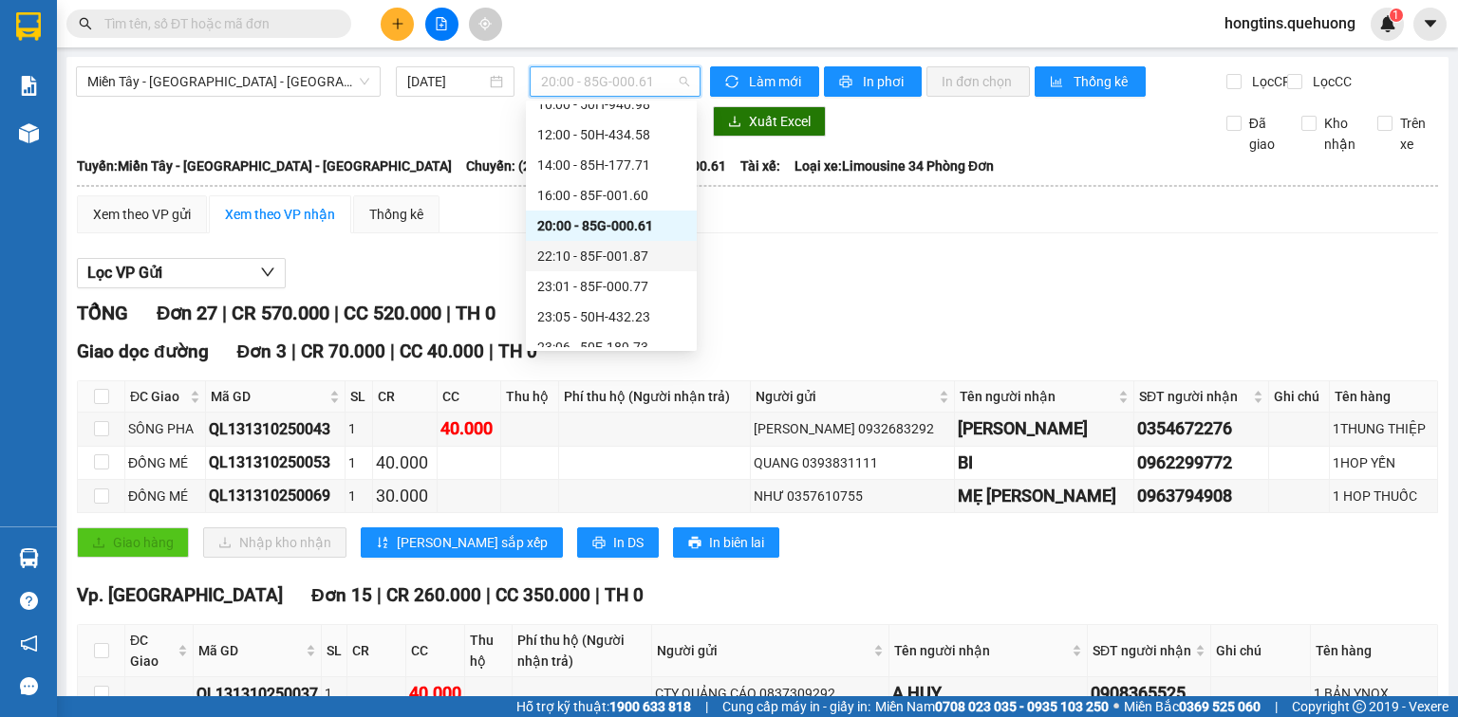
click at [624, 259] on div "22:10 - 85F-001.87" at bounding box center [611, 256] width 148 height 21
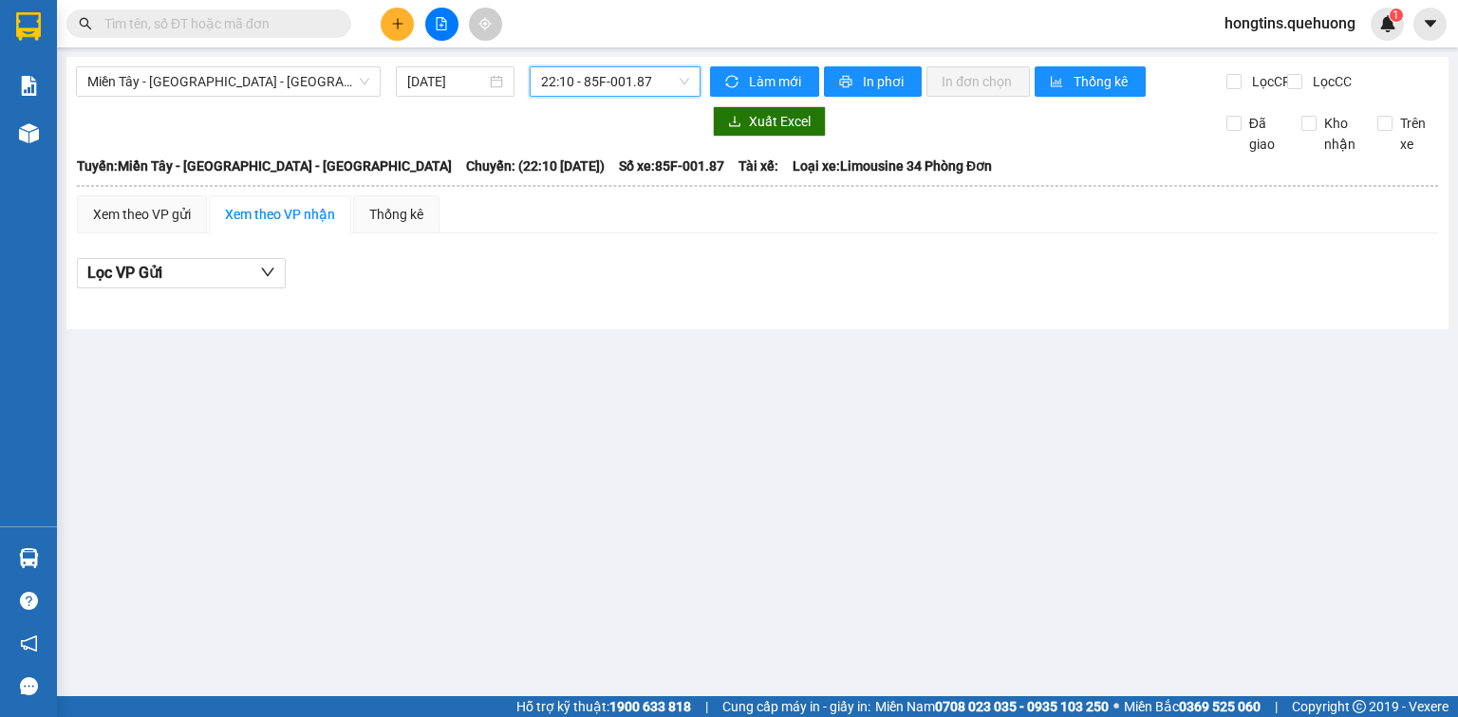
click at [642, 74] on span "22:10 - 85F-001.87" at bounding box center [615, 81] width 149 height 28
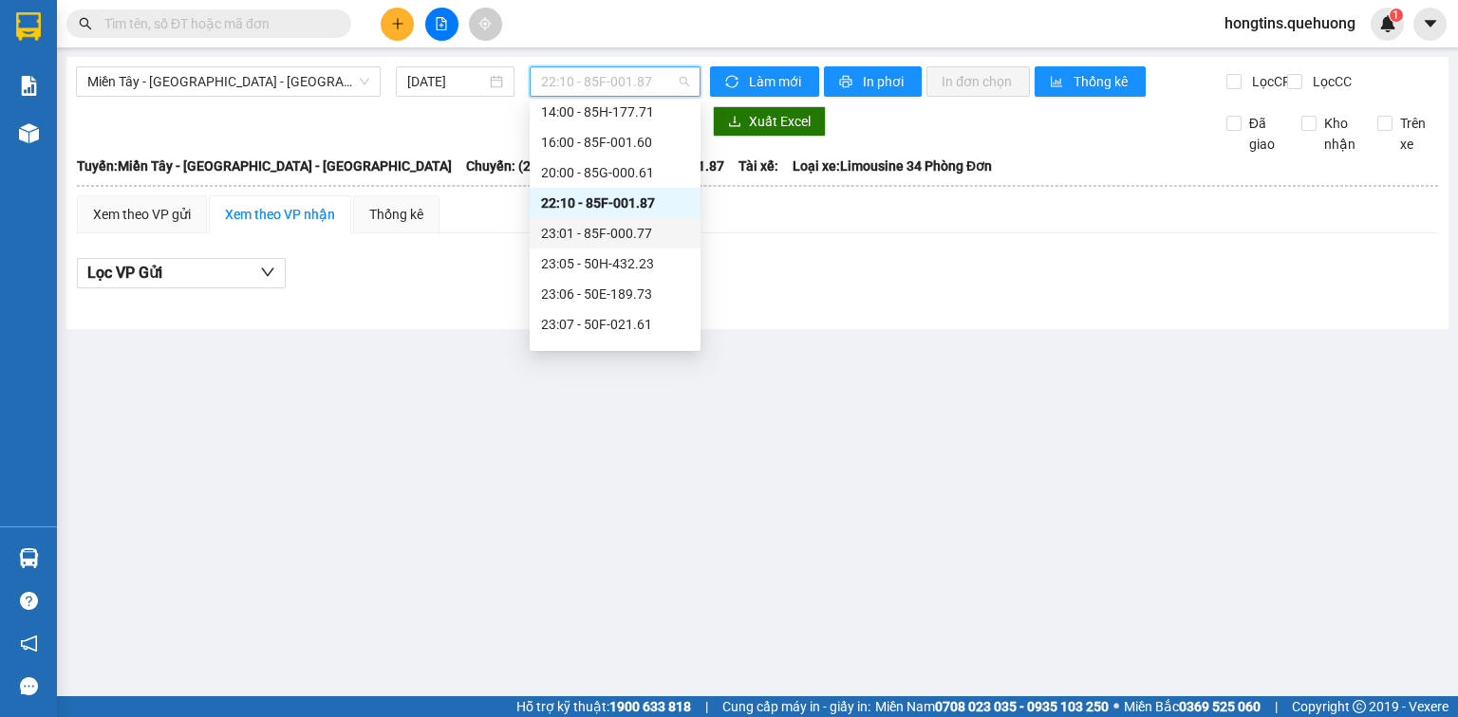
scroll to position [152, 0]
click at [638, 217] on div "23:01 - 85F-000.77" at bounding box center [615, 210] width 148 height 21
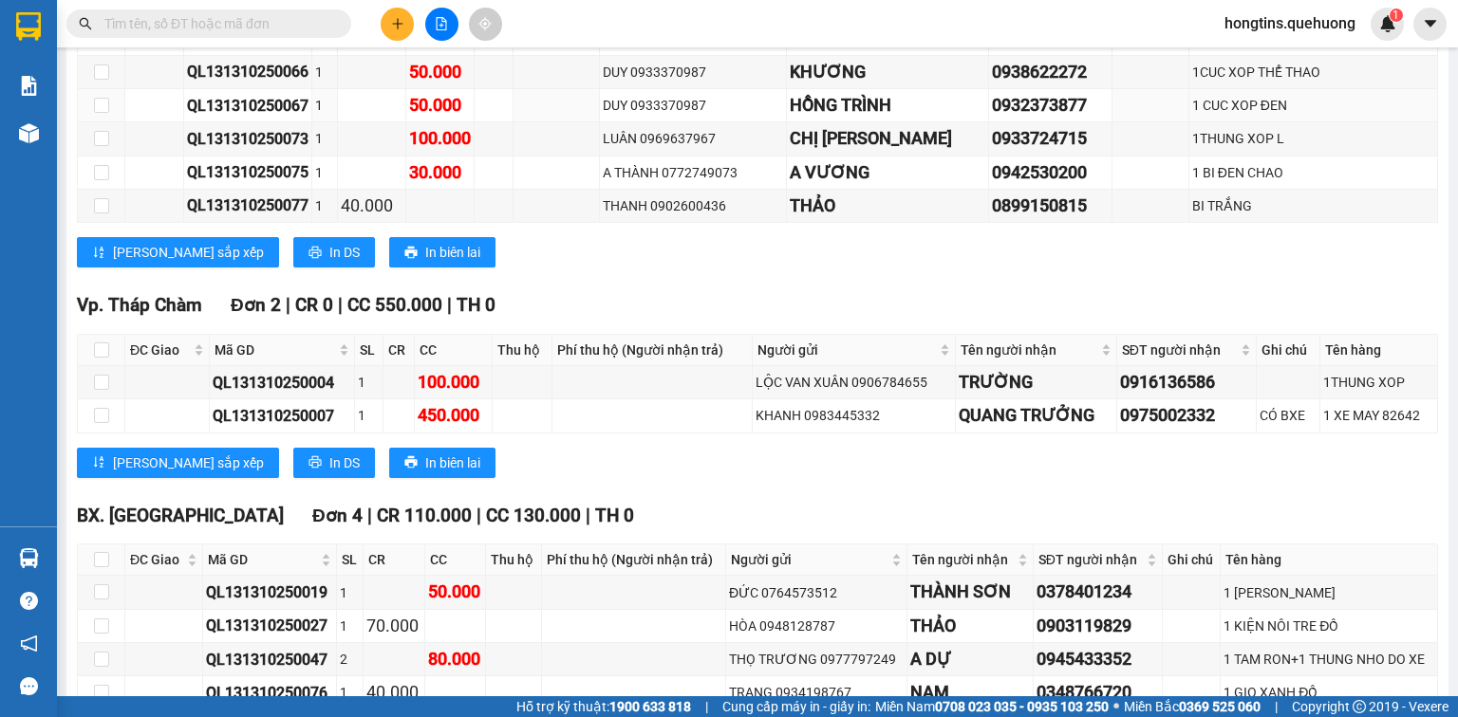
scroll to position [1230, 0]
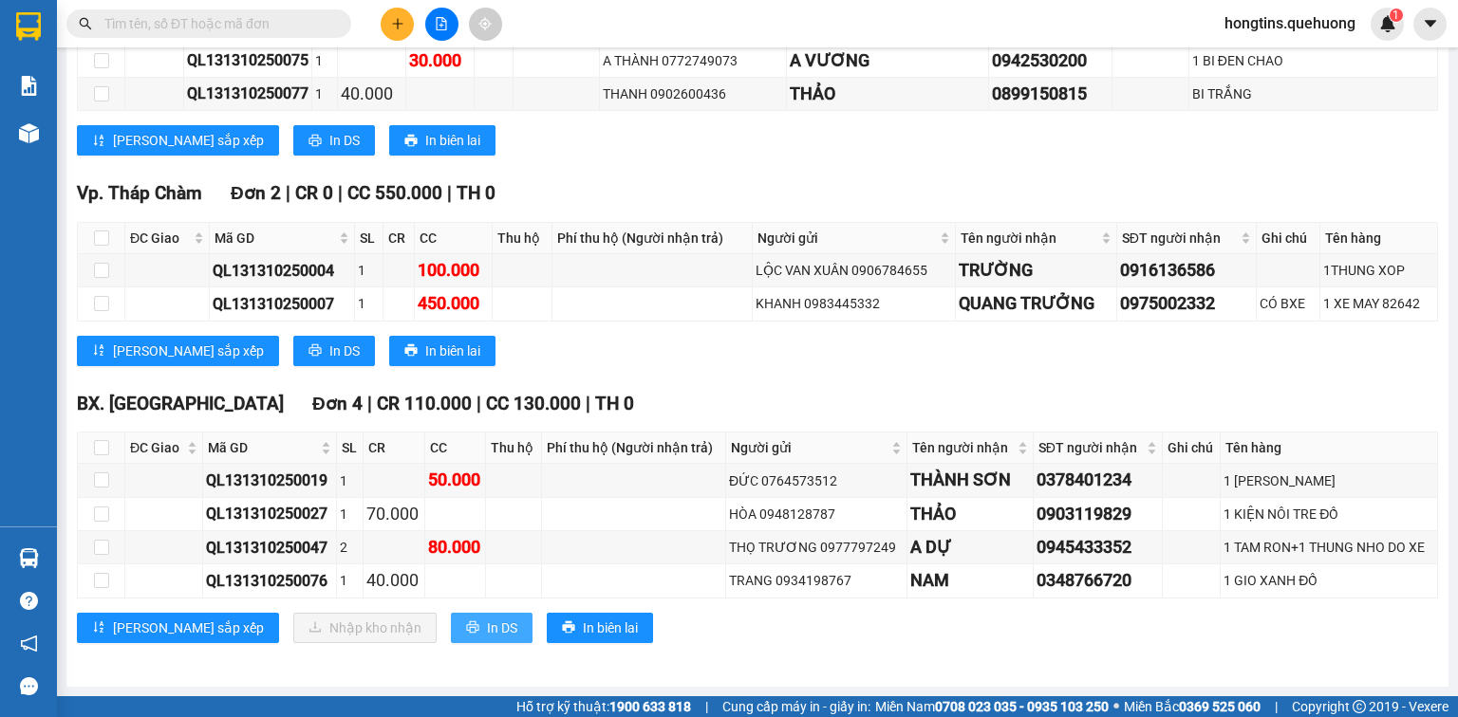
click at [487, 618] on span "In DS" at bounding box center [502, 628] width 30 height 21
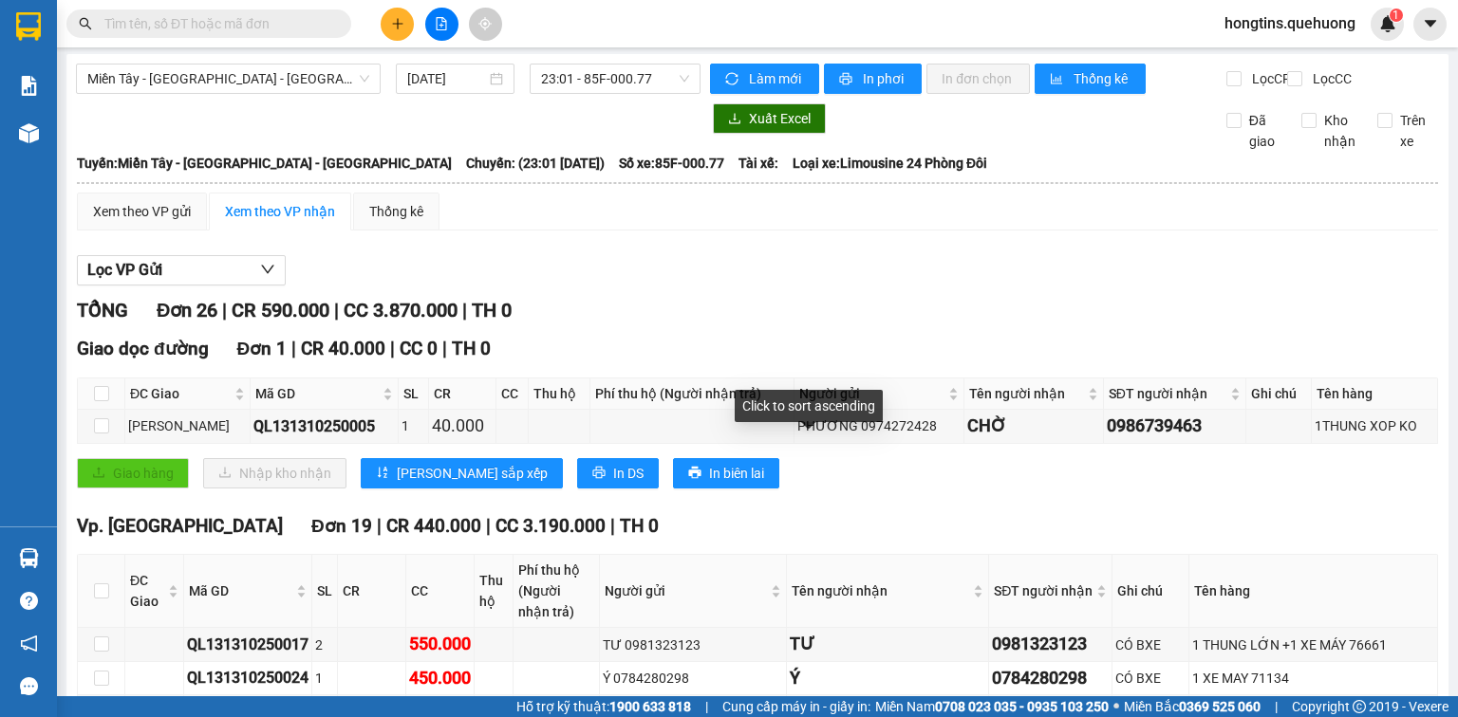
scroll to position [0, 0]
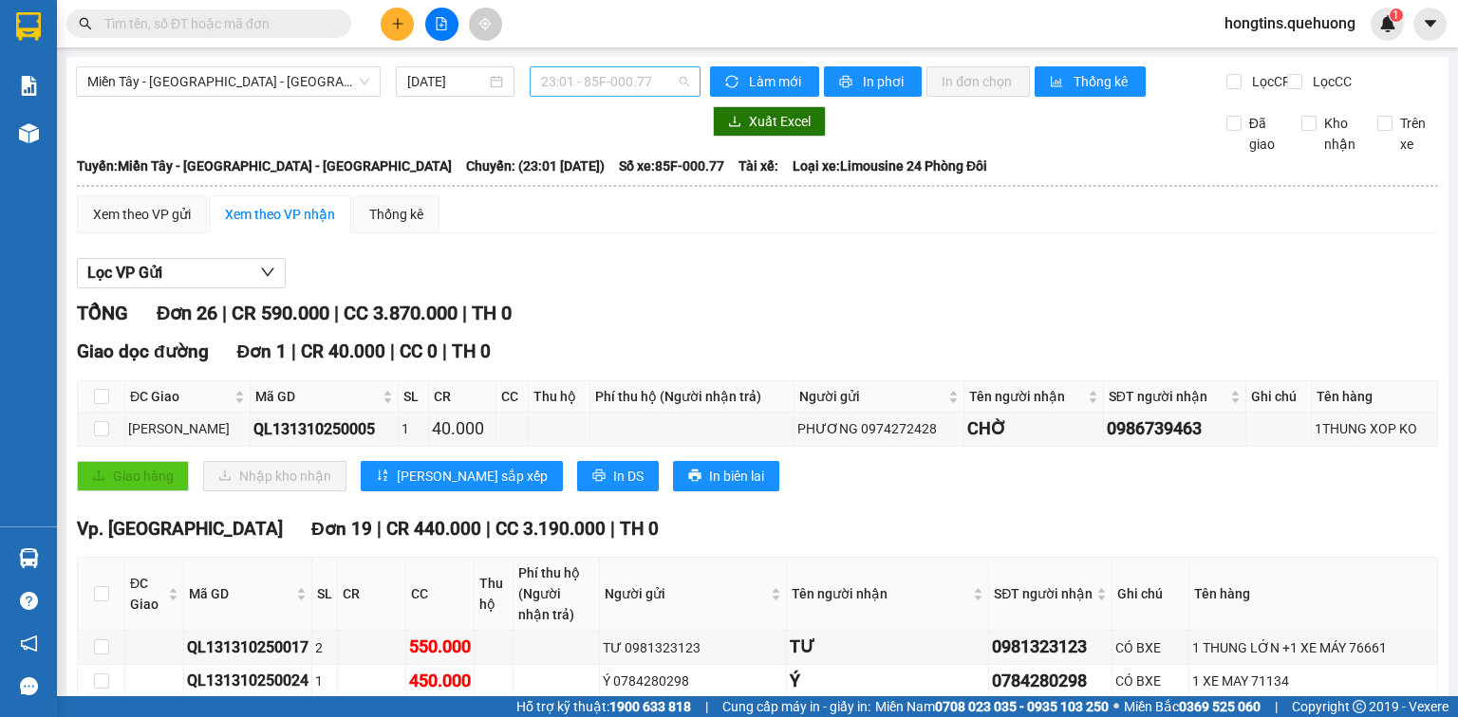
click at [622, 80] on span "23:01 - 85F-000.77" at bounding box center [615, 81] width 149 height 28
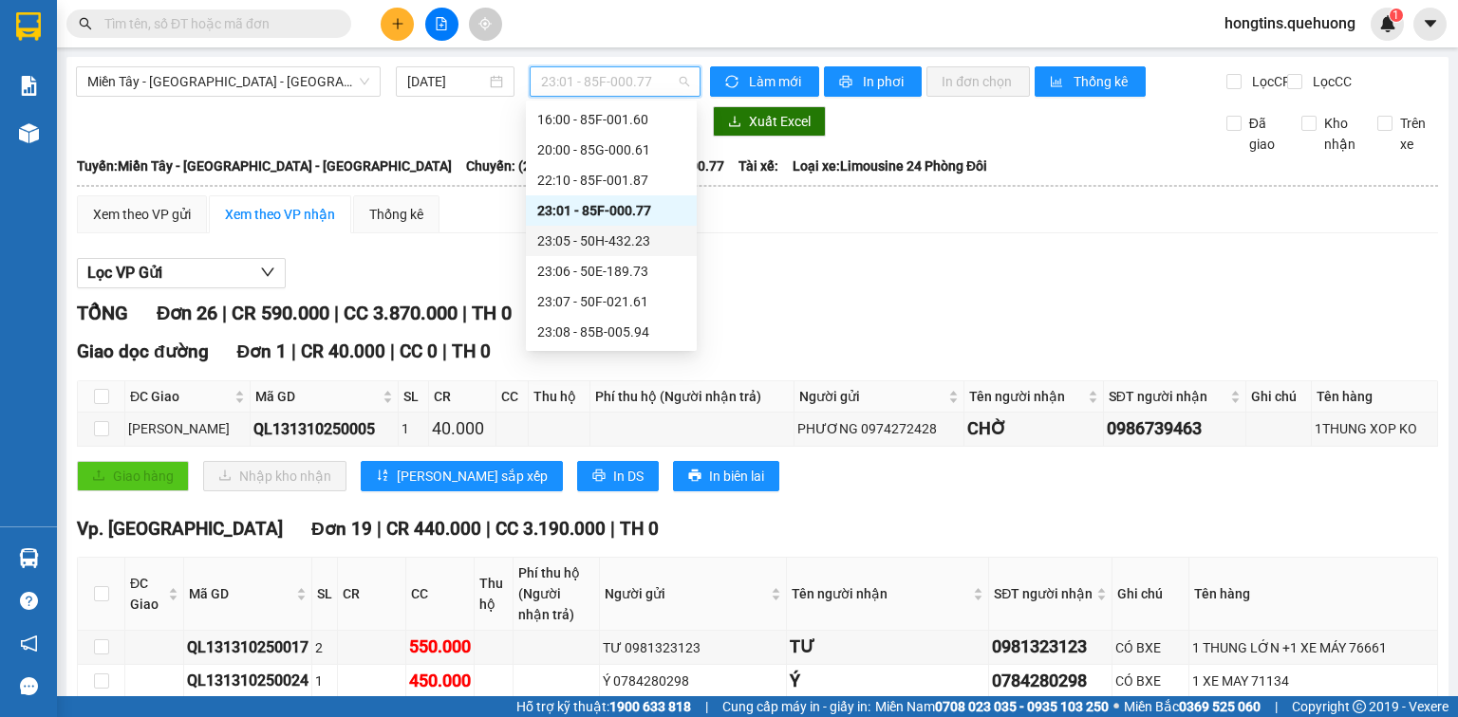
click at [643, 235] on div "23:05 - 50H-432.23" at bounding box center [611, 241] width 148 height 21
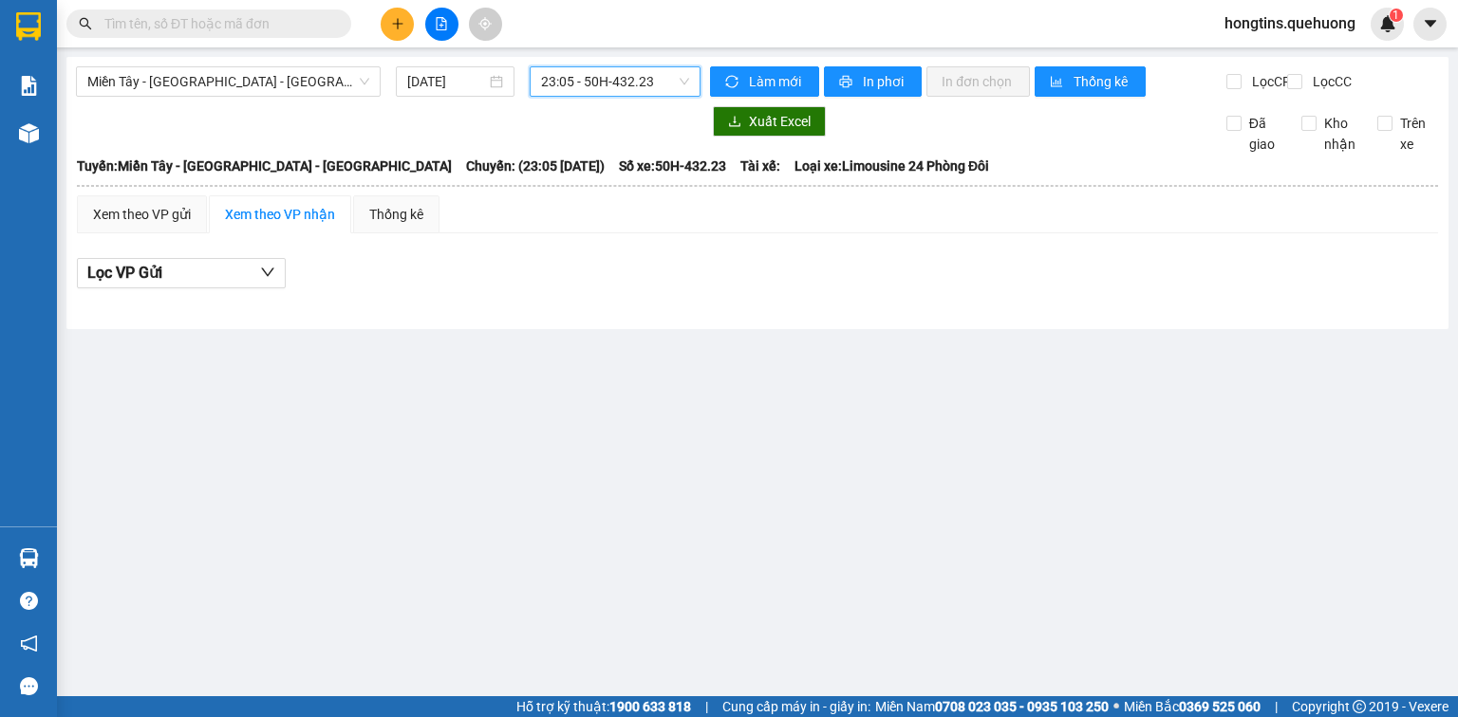
click at [643, 84] on span "23:05 - 50H-432.23" at bounding box center [615, 81] width 149 height 28
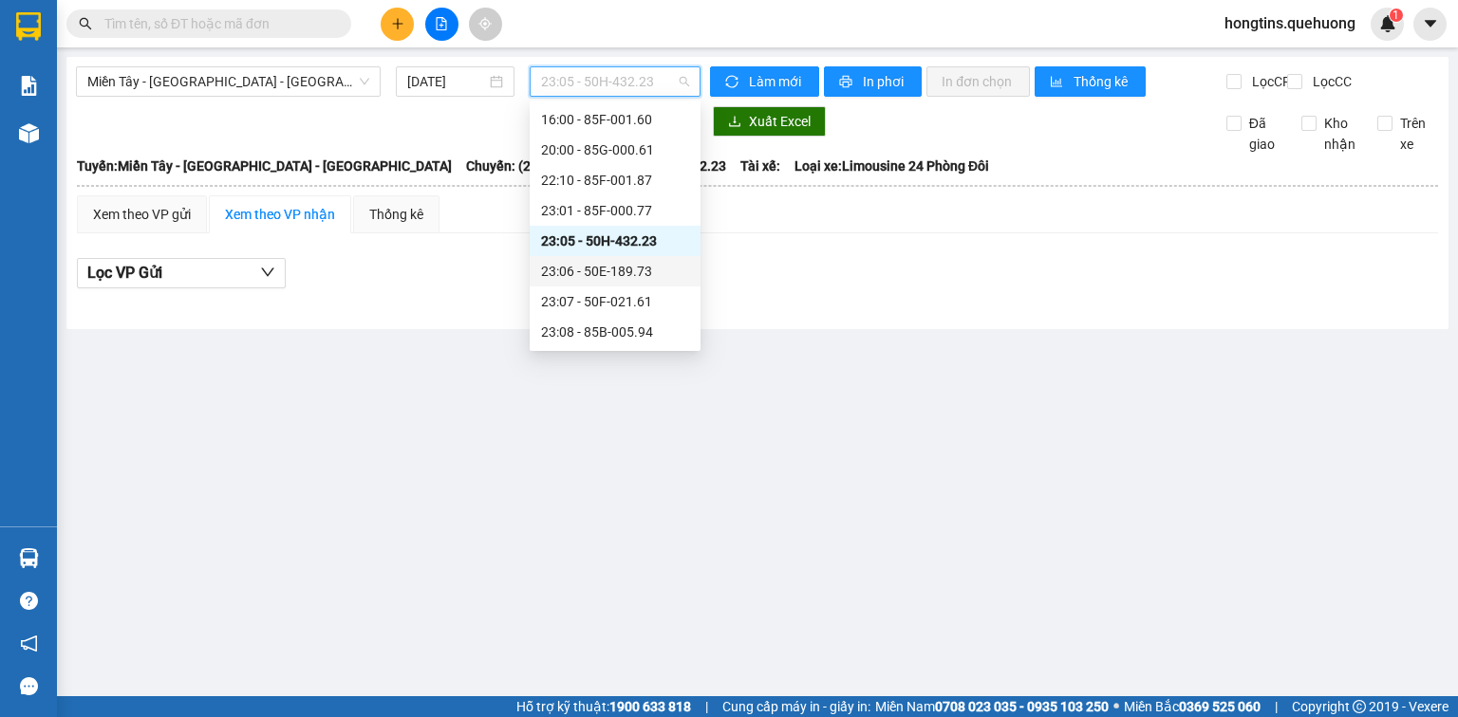
click at [632, 272] on div "23:06 - 50E-189.73" at bounding box center [615, 271] width 148 height 21
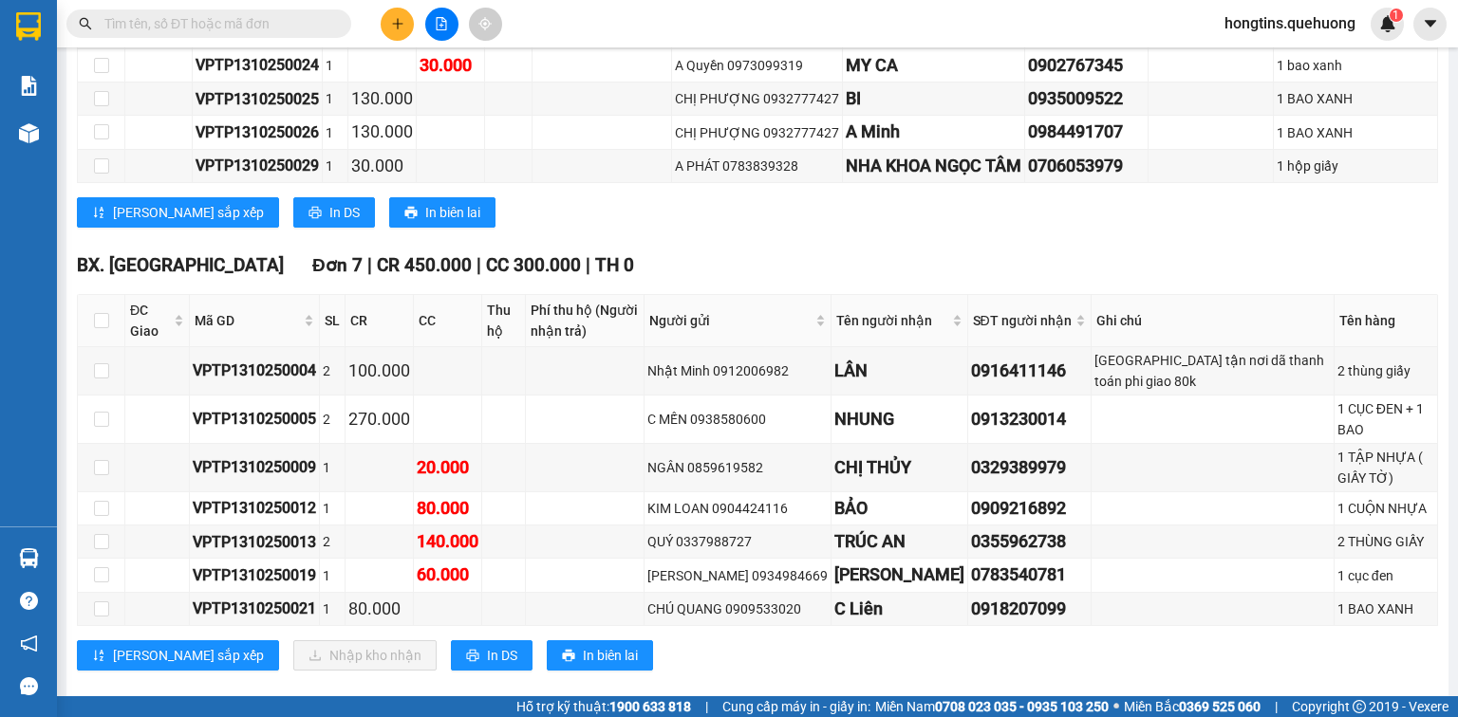
scroll to position [1235, 0]
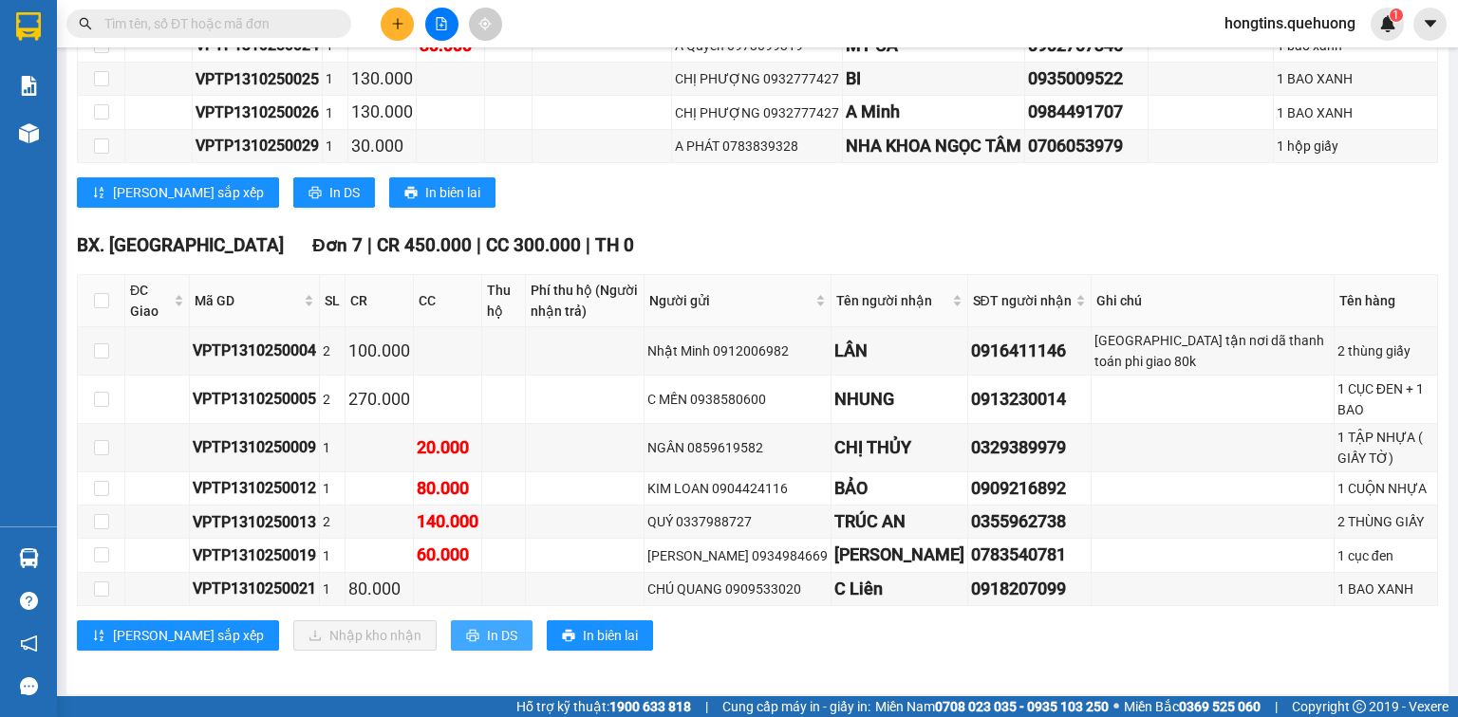
click at [487, 632] on span "In DS" at bounding box center [502, 635] width 30 height 21
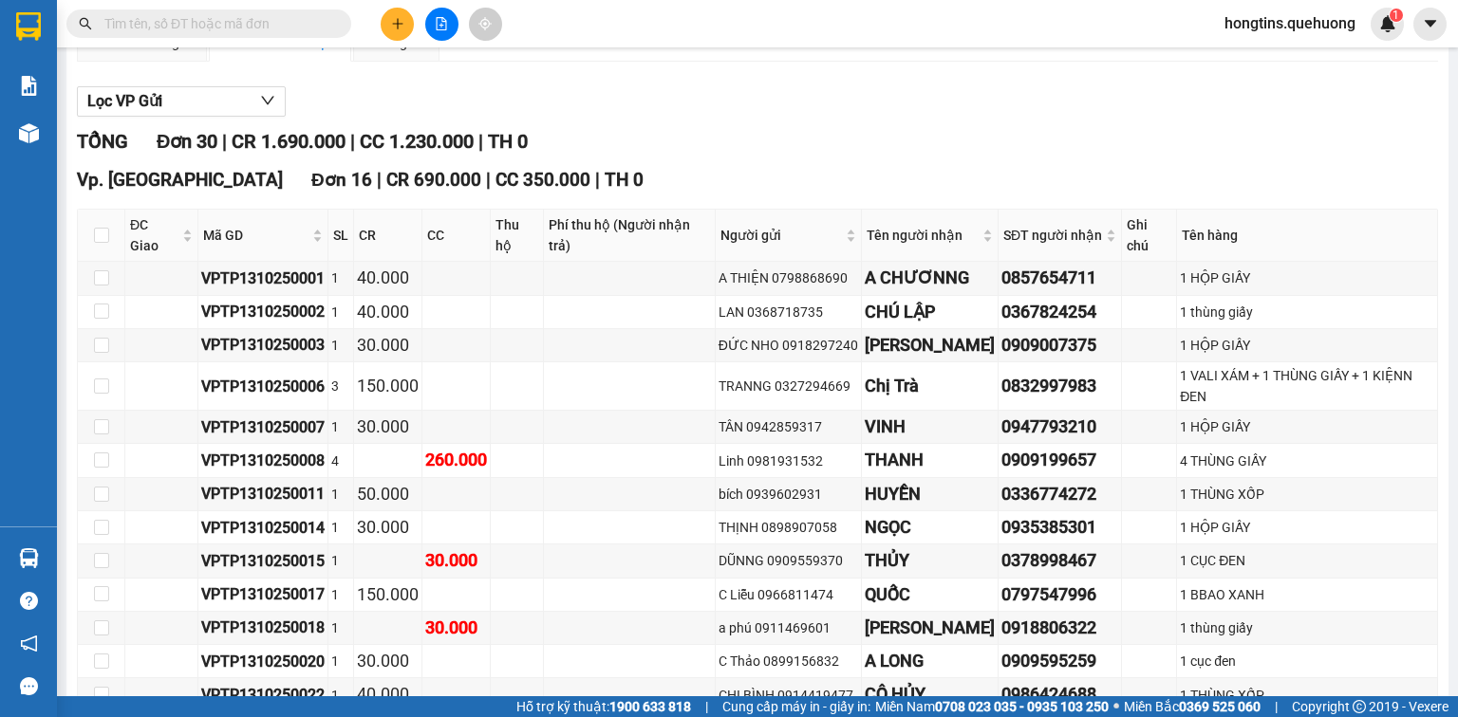
scroll to position [0, 0]
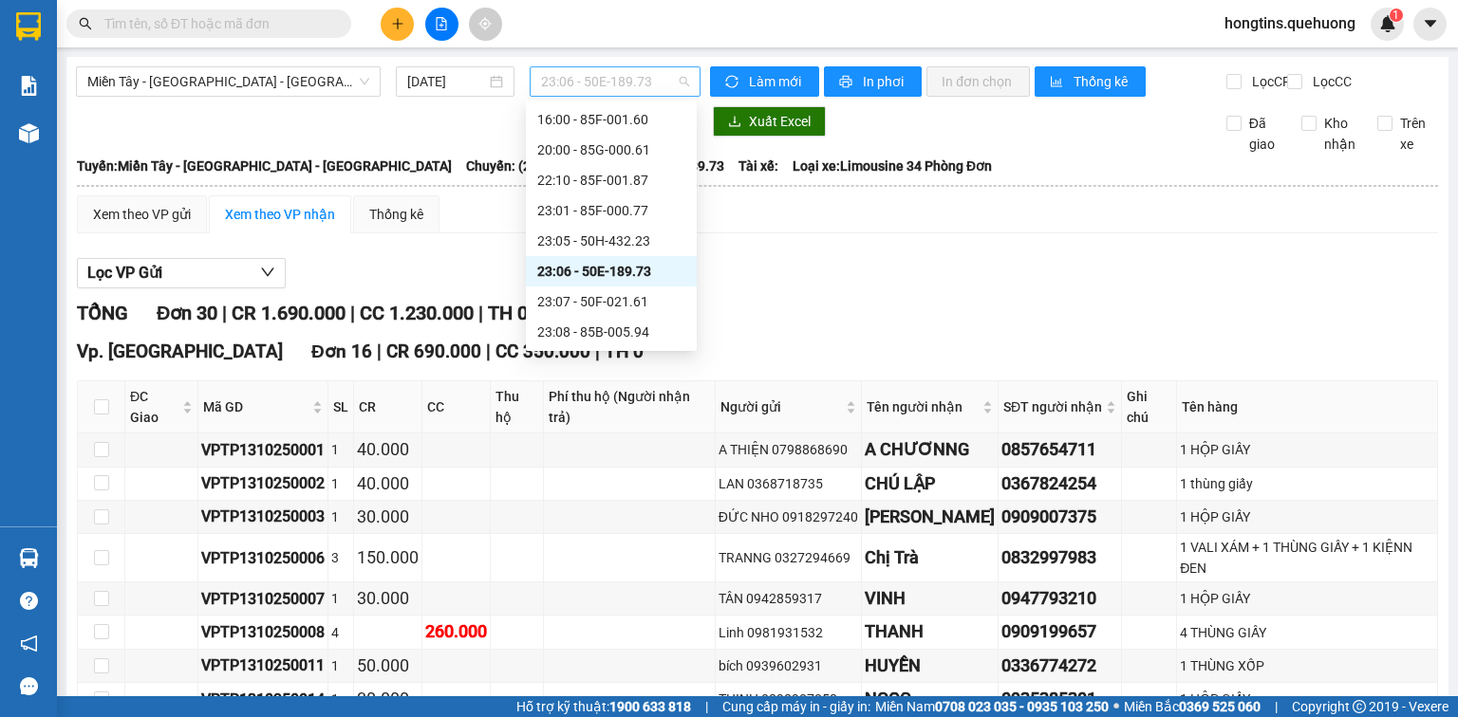
click at [657, 67] on span "23:06 - 50E-189.73" at bounding box center [615, 81] width 149 height 28
click at [633, 276] on div "23:07 - 50F-021.61" at bounding box center [611, 271] width 148 height 21
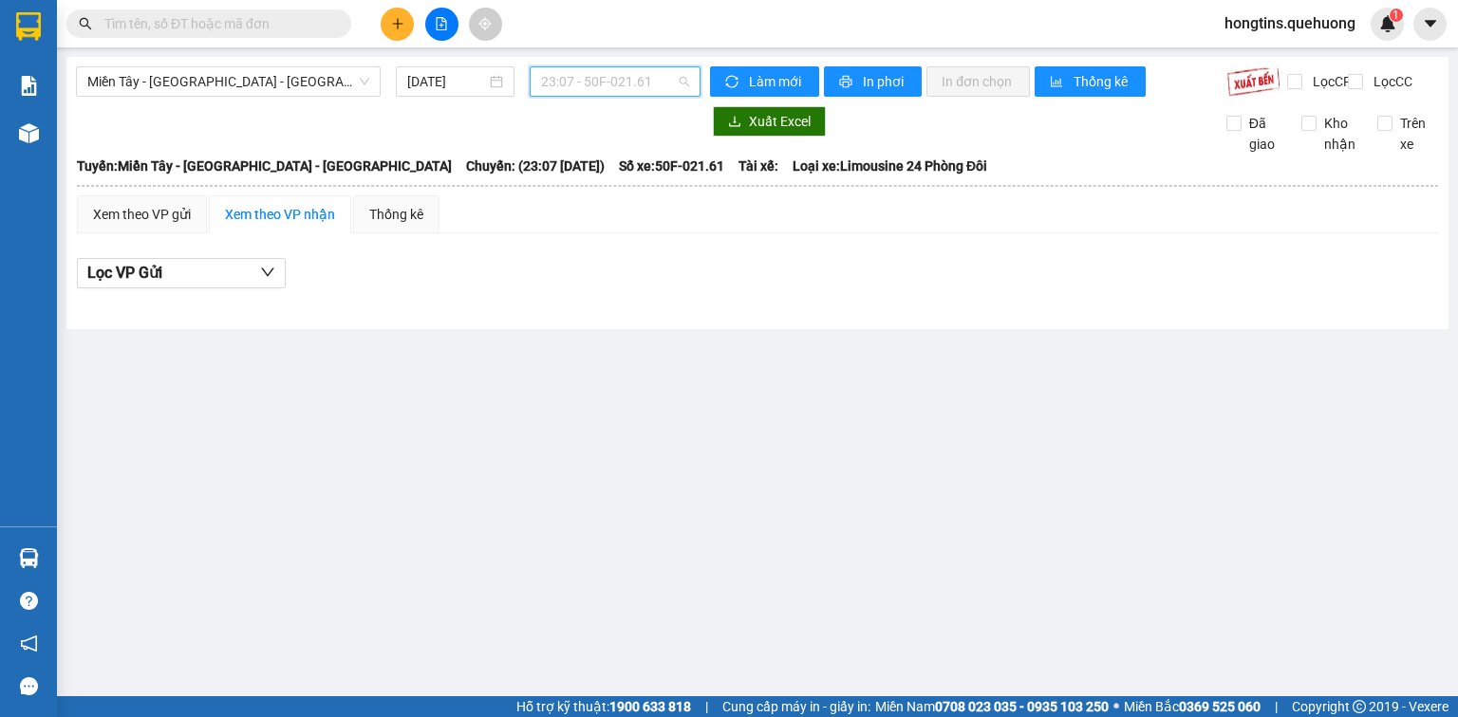
click at [638, 78] on span "23:07 - 50F-021.61" at bounding box center [615, 81] width 149 height 28
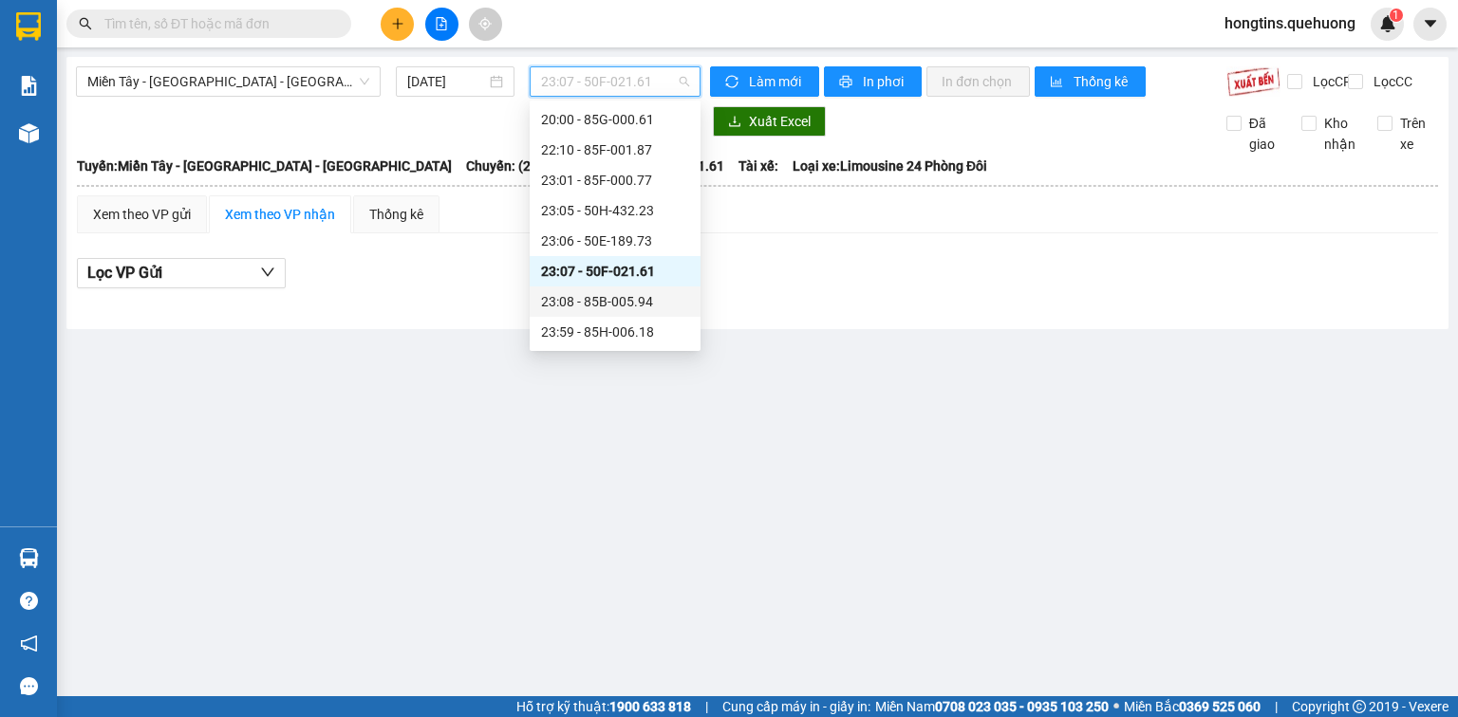
click at [630, 302] on div "23:08 - 85B-005.94" at bounding box center [615, 301] width 148 height 21
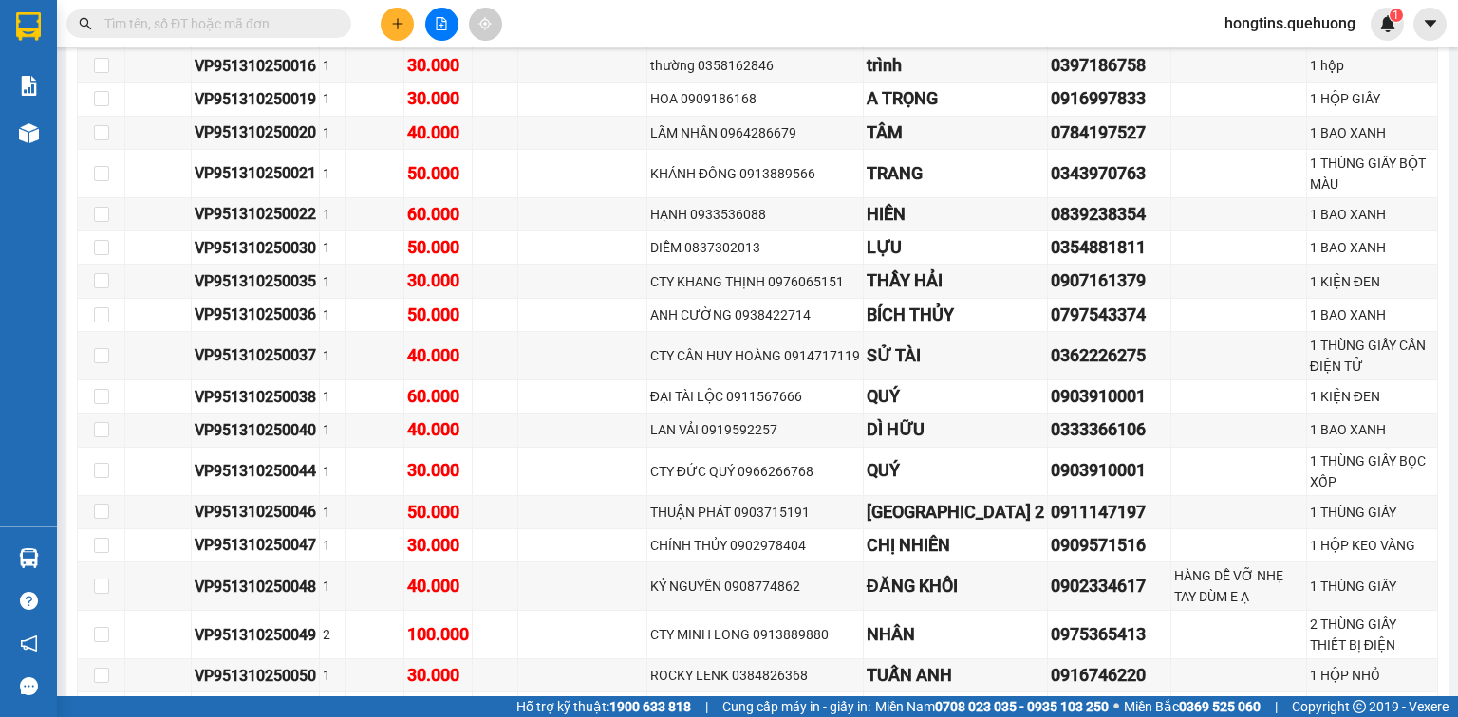
scroll to position [2202, 0]
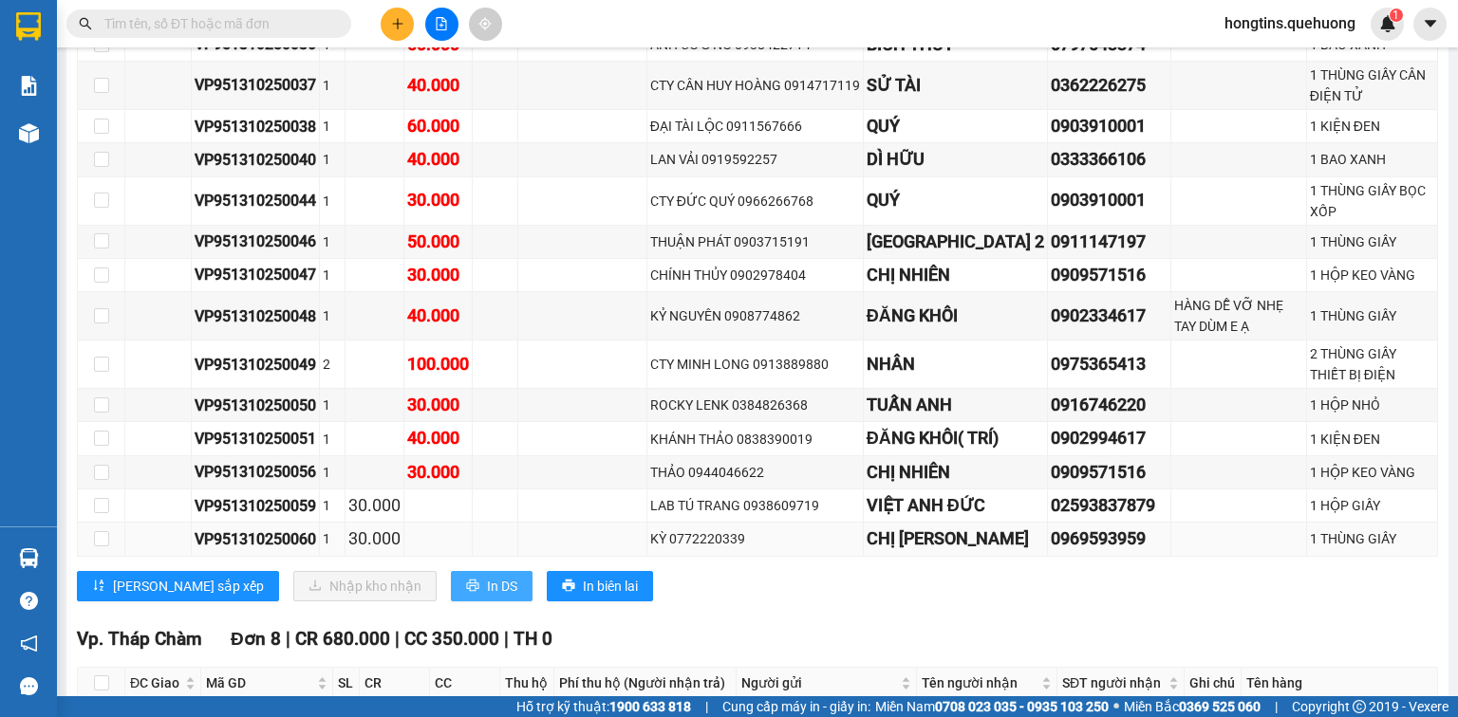
drag, startPoint x: 420, startPoint y: 495, endPoint x: 402, endPoint y: 456, distance: 43.7
click at [487, 576] on span "In DS" at bounding box center [502, 586] width 30 height 21
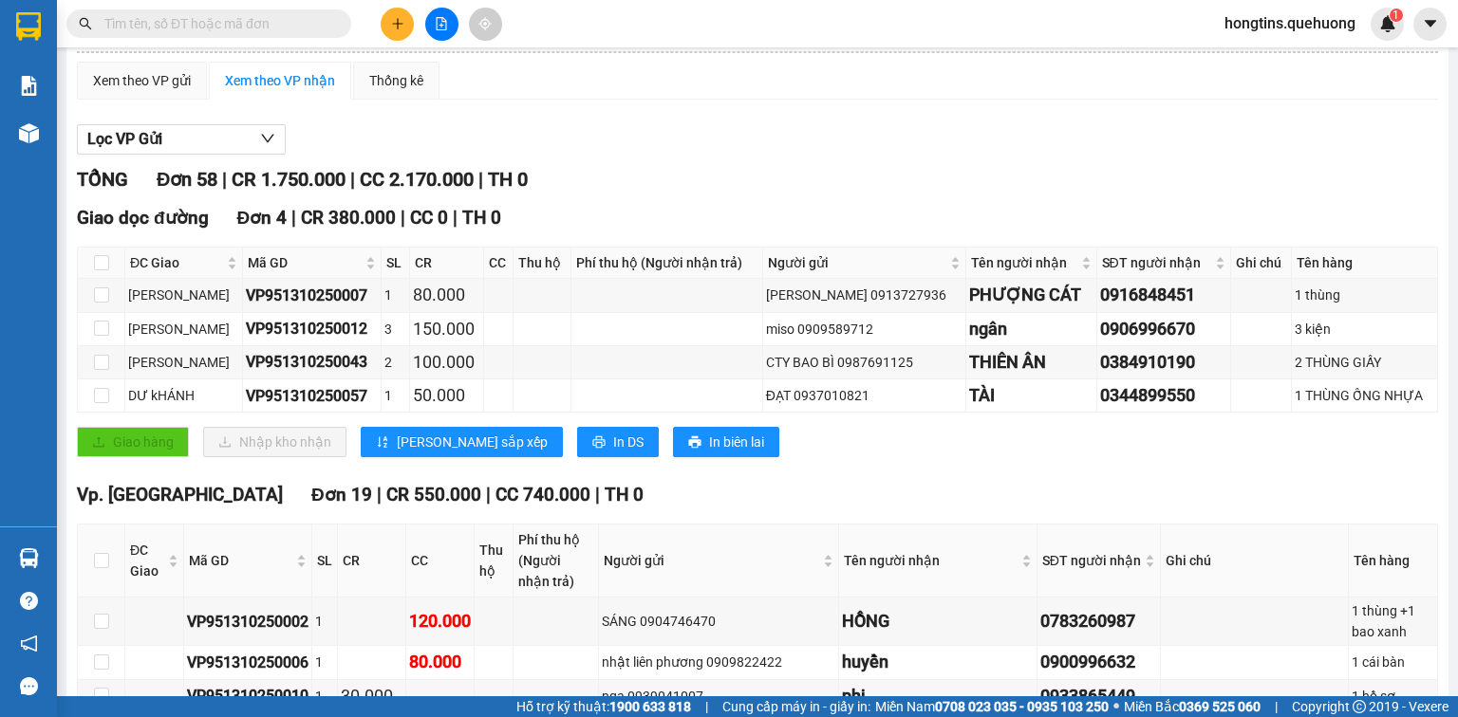
scroll to position [0, 0]
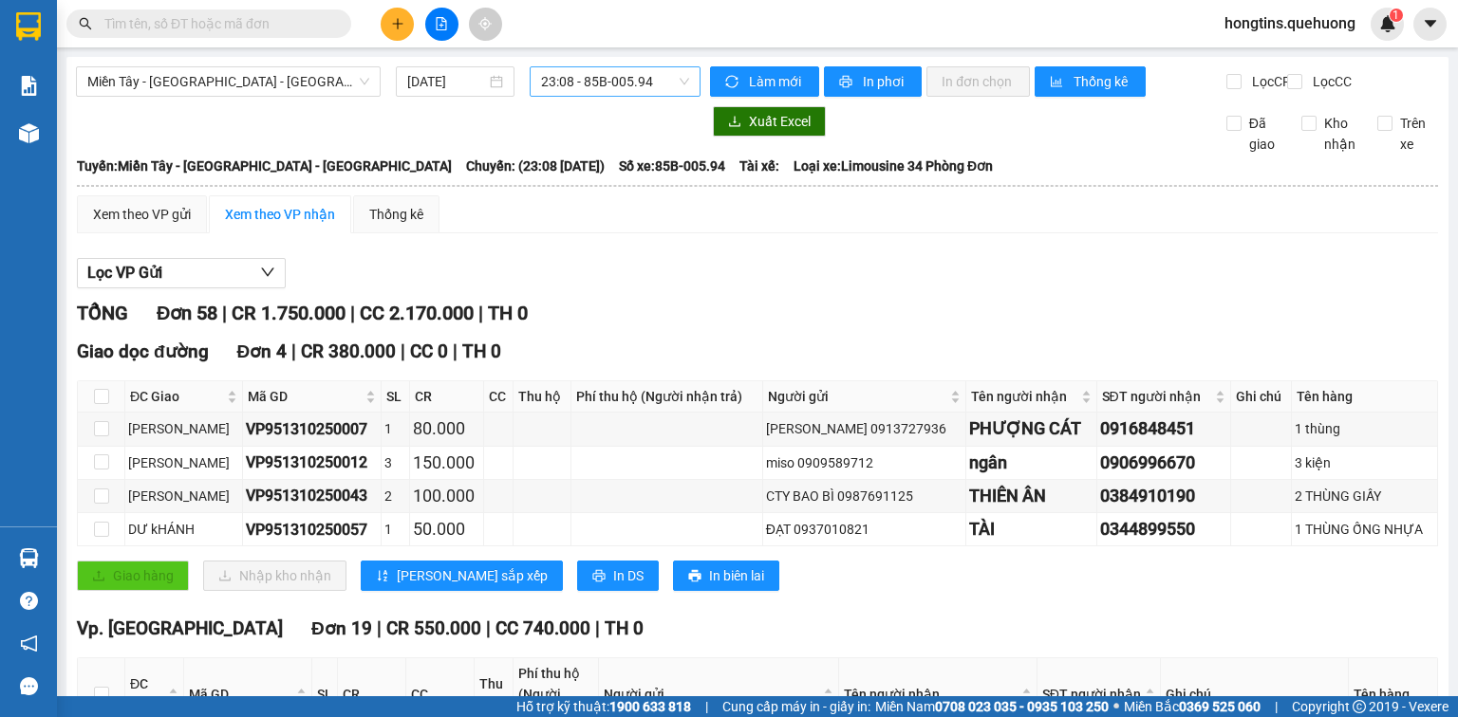
click at [617, 79] on span "23:08 - 85B-005.94" at bounding box center [615, 81] width 149 height 28
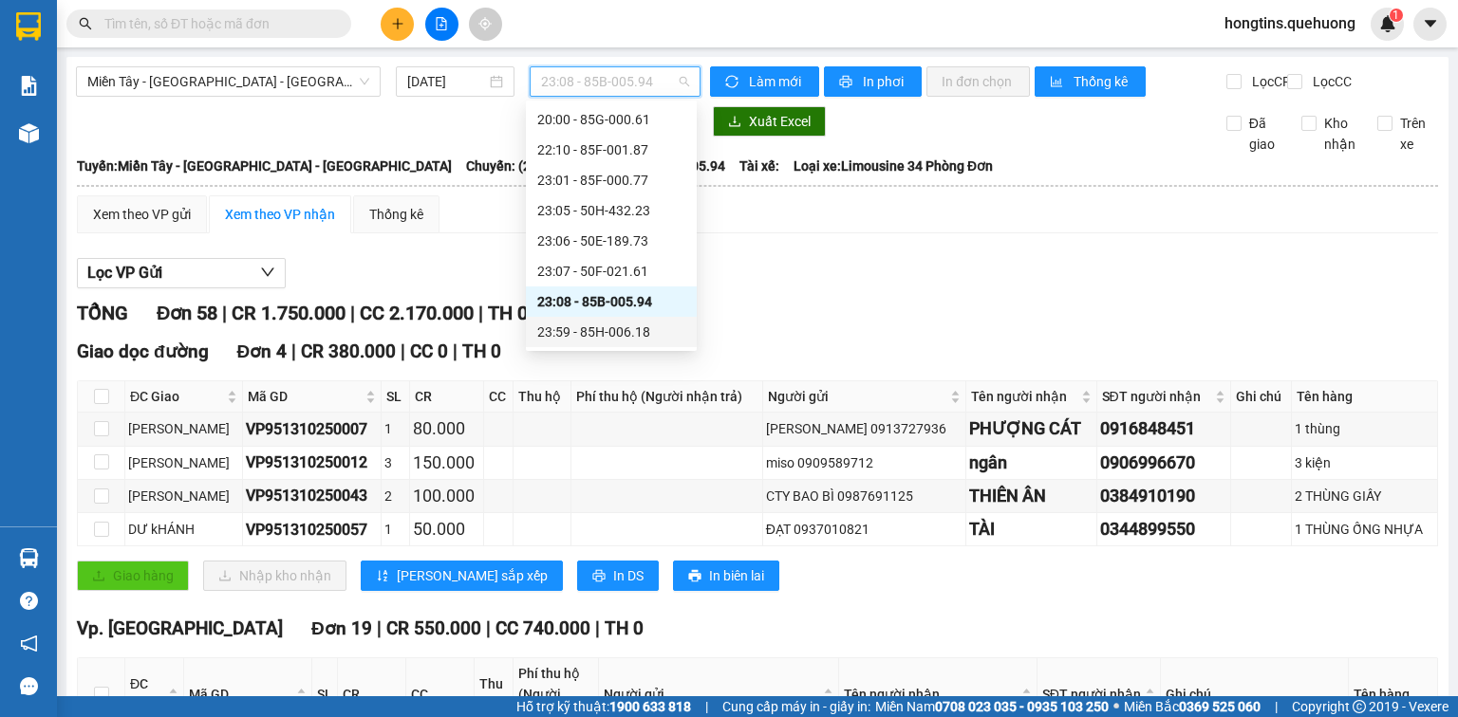
click at [638, 331] on div "23:59 - 85H-006.18" at bounding box center [611, 332] width 148 height 21
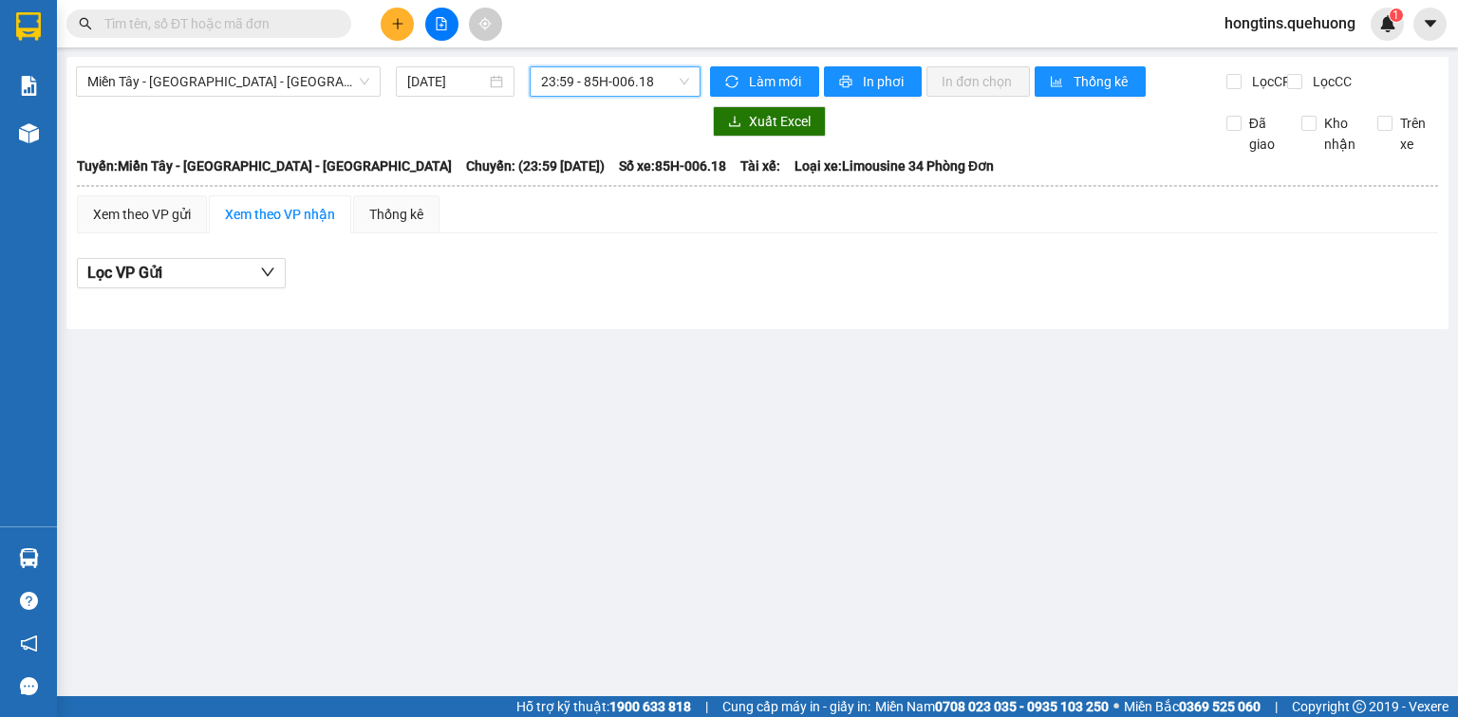
click at [638, 86] on span "23:59 - 85H-006.18" at bounding box center [615, 81] width 149 height 28
